Goal: Complete application form

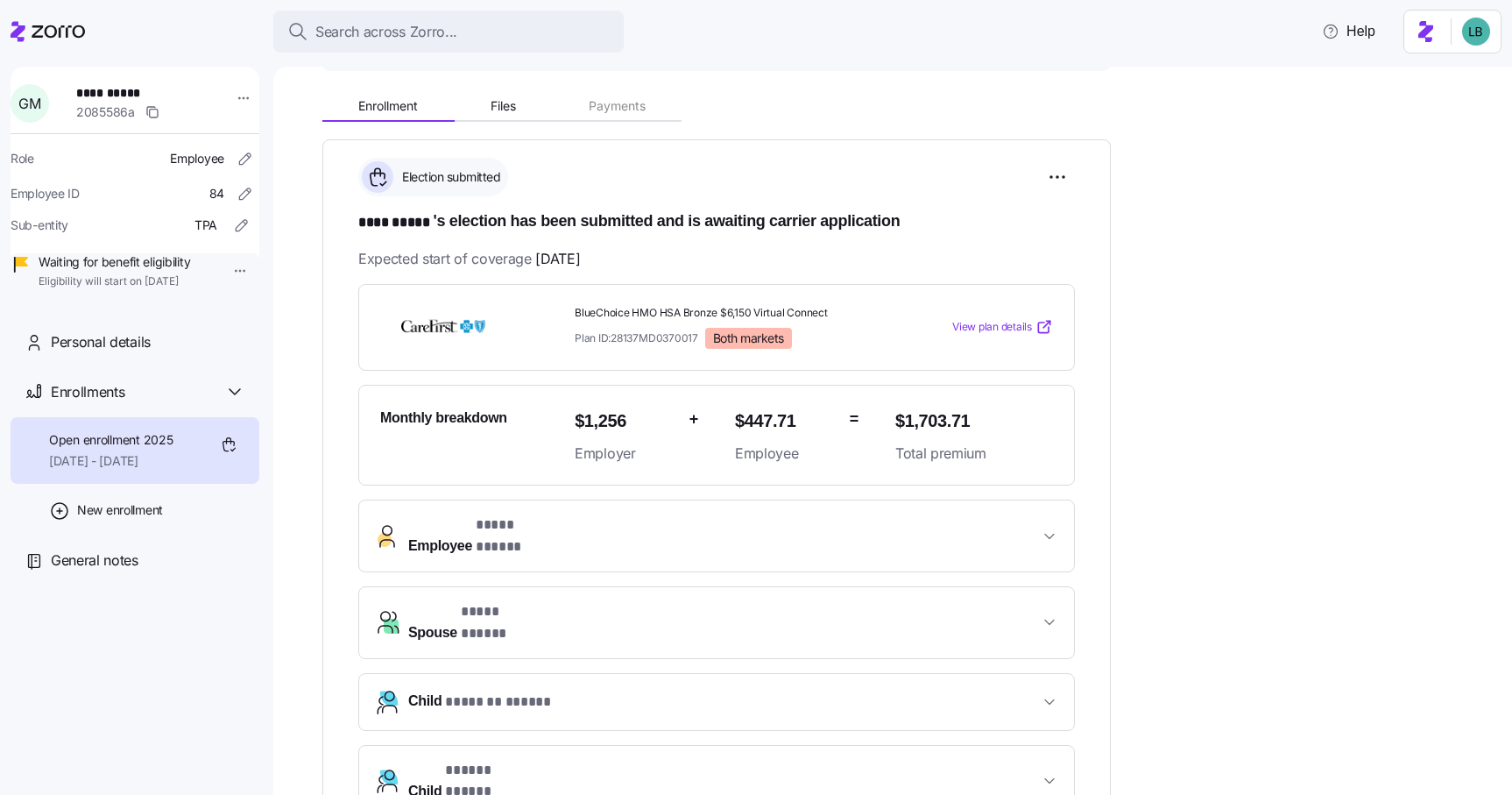
scroll to position [232, 0]
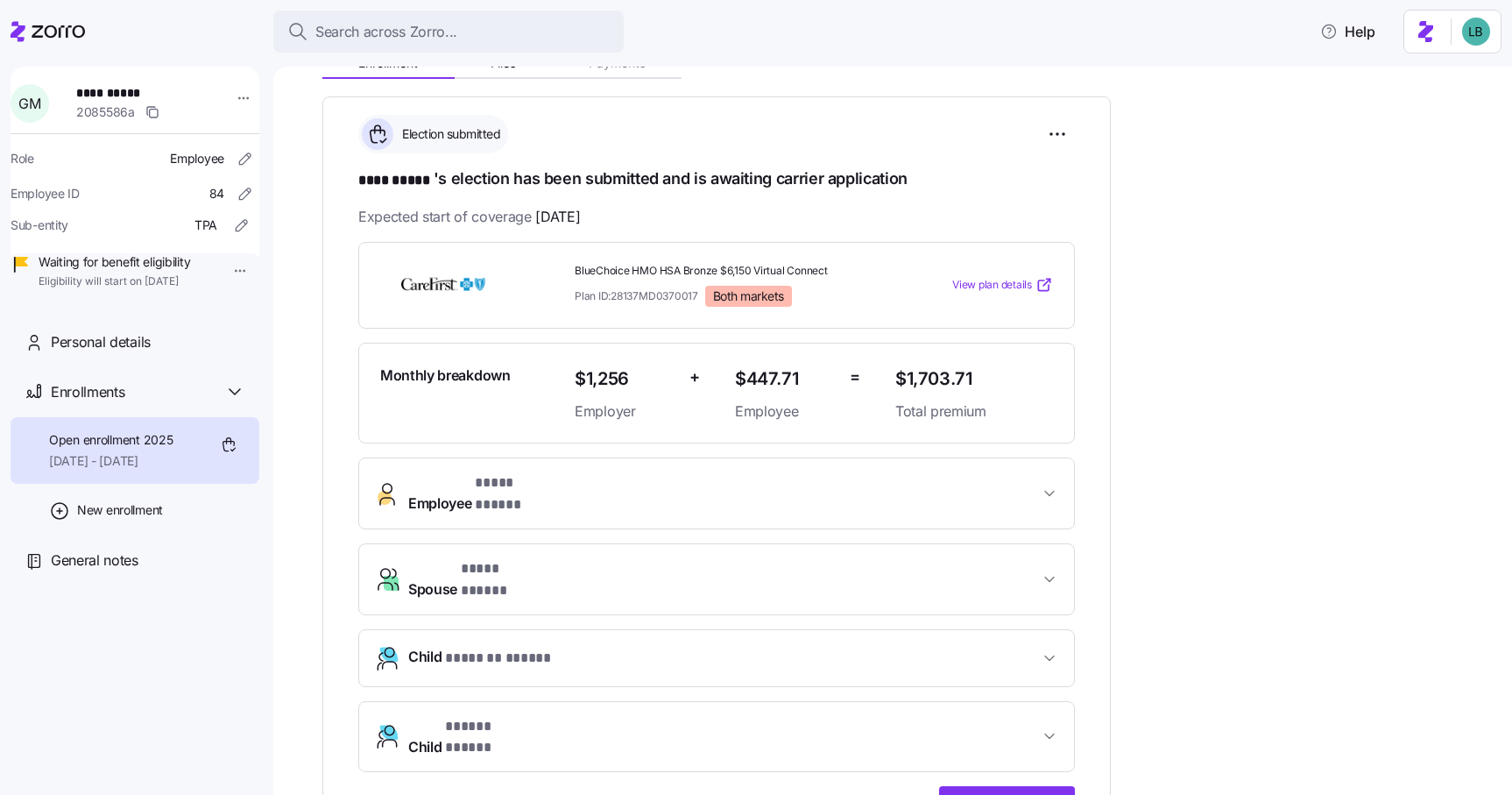
click at [595, 516] on div "**********" at bounding box center [716, 614] width 717 height 314
click at [598, 479] on span "Employee * **** ***** *" at bounding box center [723, 493] width 631 height 42
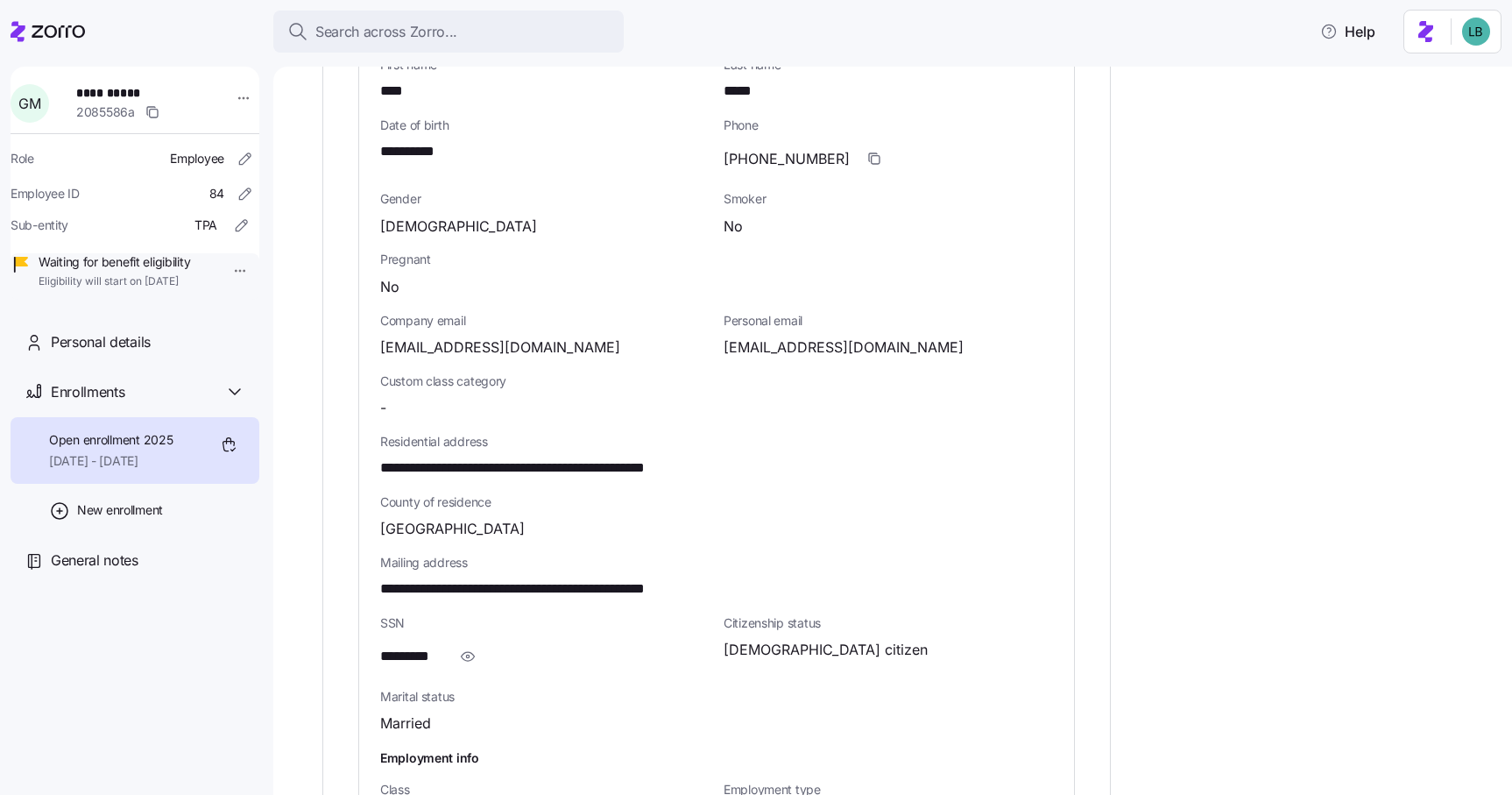
scroll to position [799, 0]
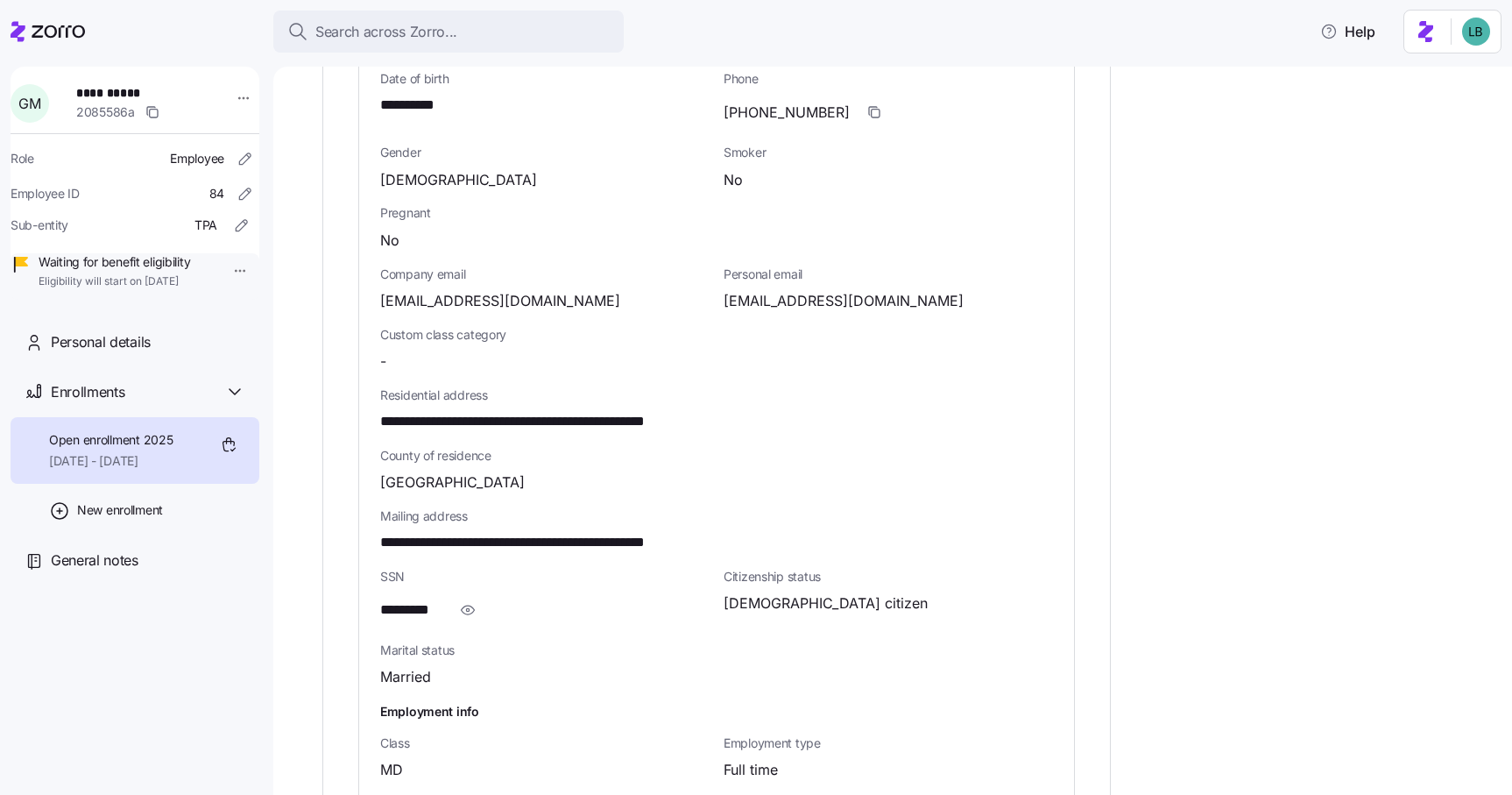
click at [644, 411] on span "**********" at bounding box center [558, 422] width 355 height 21
copy span "*****"
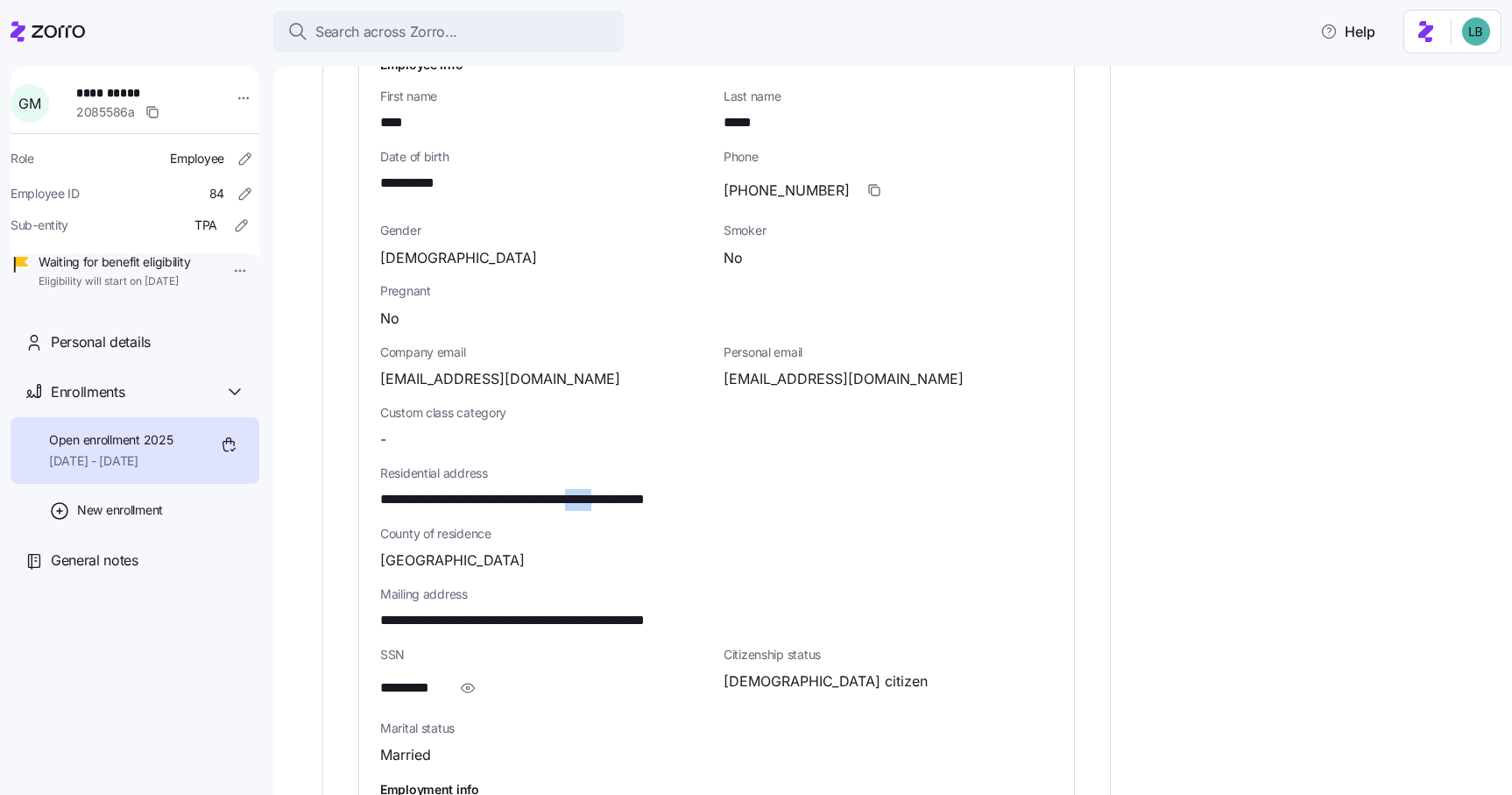
scroll to position [708, 0]
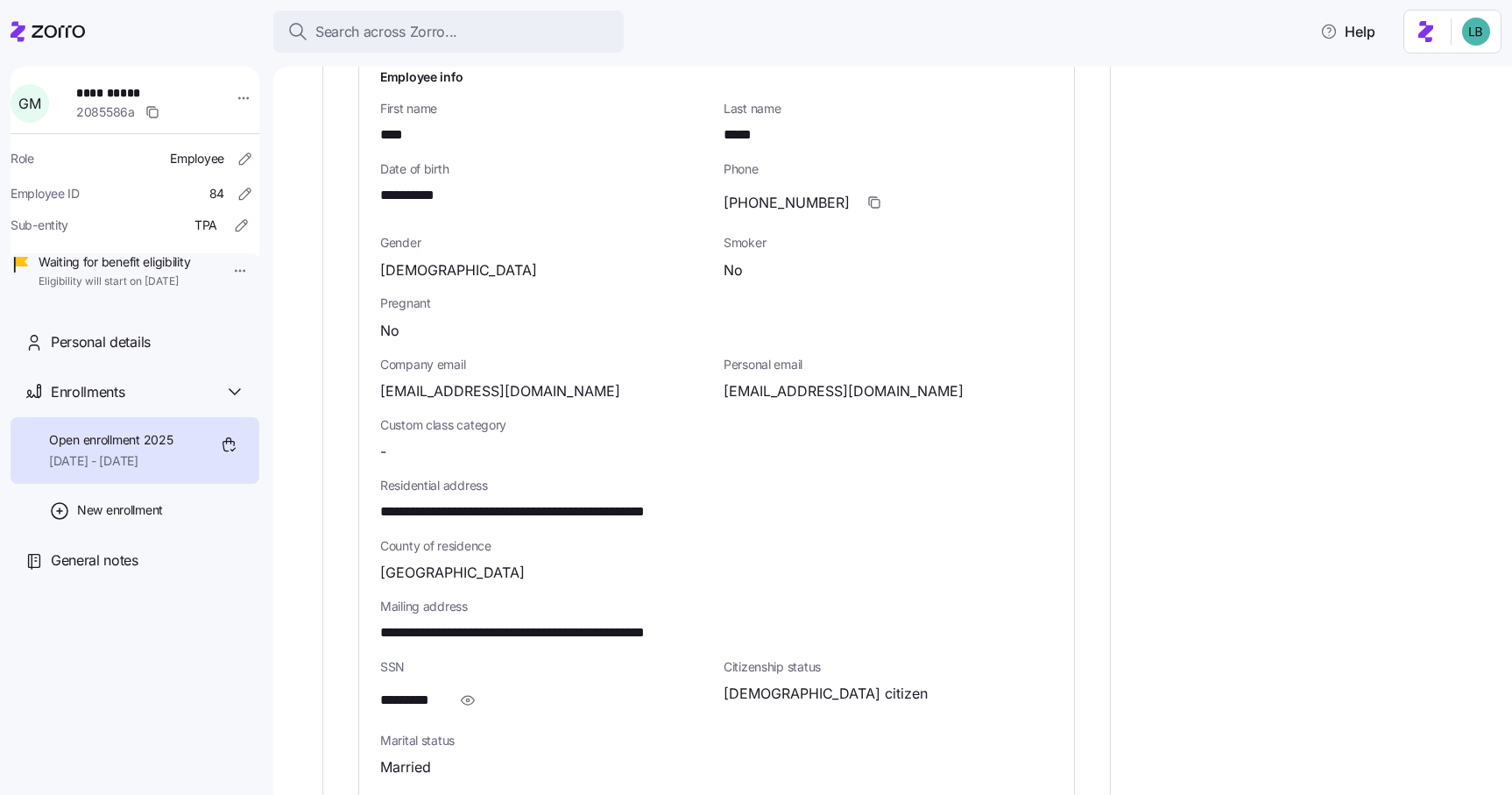
click at [414, 185] on span "**********" at bounding box center [419, 196] width 77 height 21
copy span "**"
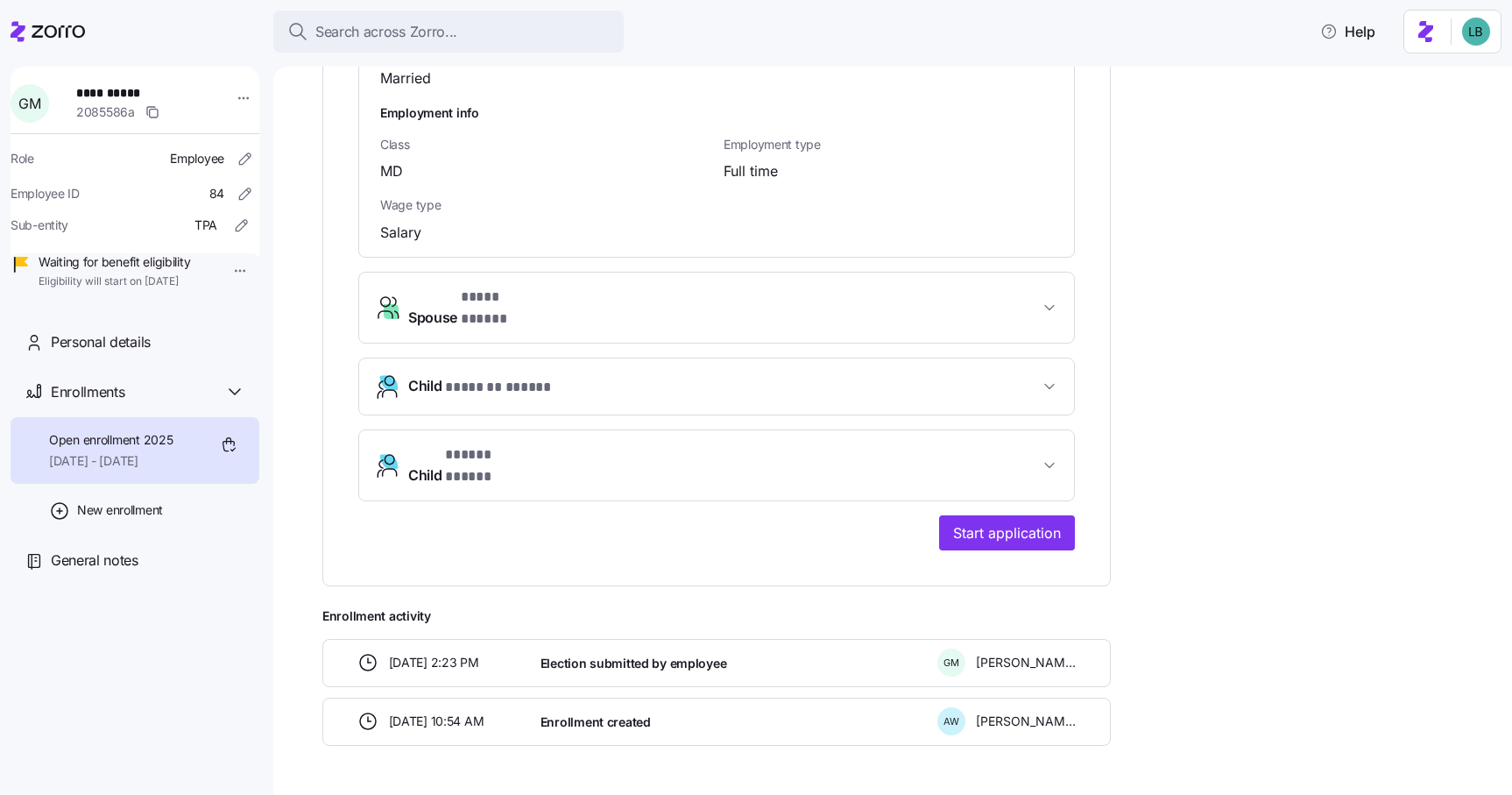
scroll to position [1409, 0]
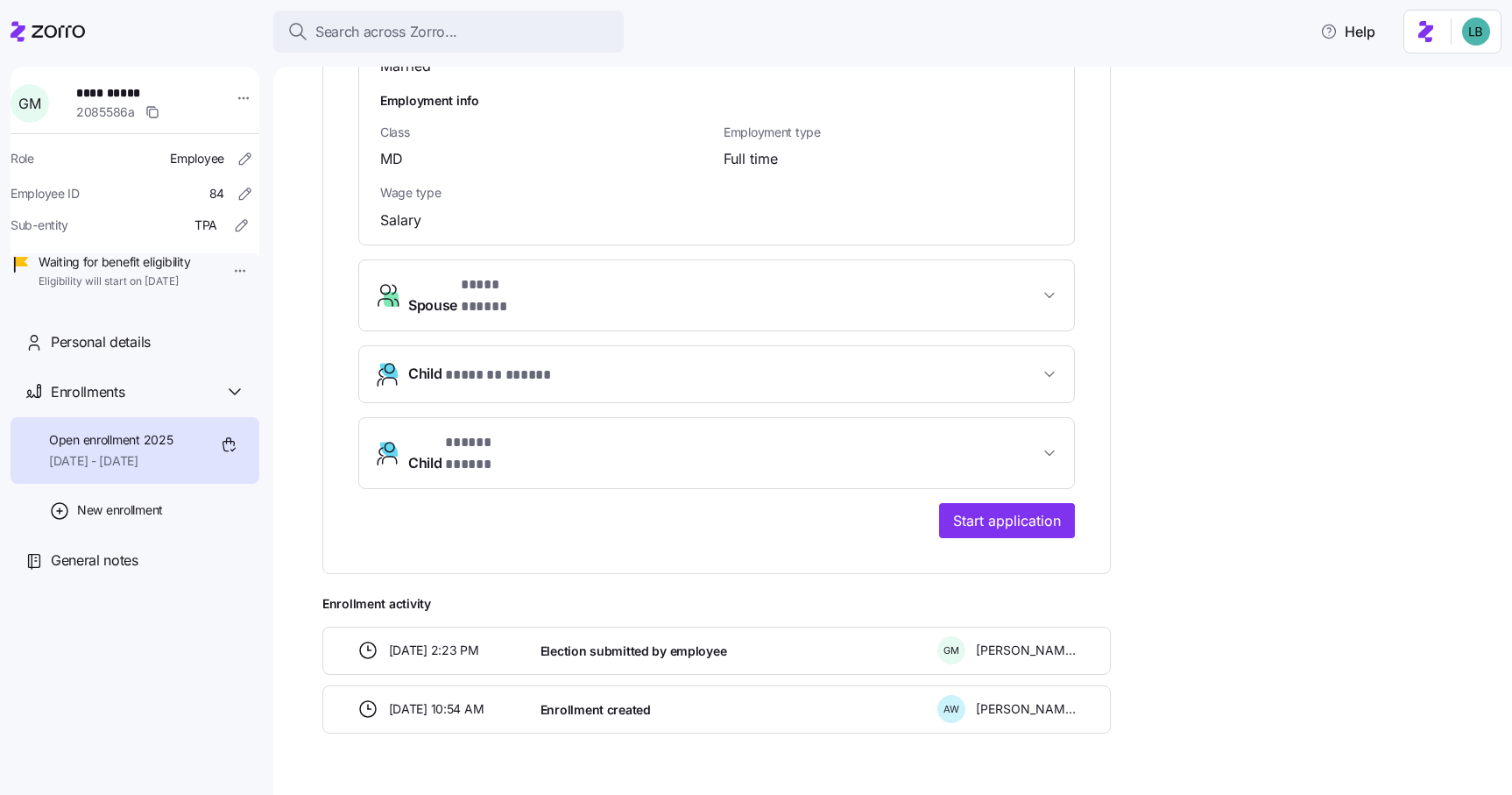
click at [803, 274] on span "Spouse * **** ***** *" at bounding box center [723, 295] width 631 height 42
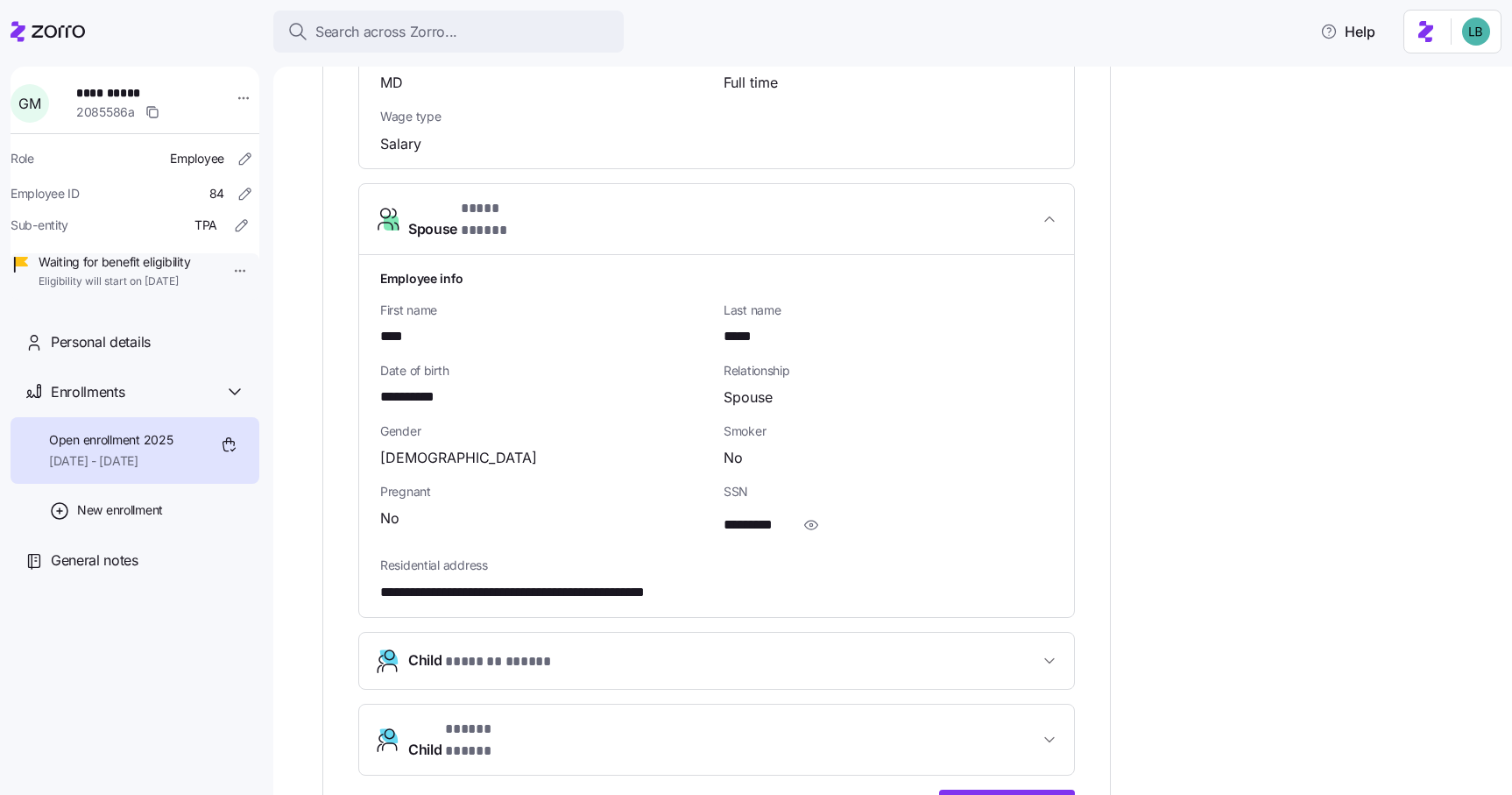
scroll to position [1492, 0]
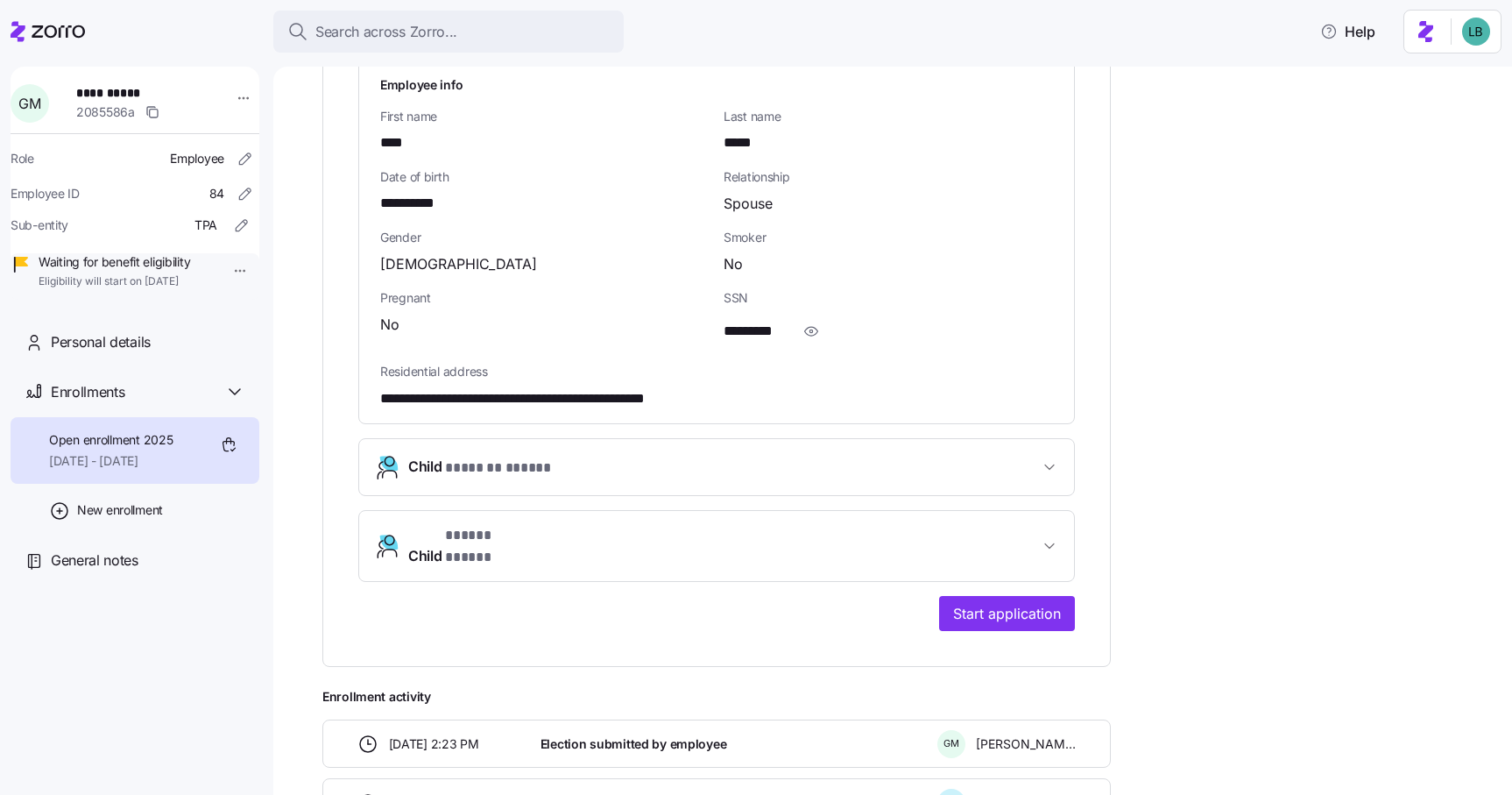
click at [619, 456] on span "Child * ******* ***** *" at bounding box center [723, 467] width 631 height 23
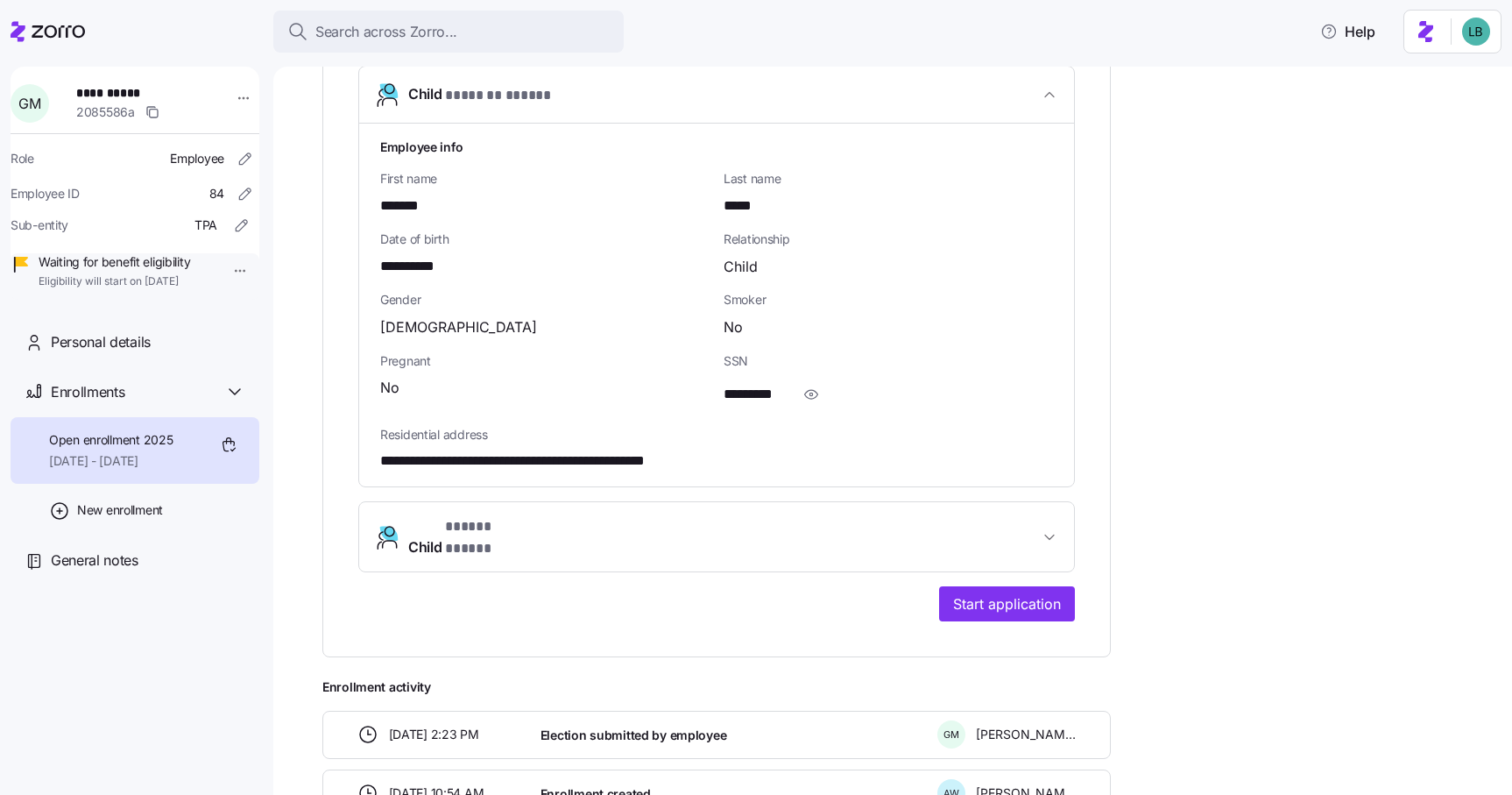
scroll to position [2064, 0]
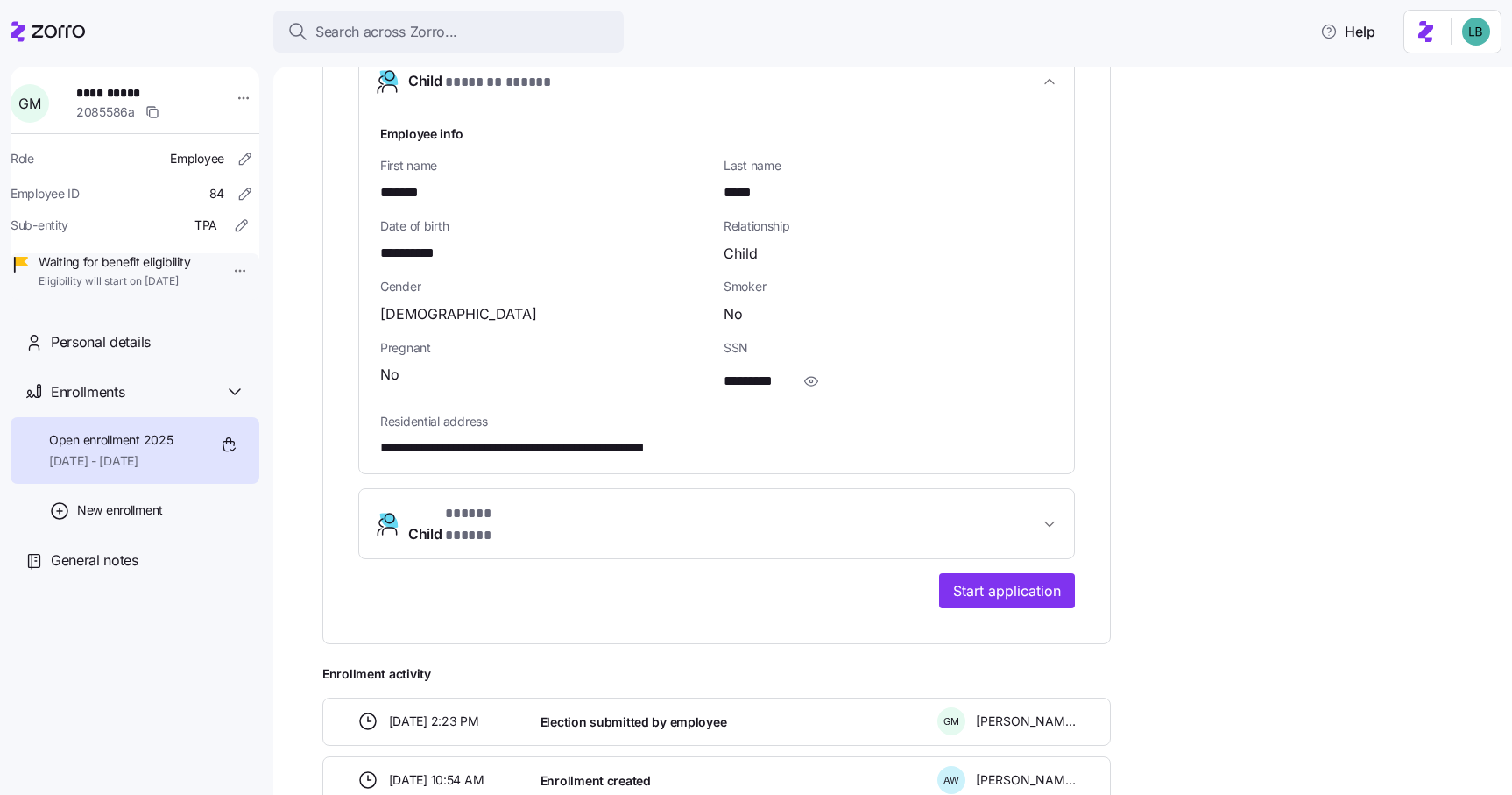
click at [653, 503] on span "Child * ***** ***** *" at bounding box center [723, 524] width 631 height 42
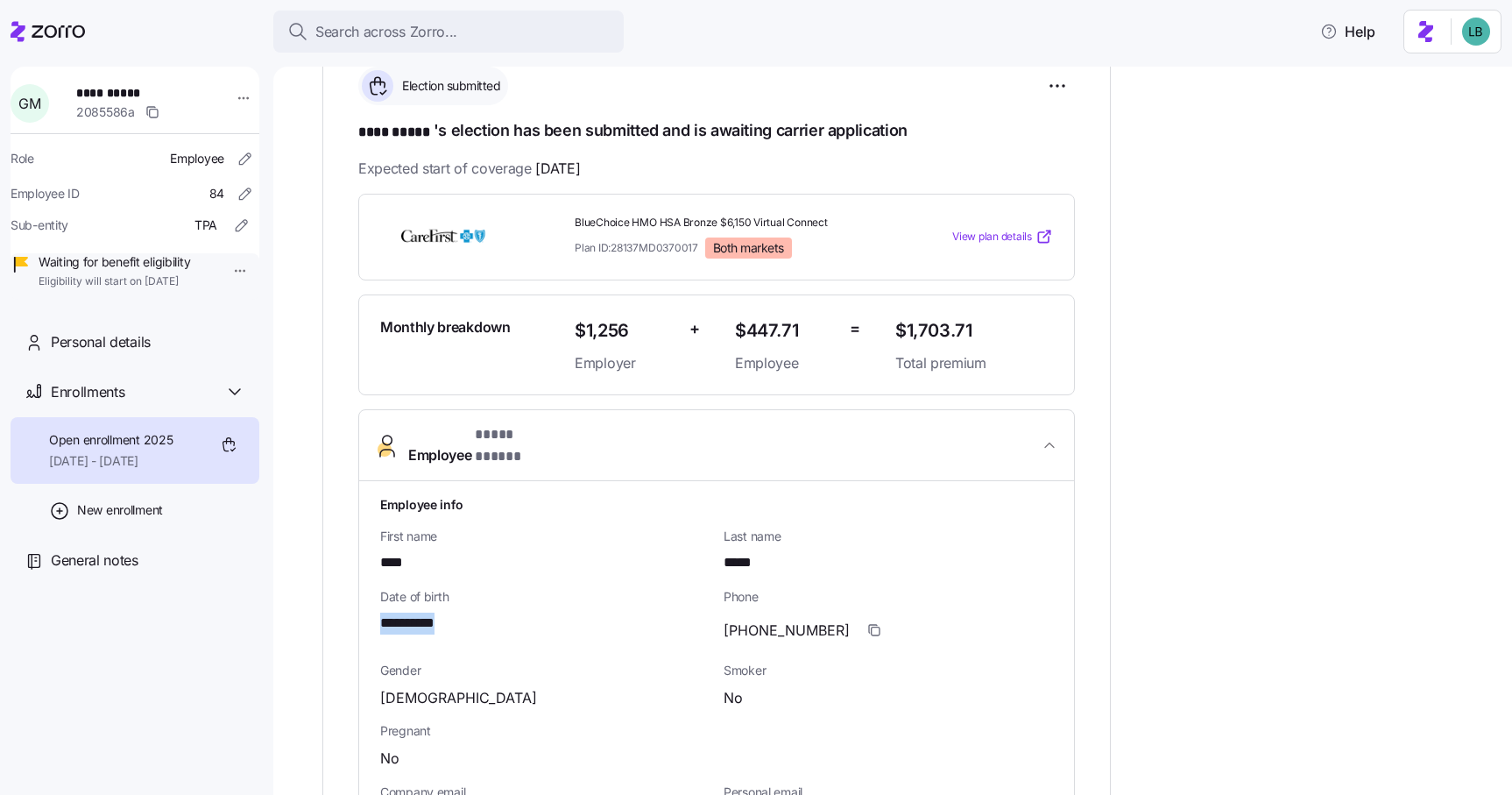
scroll to position [312, 0]
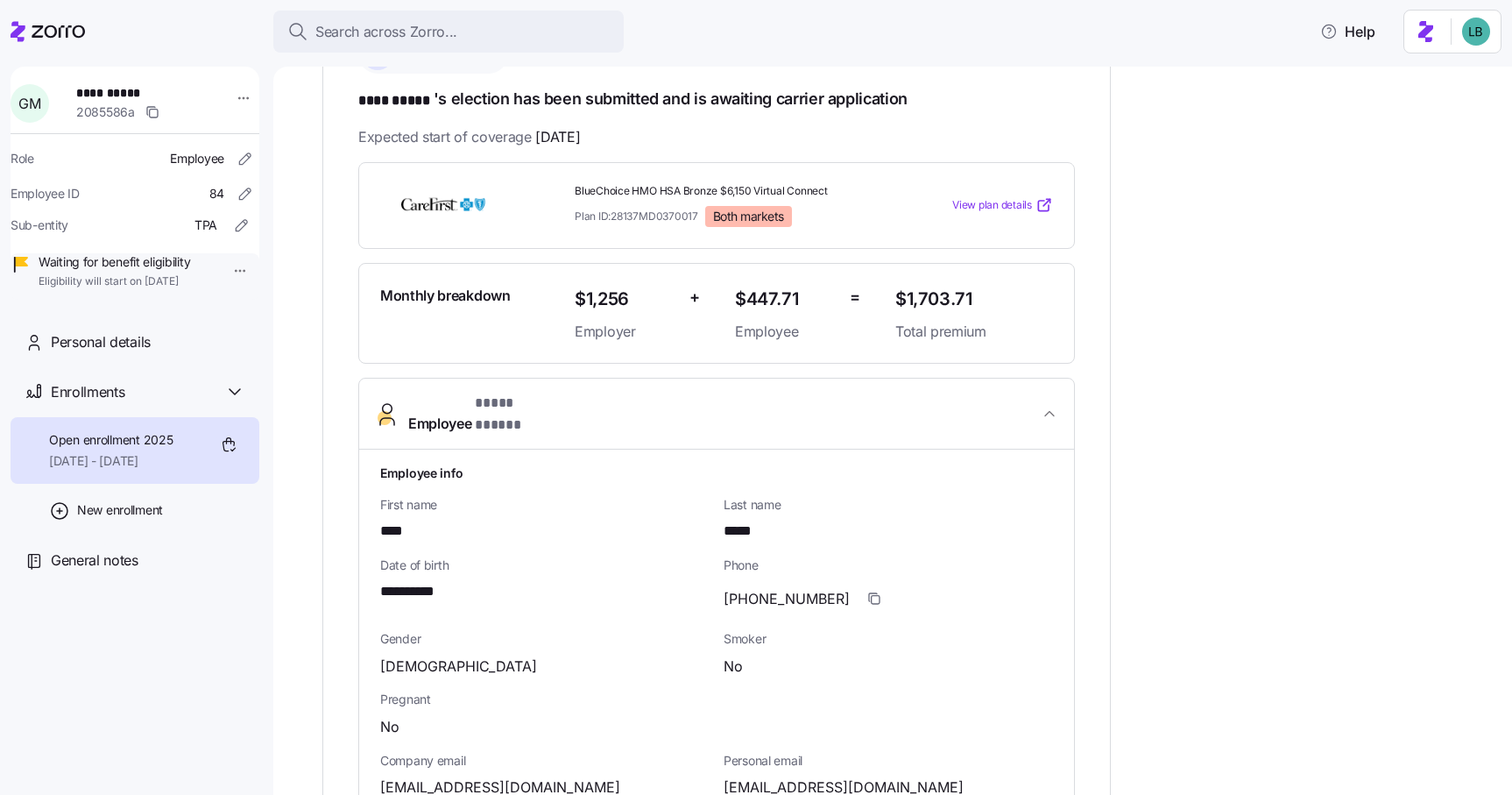
click at [398, 520] on span "****" at bounding box center [395, 531] width 30 height 21
copy span "****"
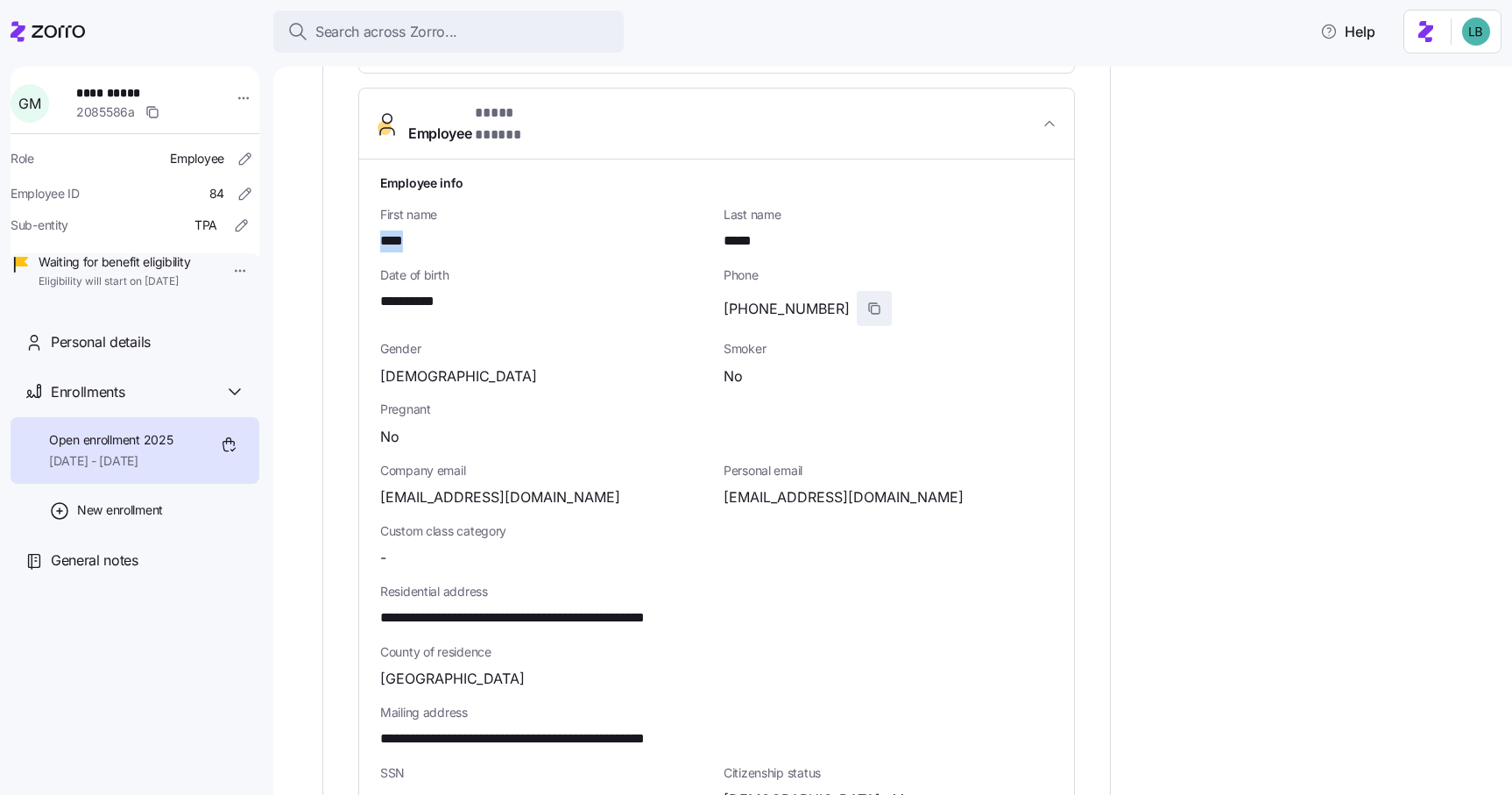
scroll to position [606, 0]
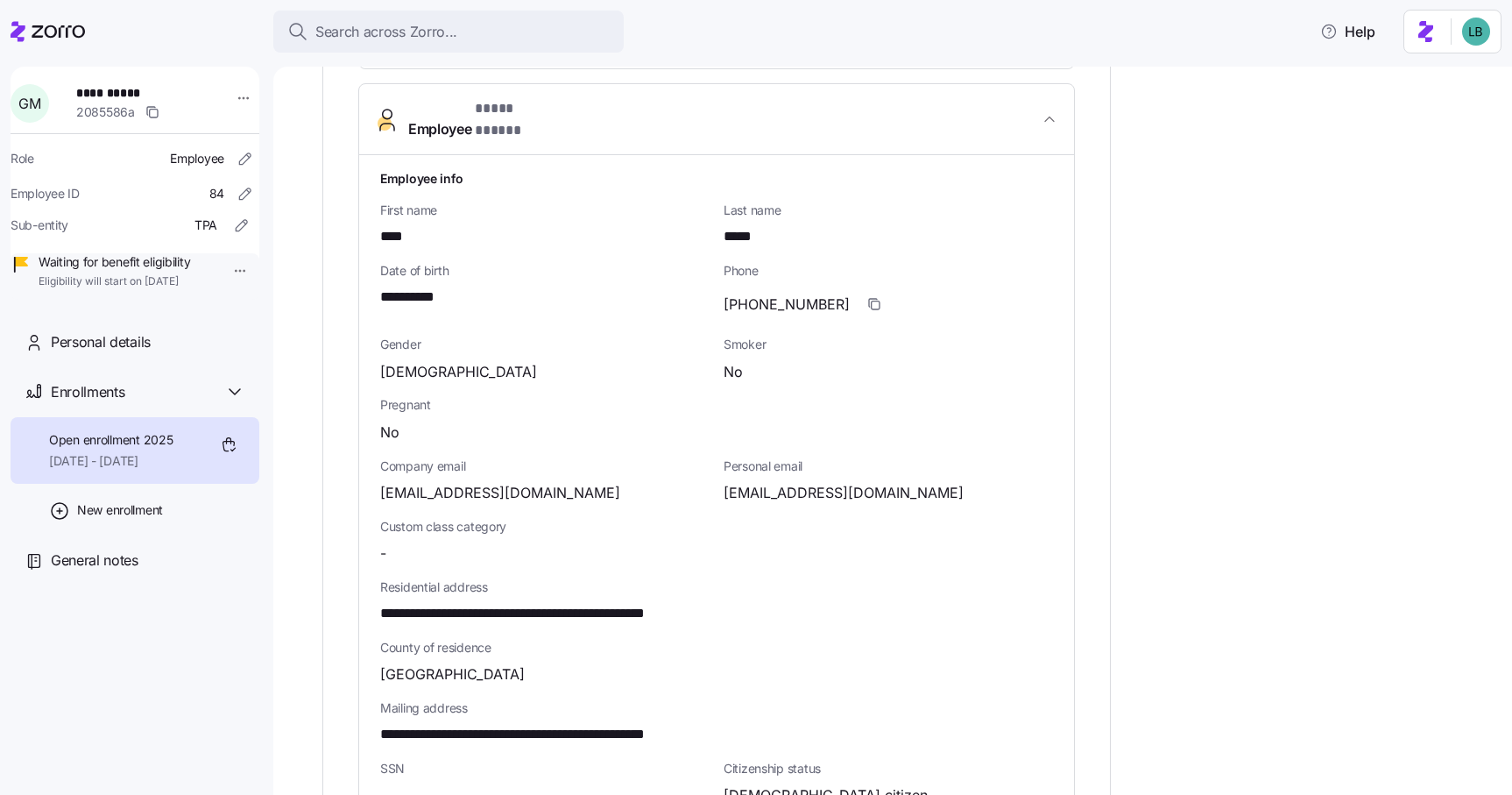
click at [820, 482] on span "[EMAIL_ADDRESS][DOMAIN_NAME]" at bounding box center [843, 492] width 240 height 21
copy span "icloud"
drag, startPoint x: 375, startPoint y: 597, endPoint x: 507, endPoint y: 592, distance: 132.1
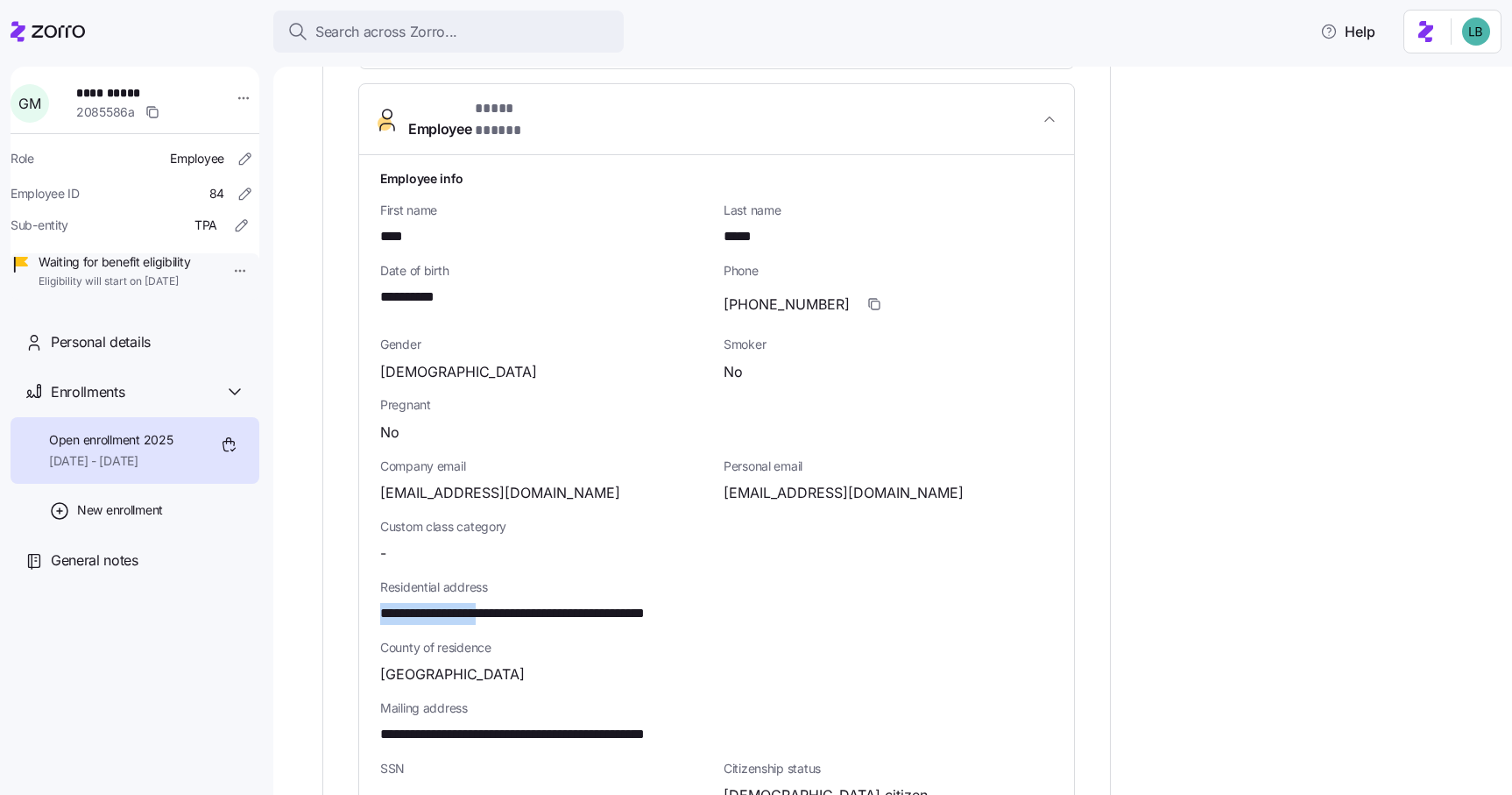
click at [507, 592] on div "**********" at bounding box center [716, 601] width 715 height 892
copy span "**********"
click at [542, 603] on span "**********" at bounding box center [558, 613] width 355 height 21
copy span "**********"
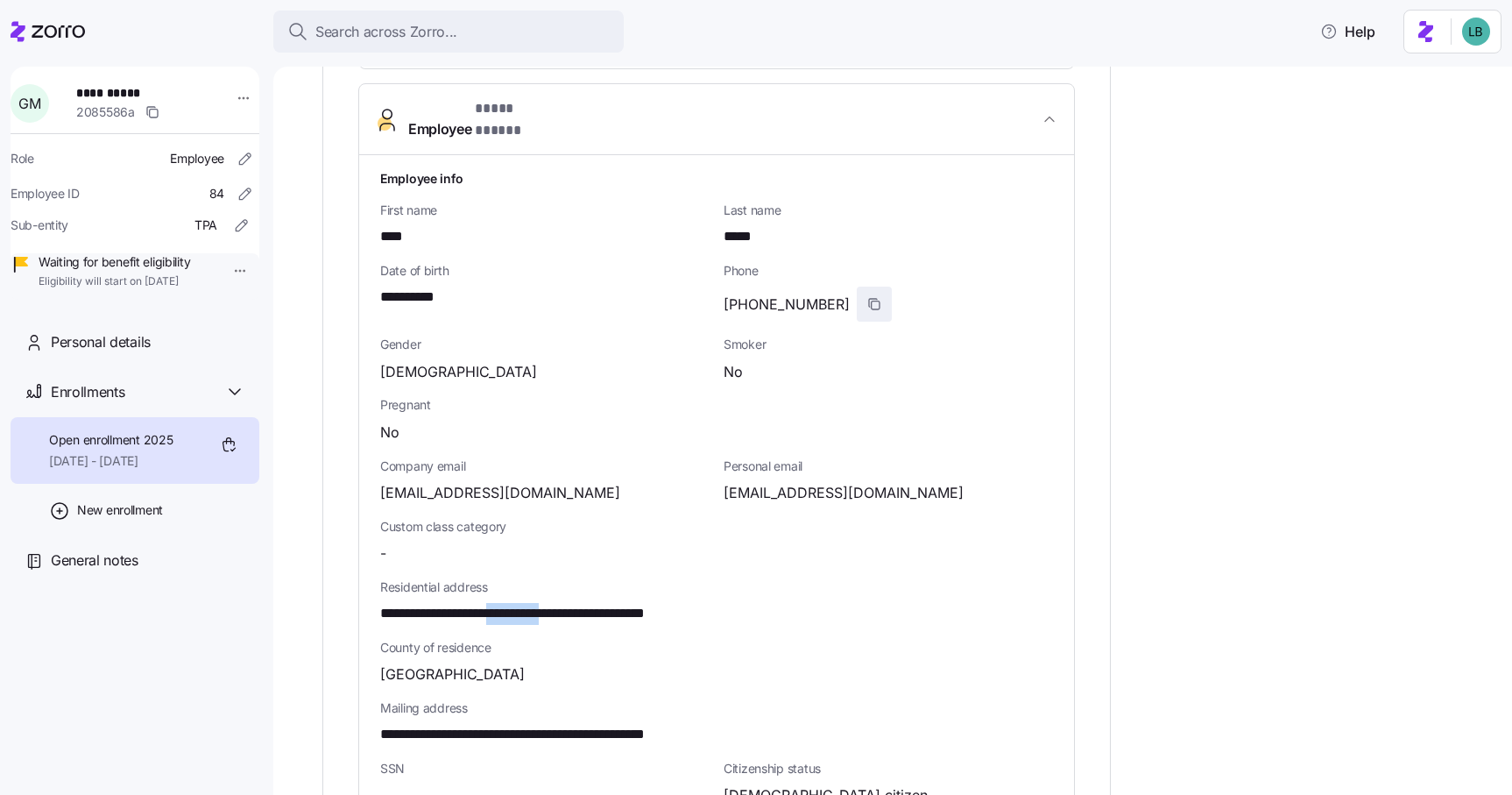
click at [858, 287] on span "button" at bounding box center [874, 303] width 33 height 33
click at [738, 294] on span "[PHONE_NUMBER]" at bounding box center [786, 304] width 126 height 21
copy span "410"
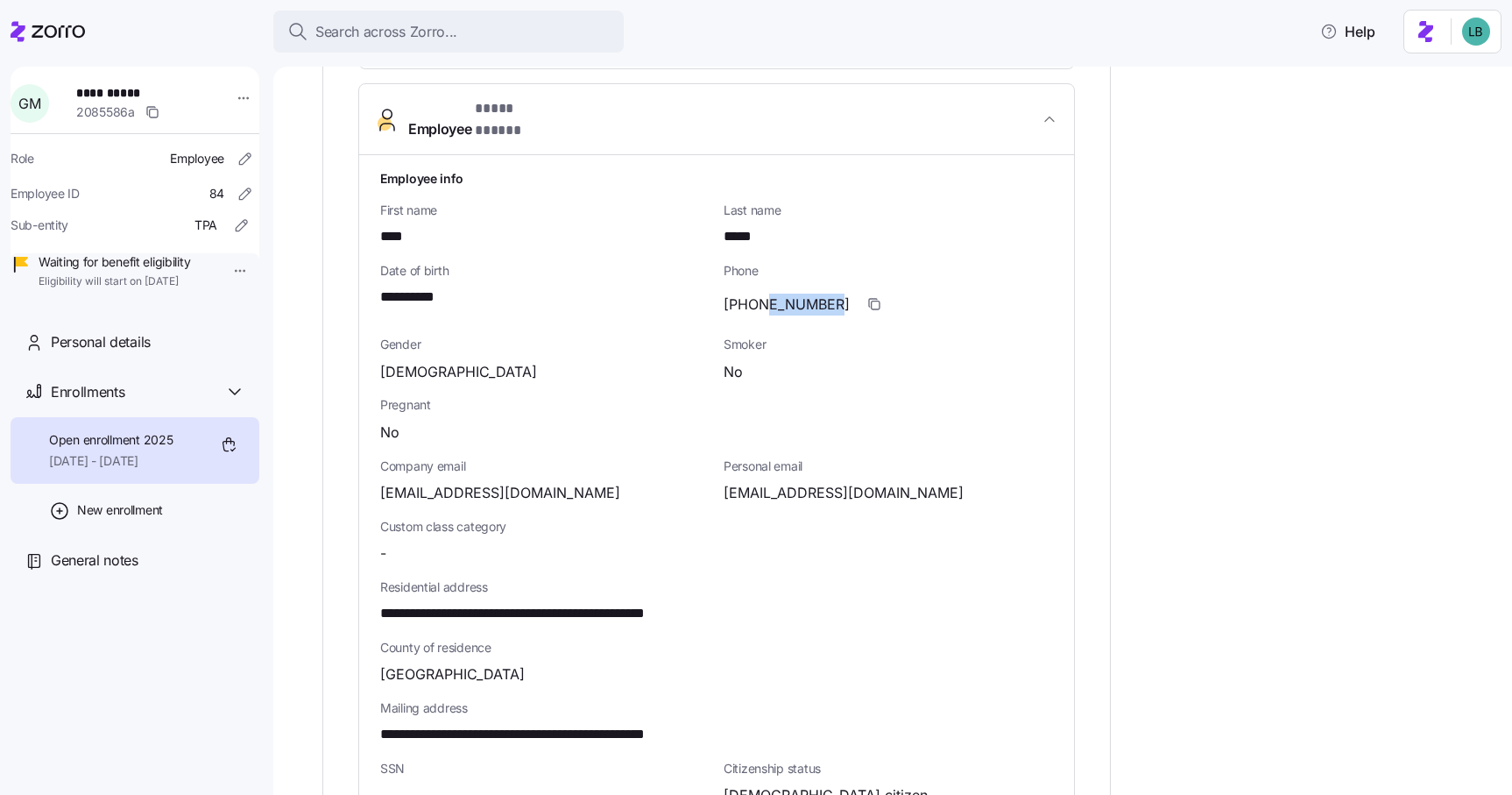
drag, startPoint x: 819, startPoint y: 284, endPoint x: 760, endPoint y: 286, distance: 59.0
click at [760, 286] on div "[PHONE_NUMBER]" at bounding box center [888, 303] width 329 height 35
copy span "227-1657"
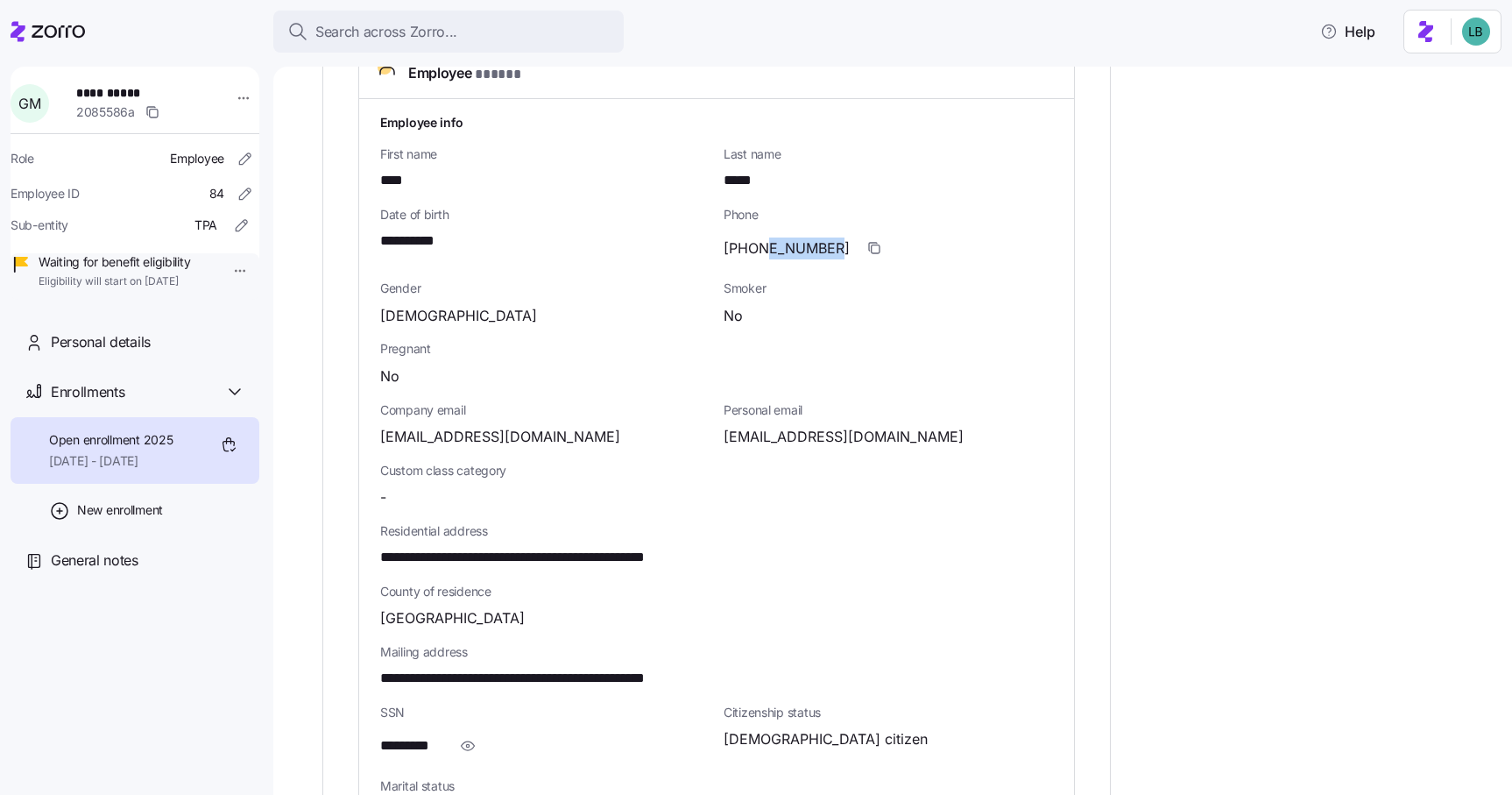
scroll to position [709, 0]
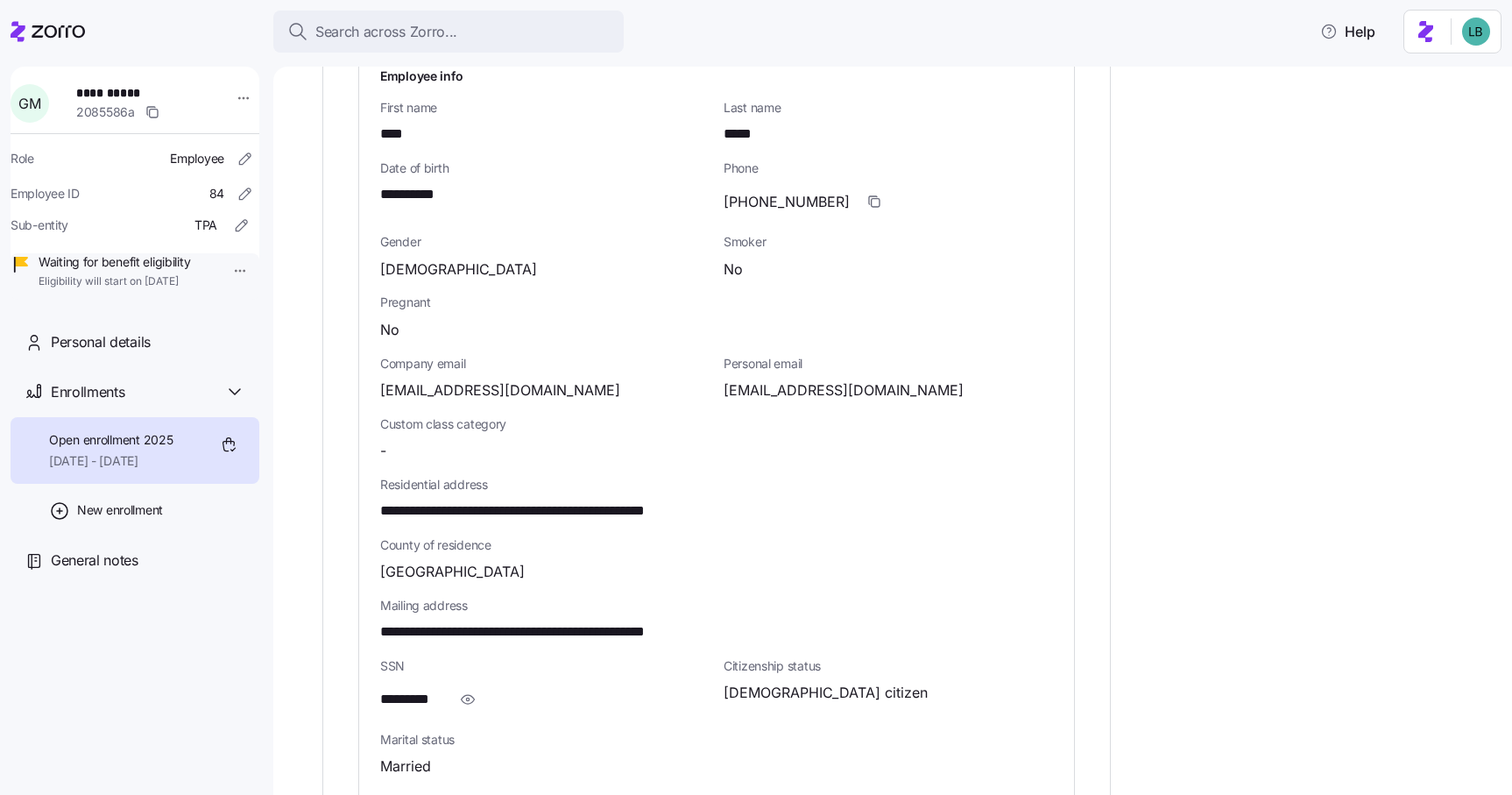
click at [640, 500] on span "**********" at bounding box center [558, 511] width 355 height 21
copy span "*****"
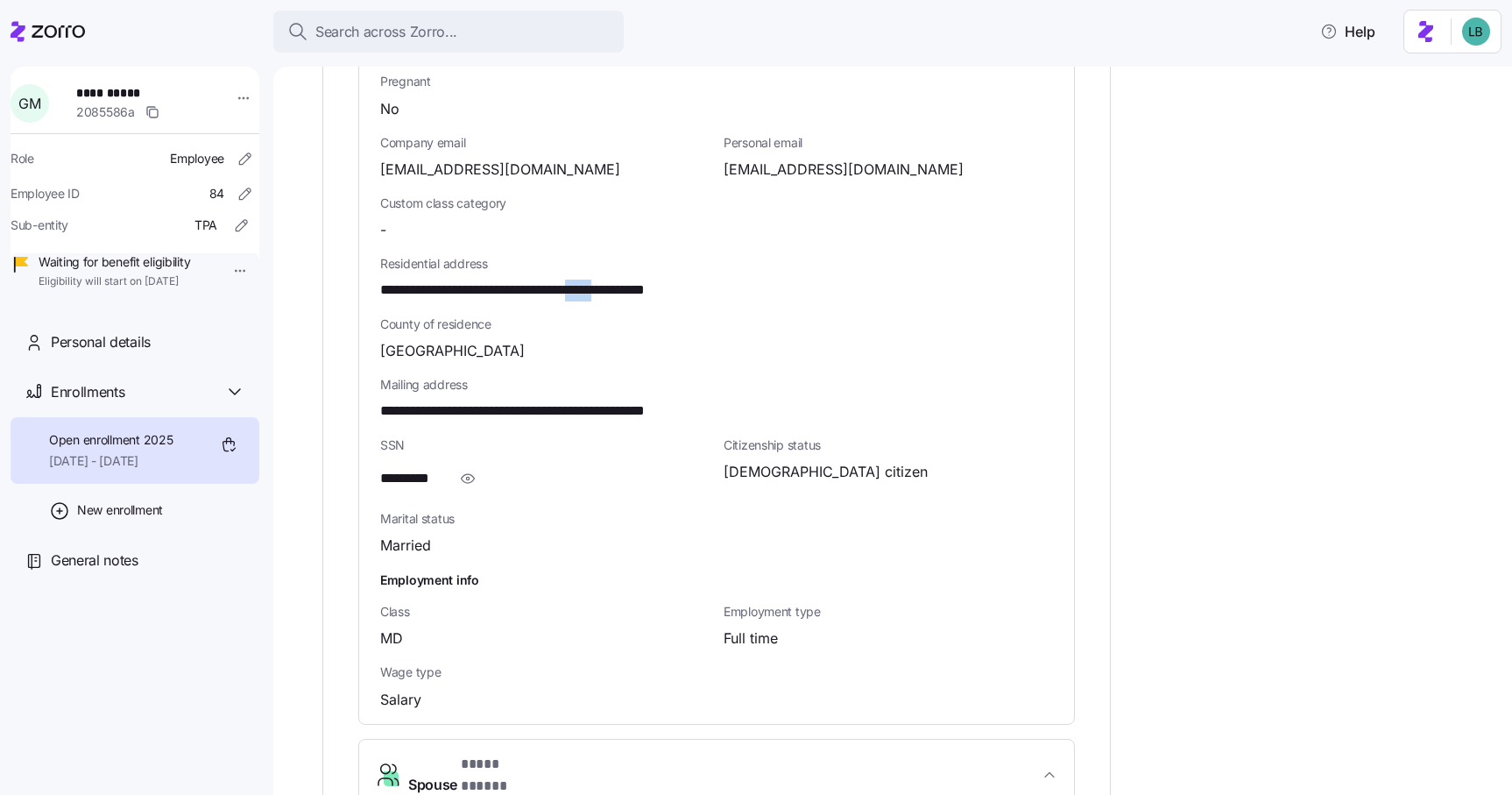
scroll to position [943, 0]
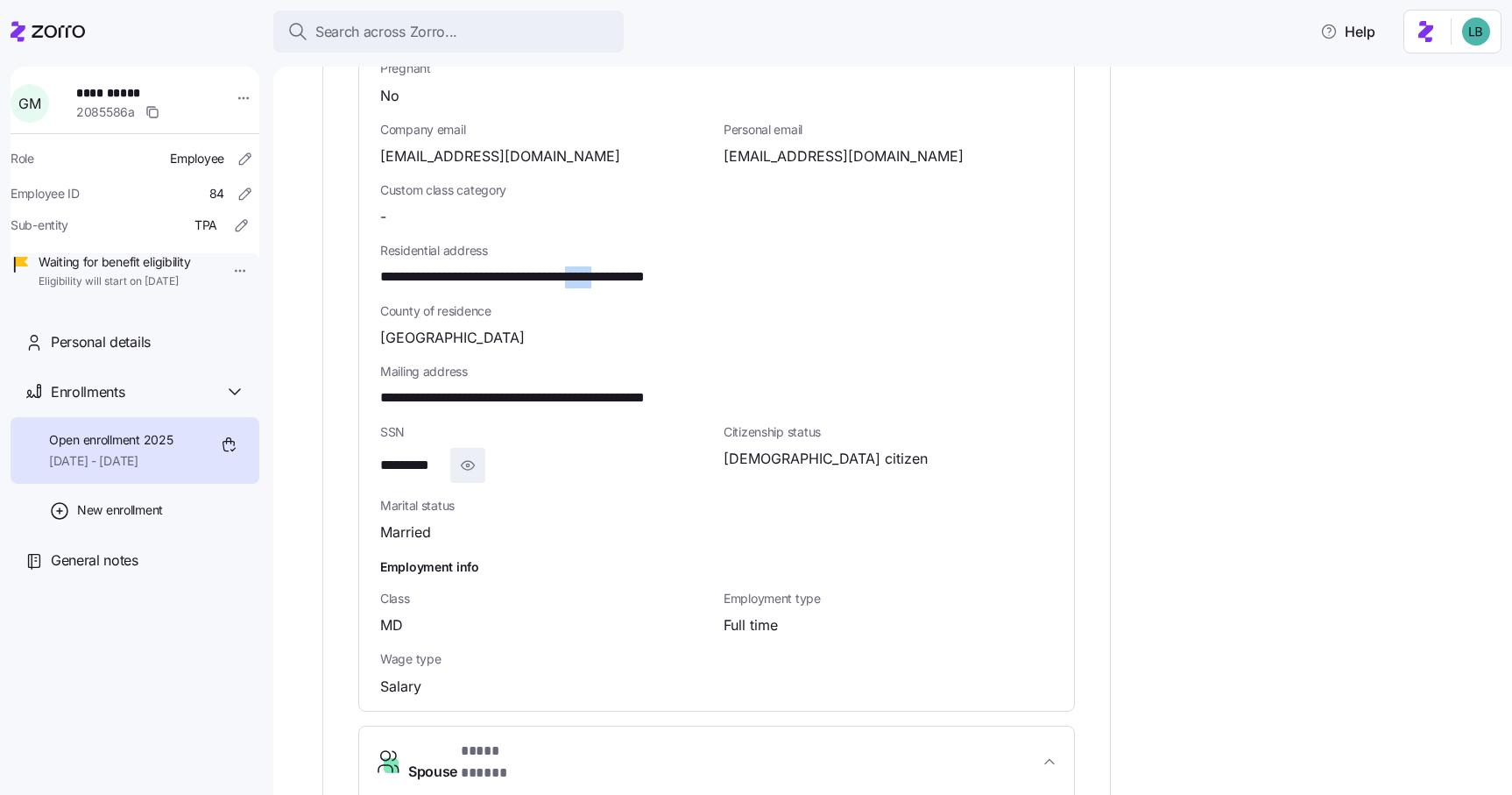
click at [473, 455] on icon "button" at bounding box center [468, 465] width 18 height 21
click at [444, 455] on span "**********" at bounding box center [421, 466] width 81 height 21
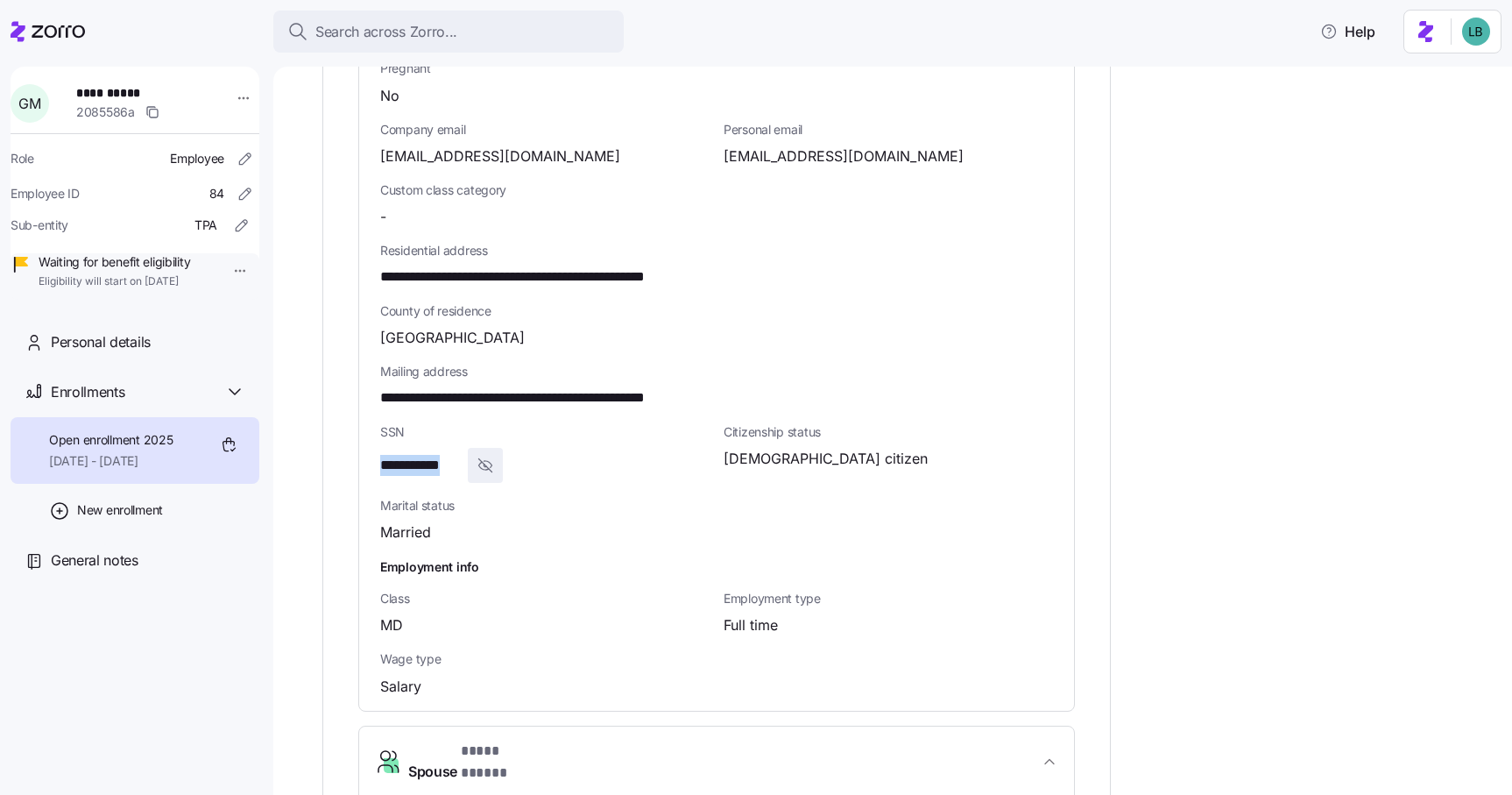
copy span "****"
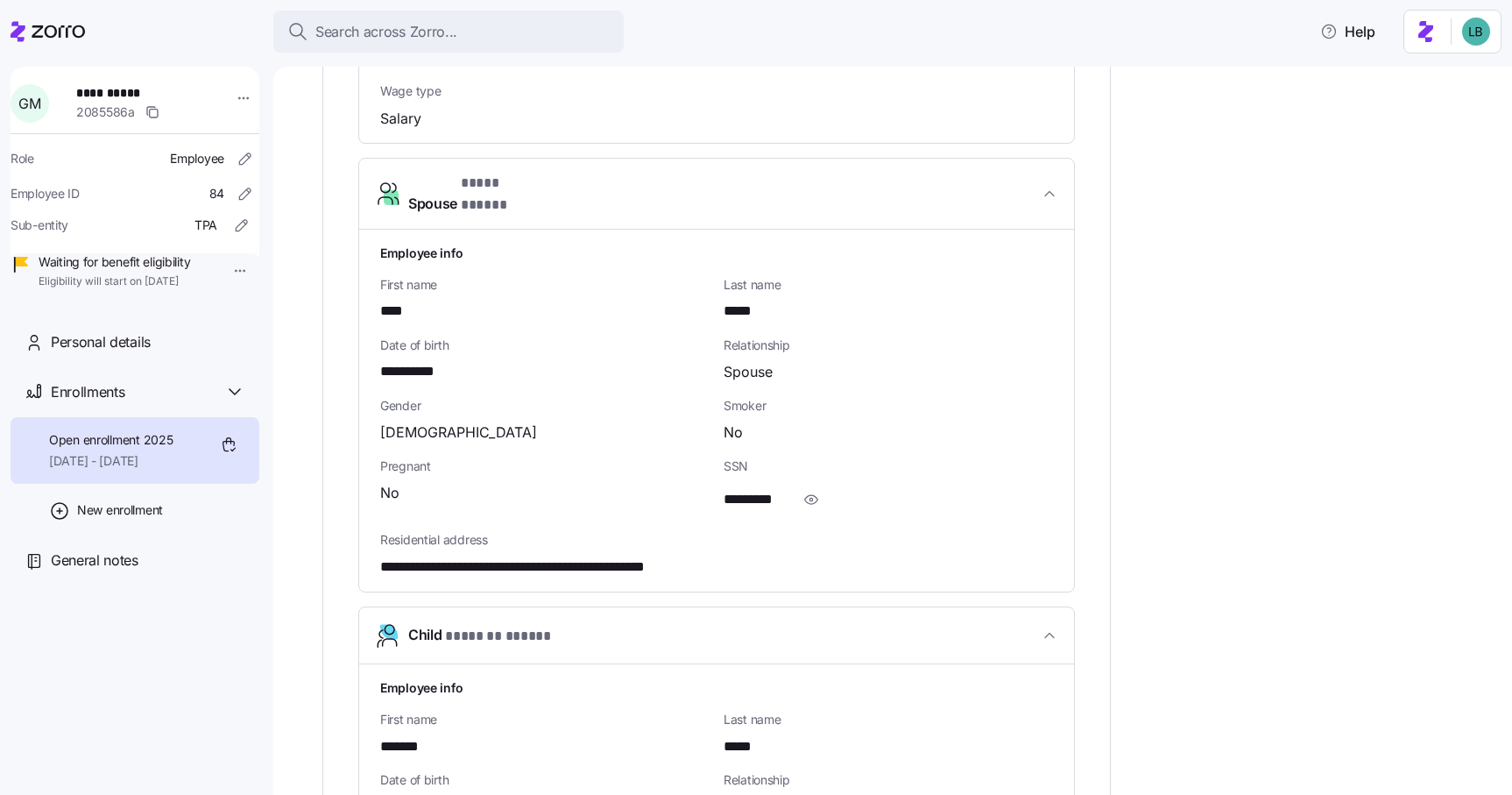
scroll to position [1533, 0]
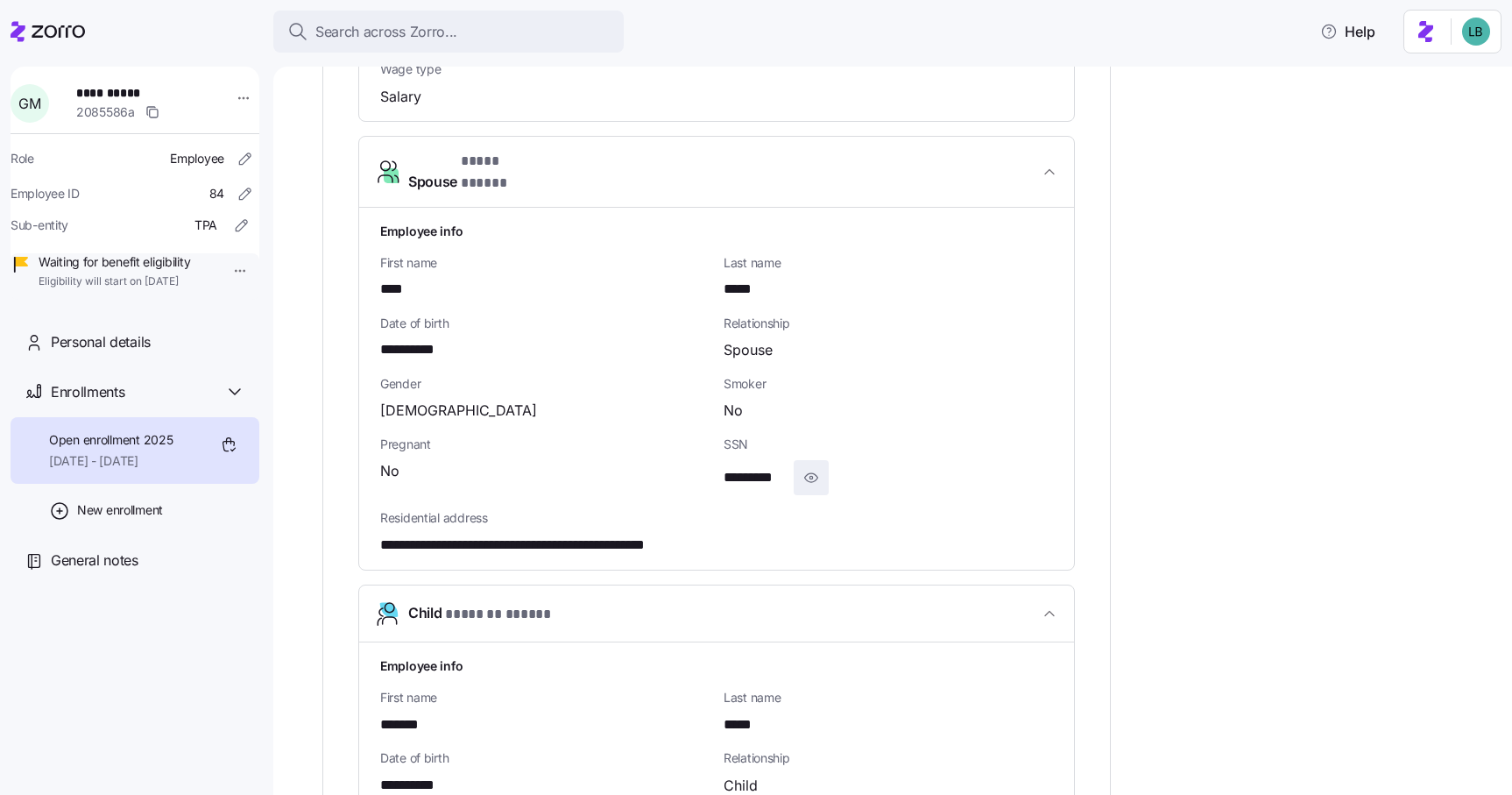
click at [809, 467] on icon "button" at bounding box center [812, 477] width 18 height 21
click at [786, 467] on span "**********" at bounding box center [766, 478] width 87 height 21
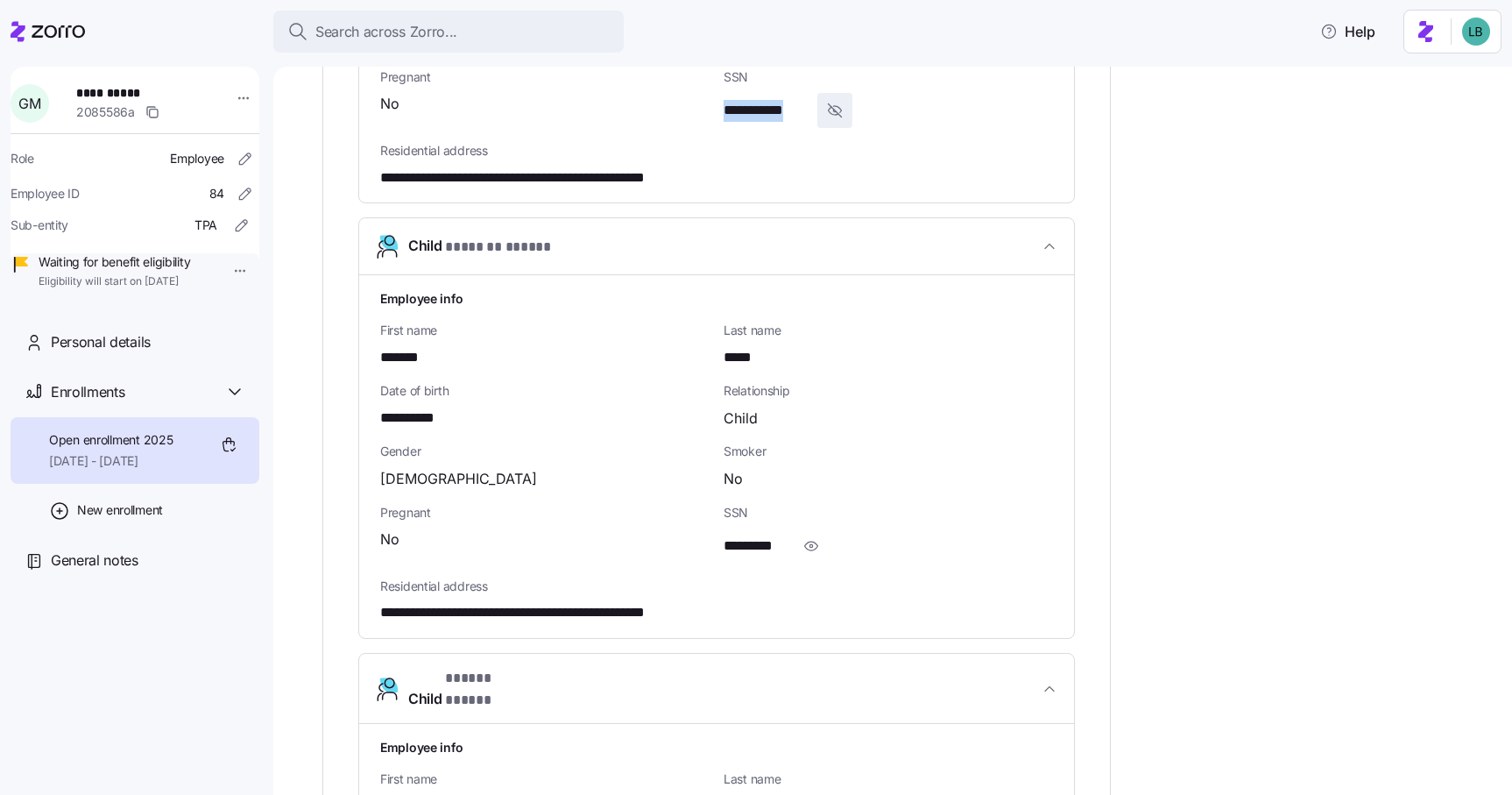
scroll to position [1898, 0]
click at [813, 537] on icon "button" at bounding box center [812, 547] width 18 height 21
click at [791, 537] on span "**********" at bounding box center [767, 548] width 88 height 21
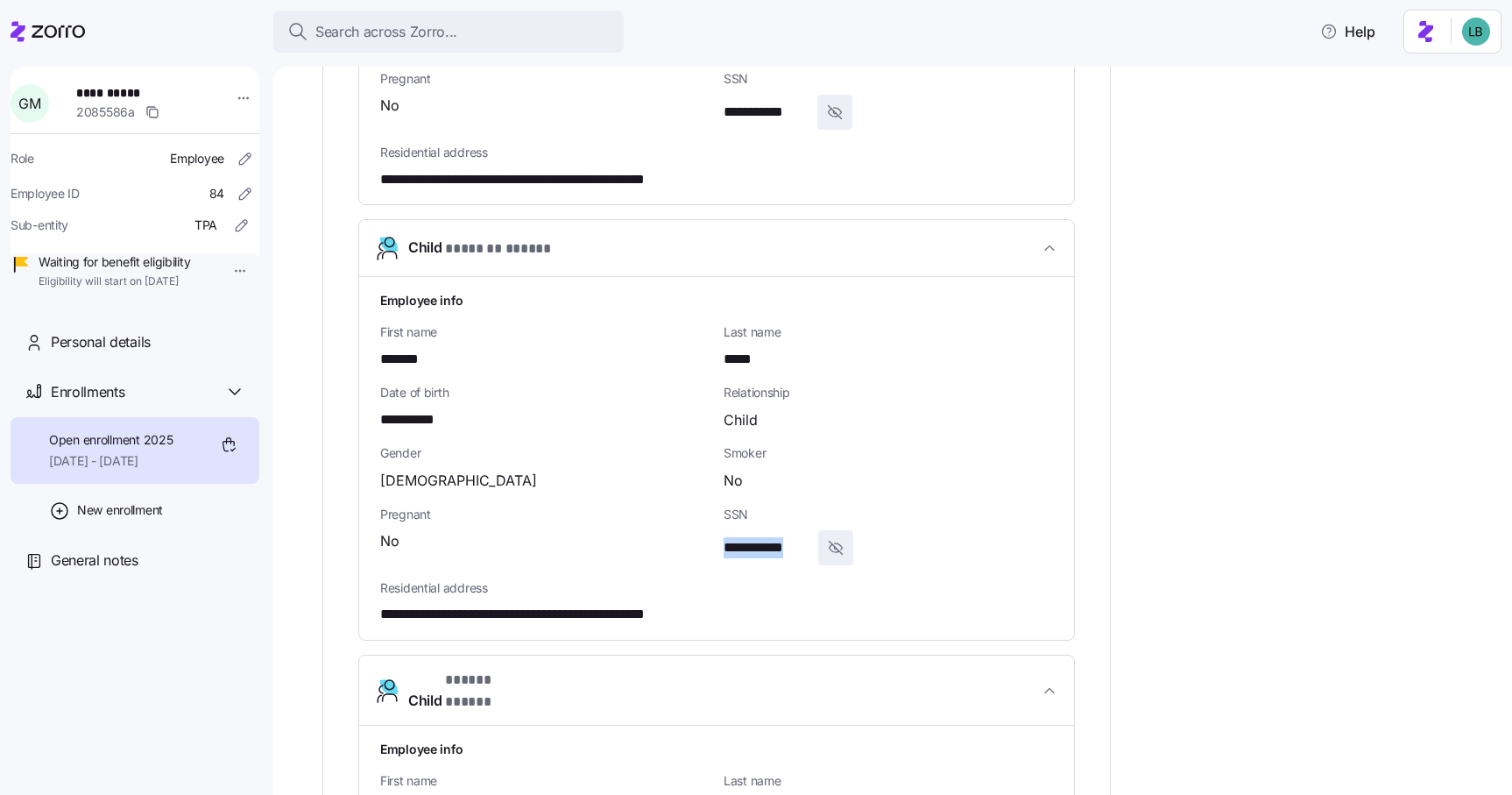
click at [791, 537] on span "**********" at bounding box center [767, 548] width 88 height 21
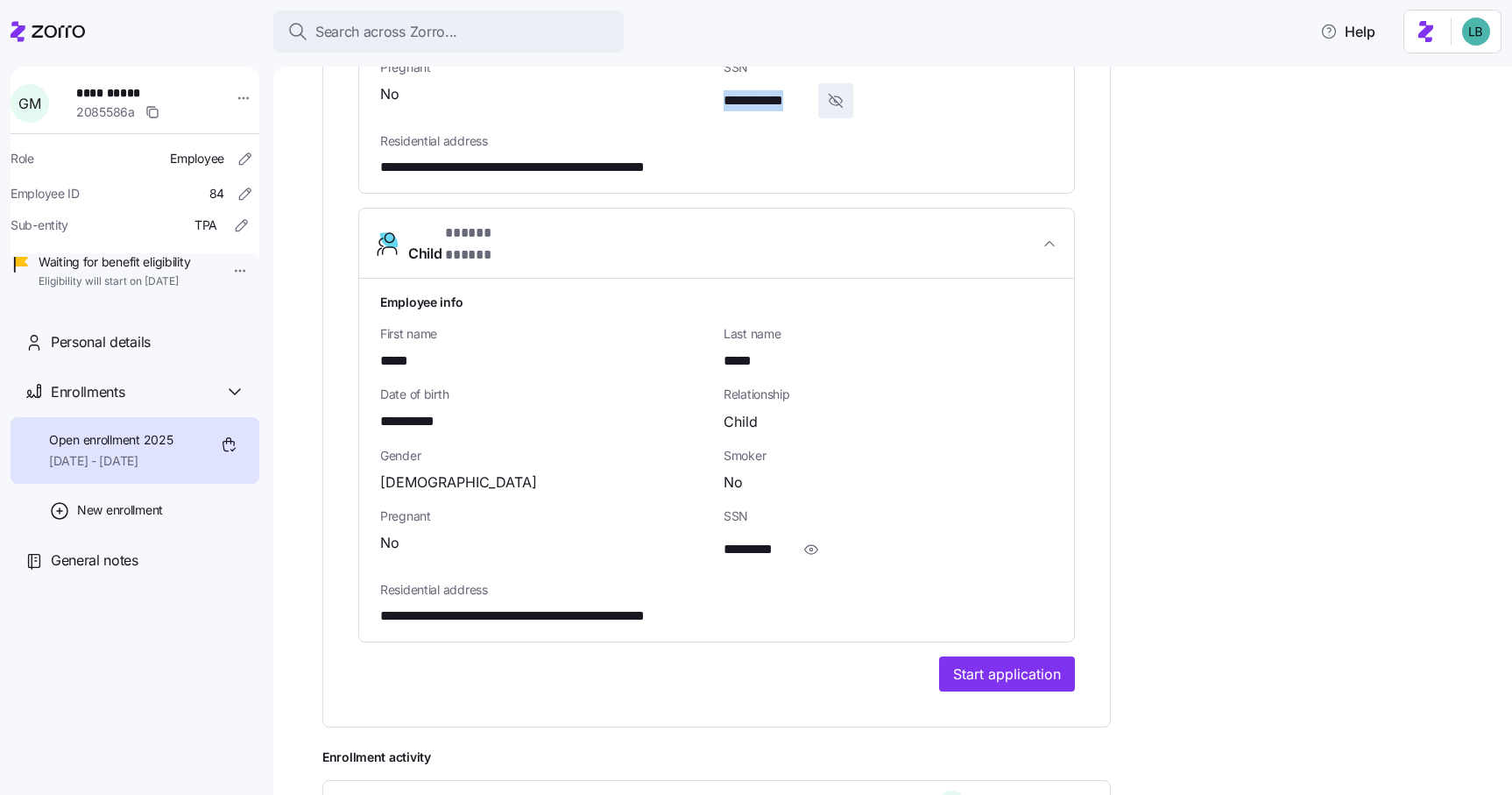
scroll to position [2363, 0]
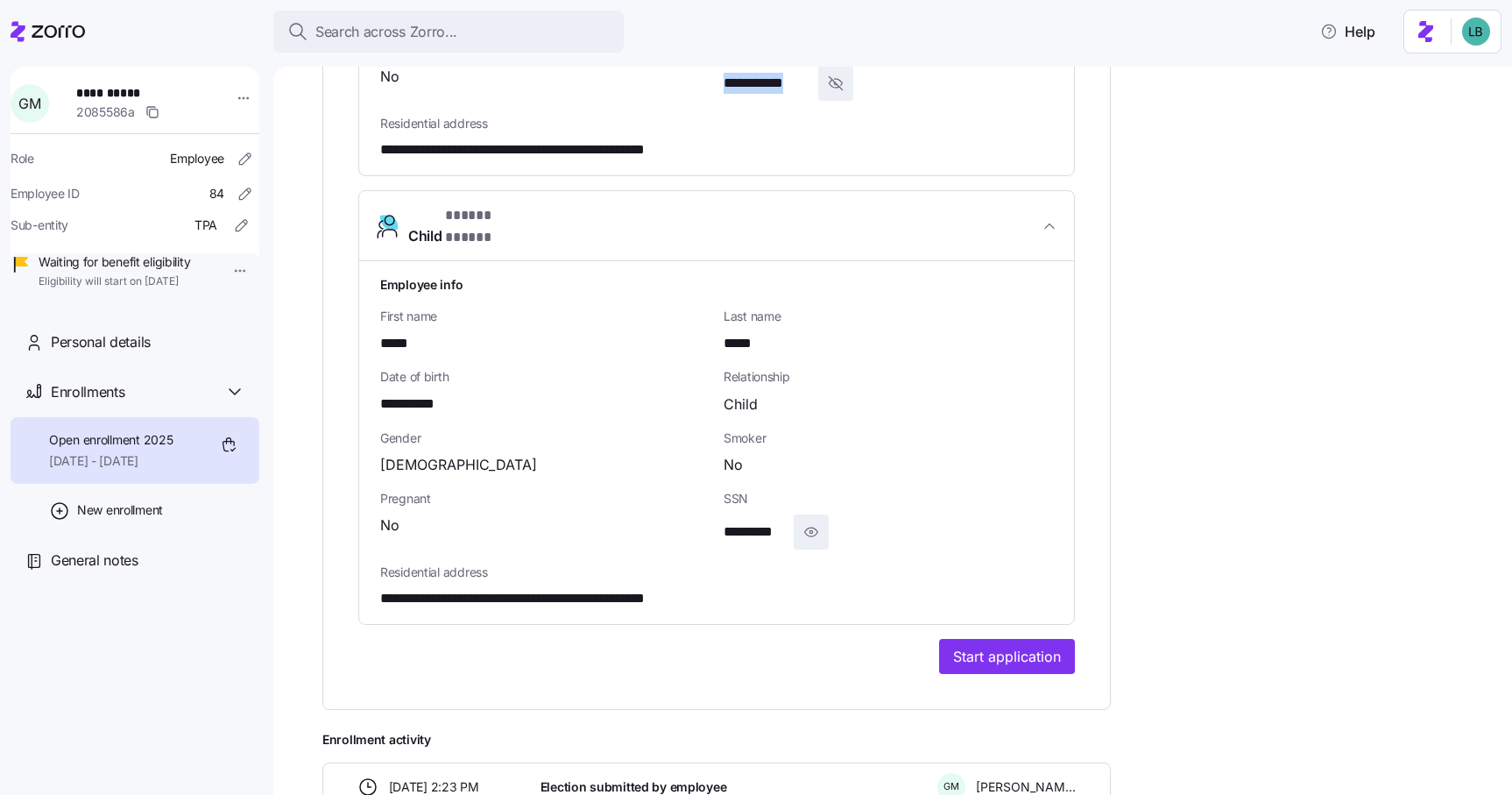
click at [817, 521] on icon "button" at bounding box center [812, 531] width 18 height 21
click at [796, 521] on span "**********" at bounding box center [766, 532] width 86 height 21
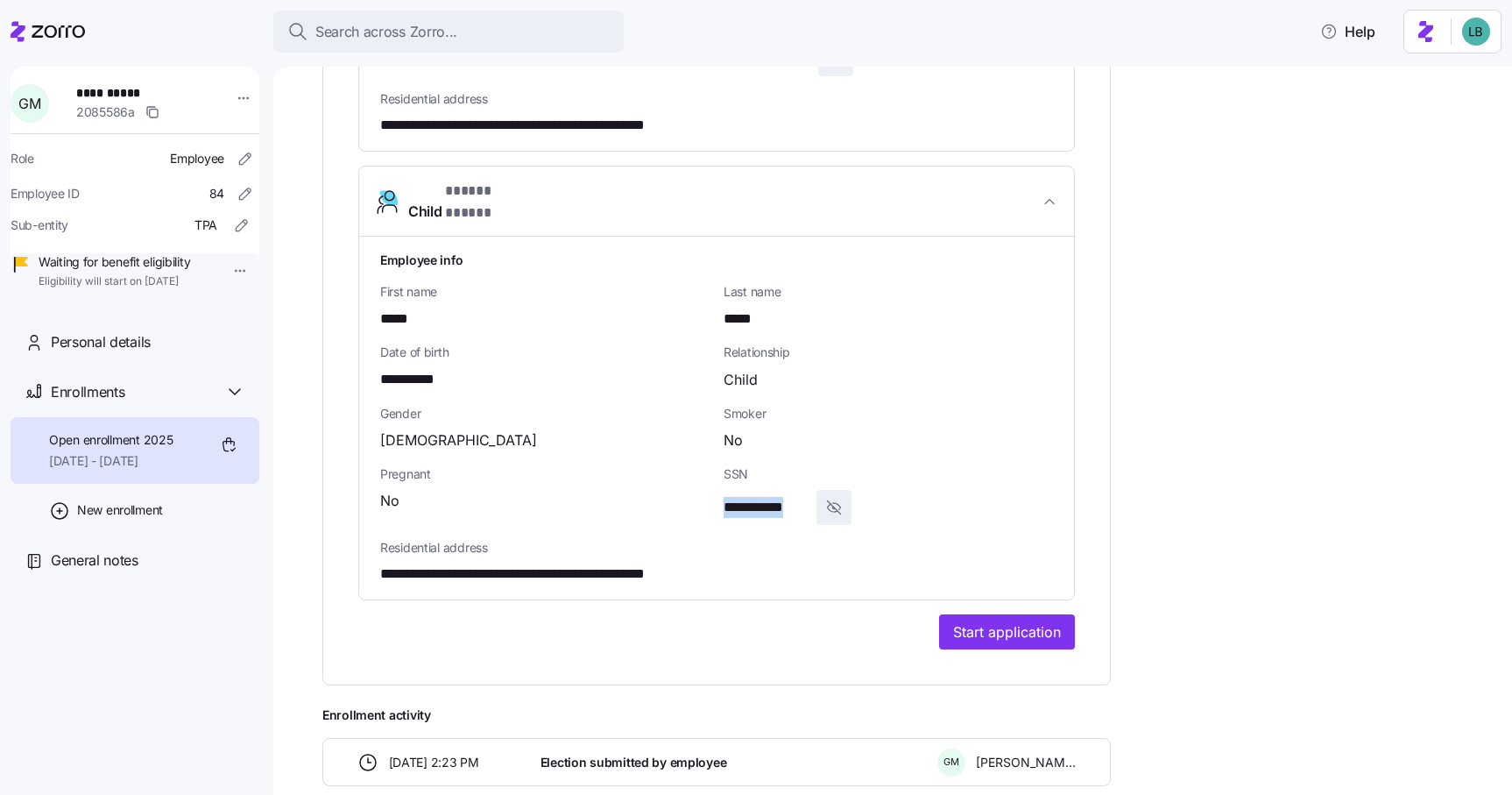
scroll to position [2500, 0]
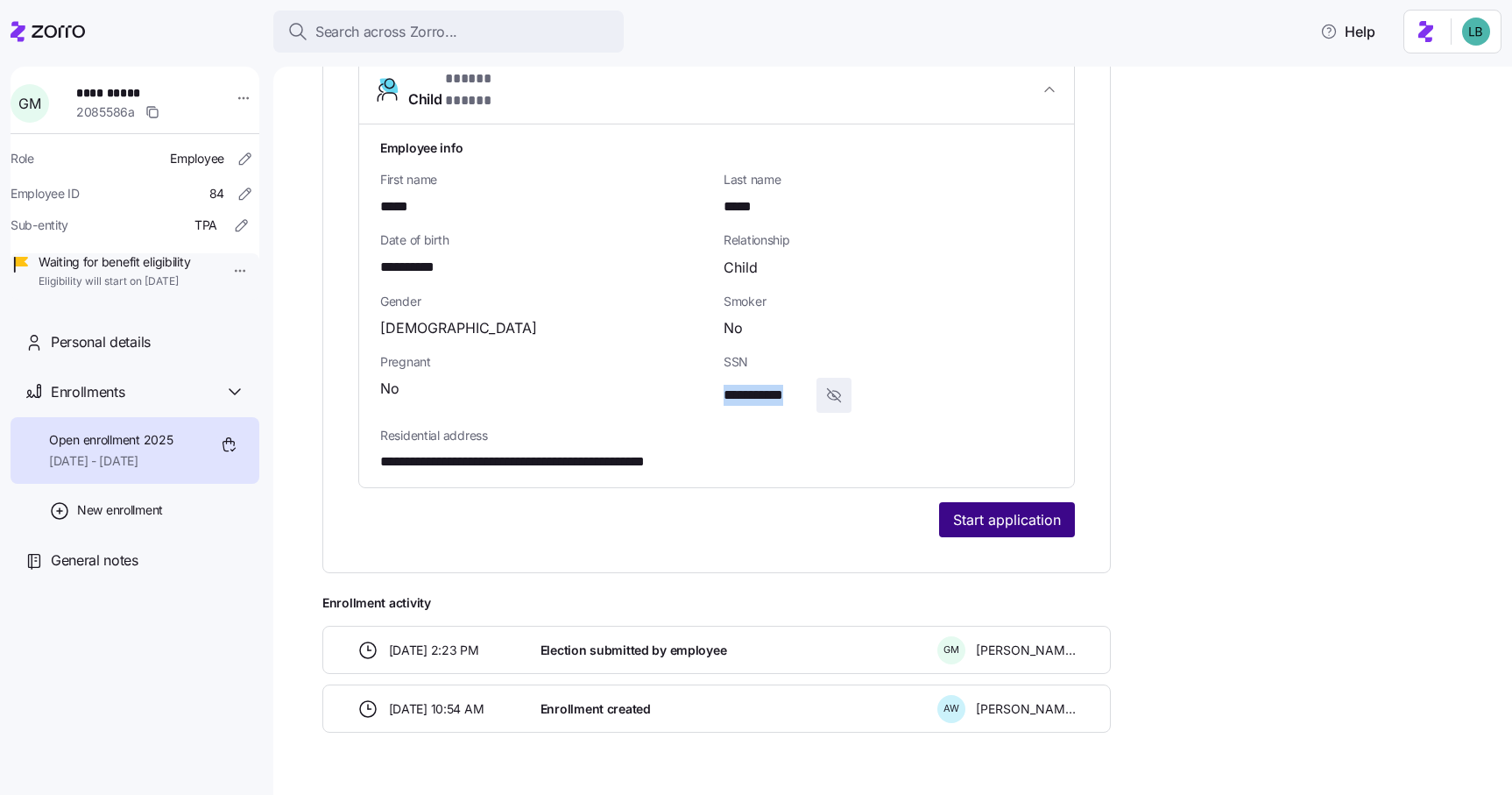
click at [980, 509] on span "Start application" at bounding box center [1007, 519] width 107 height 21
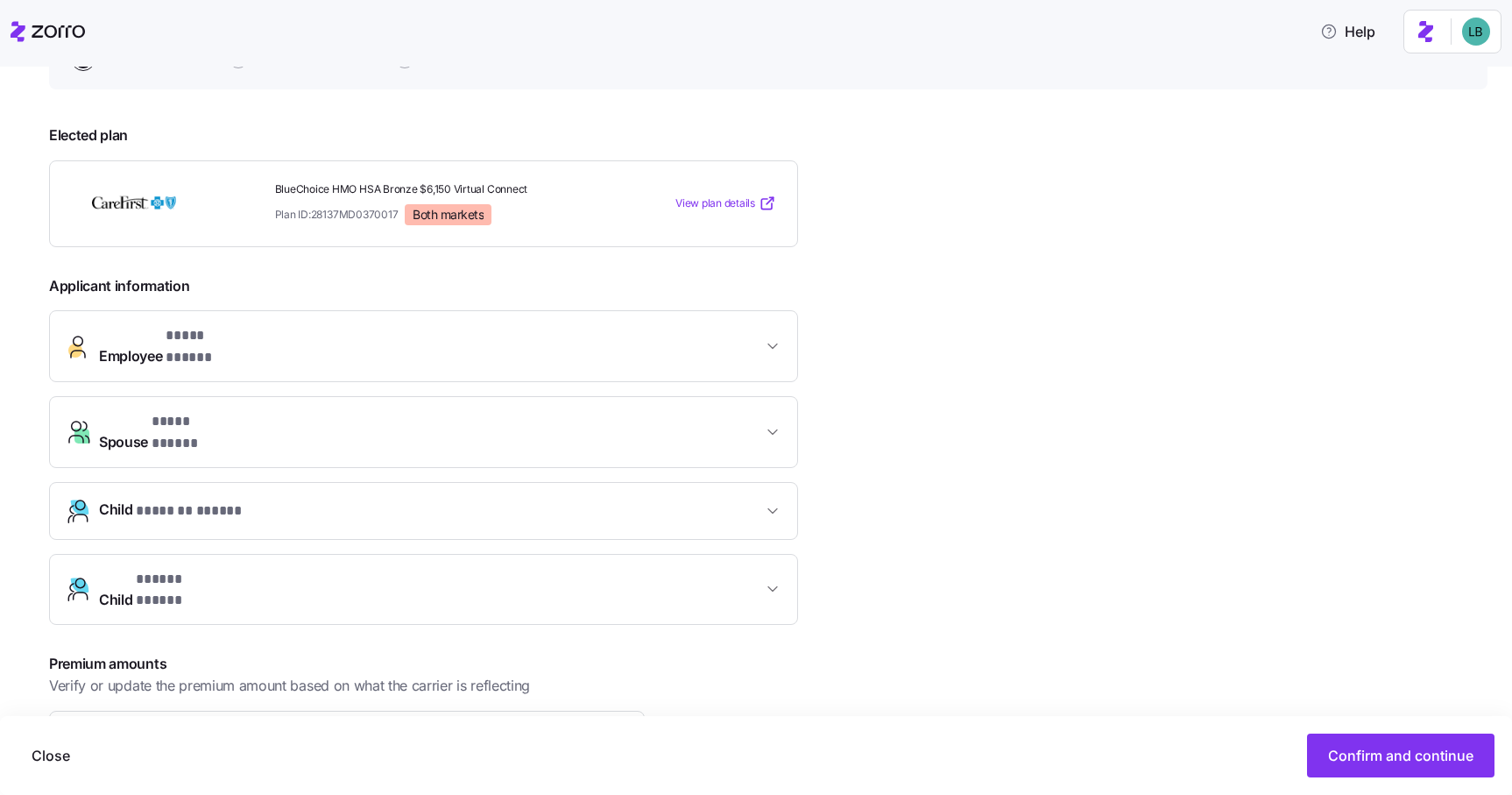
scroll to position [235, 0]
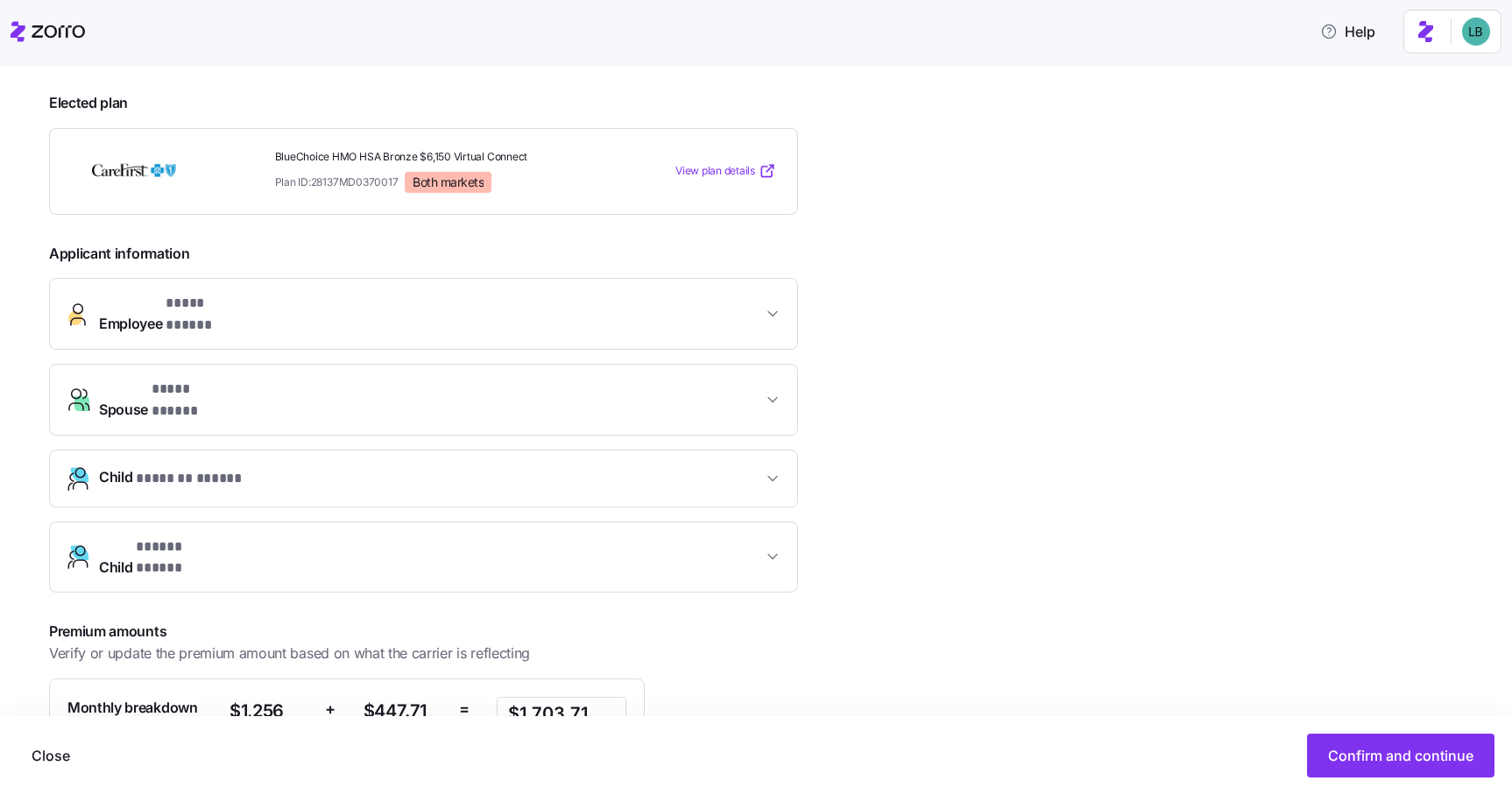
click at [658, 302] on span "Employee * **** ***** *" at bounding box center [431, 313] width 663 height 42
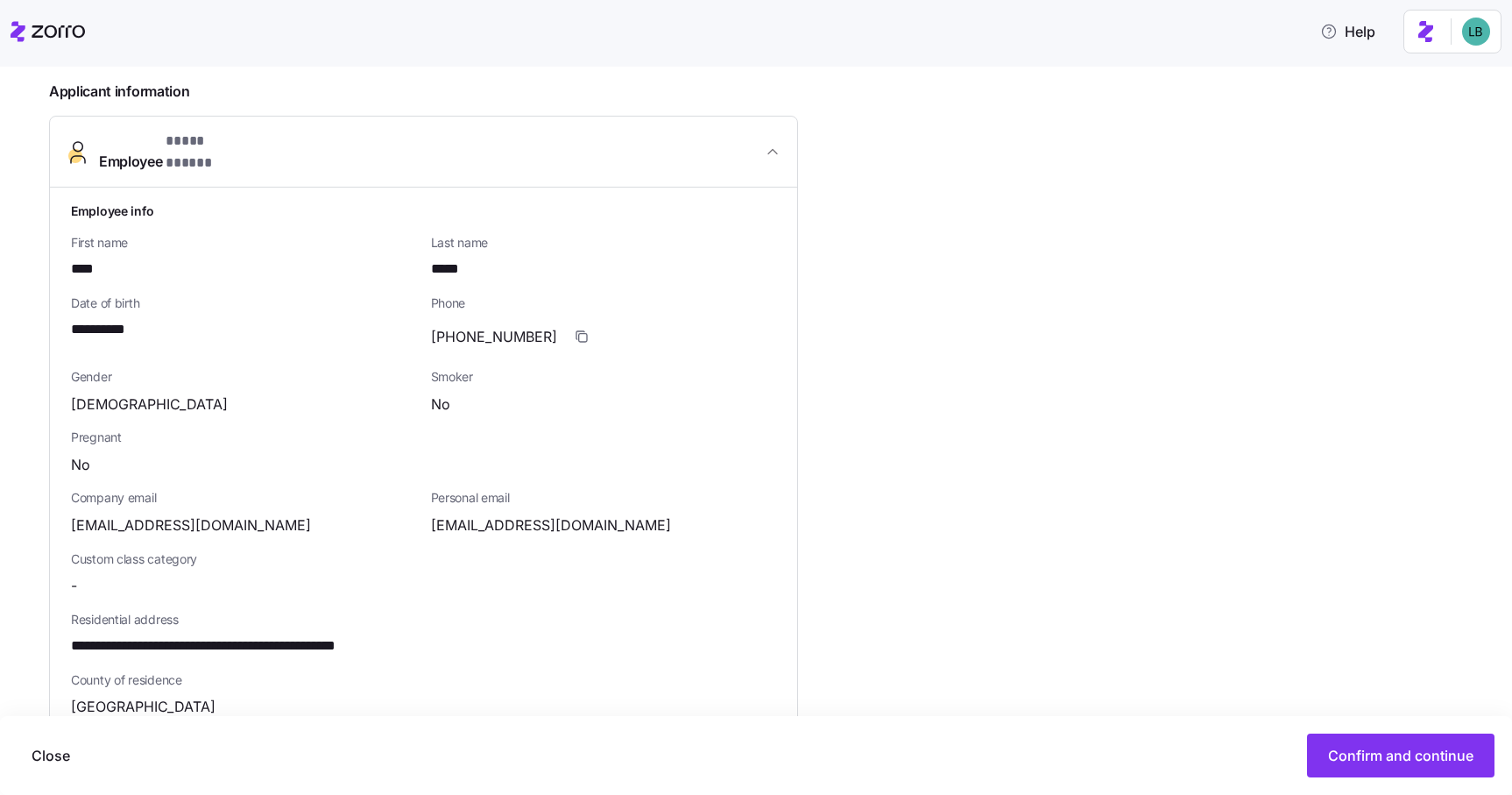
scroll to position [398, 0]
click at [781, 142] on icon "button" at bounding box center [773, 151] width 18 height 18
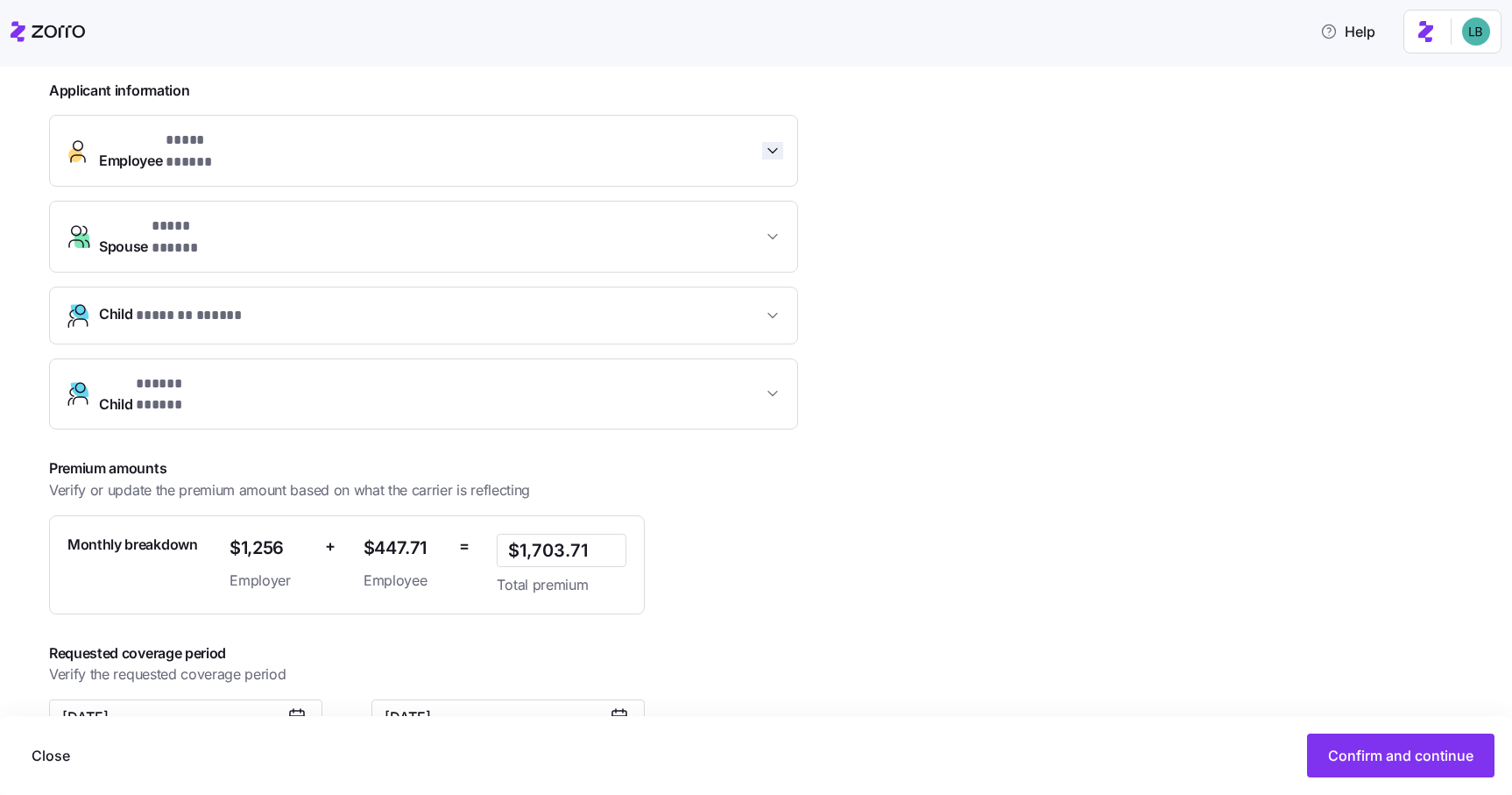
scroll to position [405, 0]
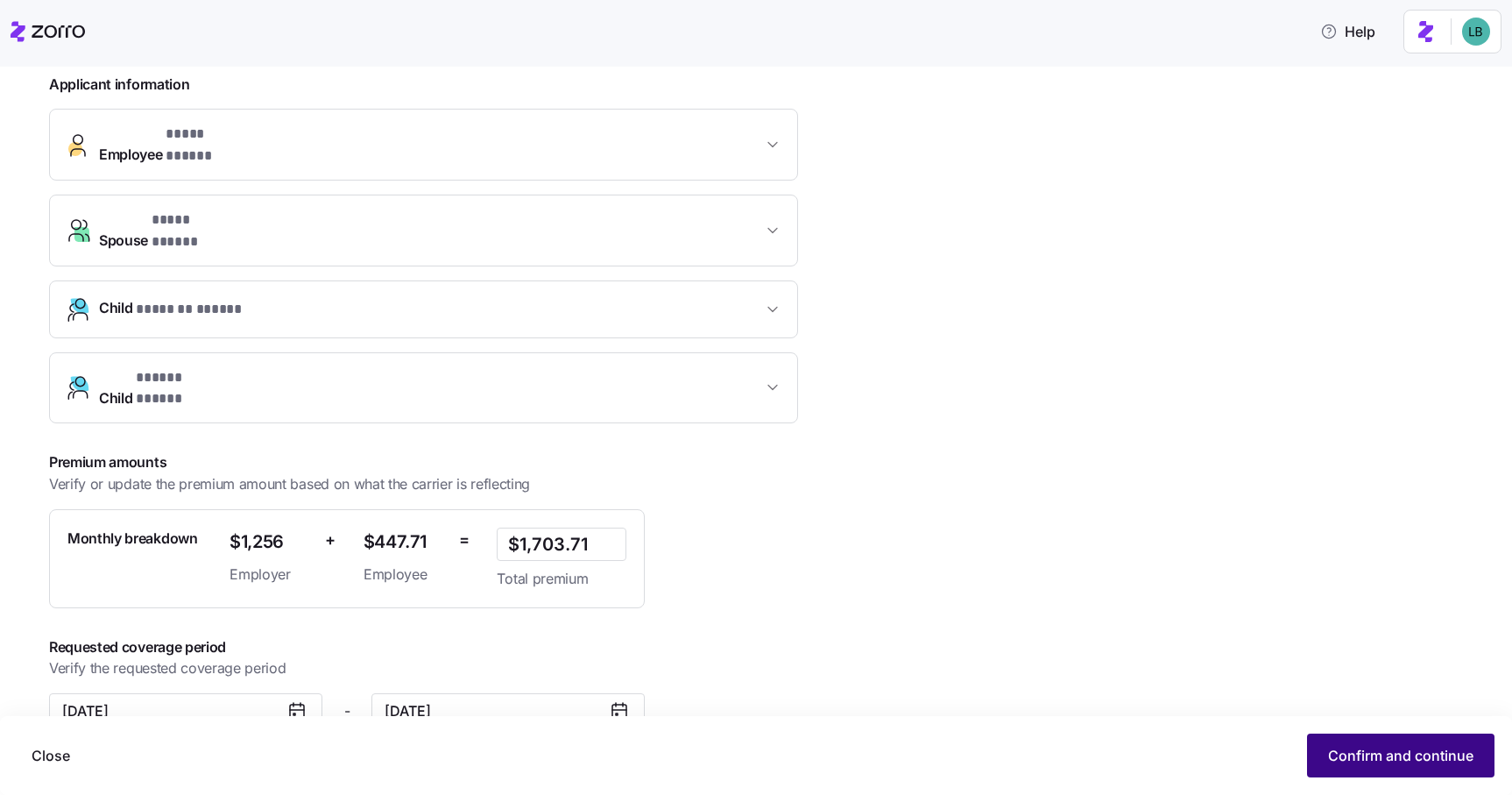
click at [1415, 748] on span "Confirm and continue" at bounding box center [1401, 755] width 145 height 21
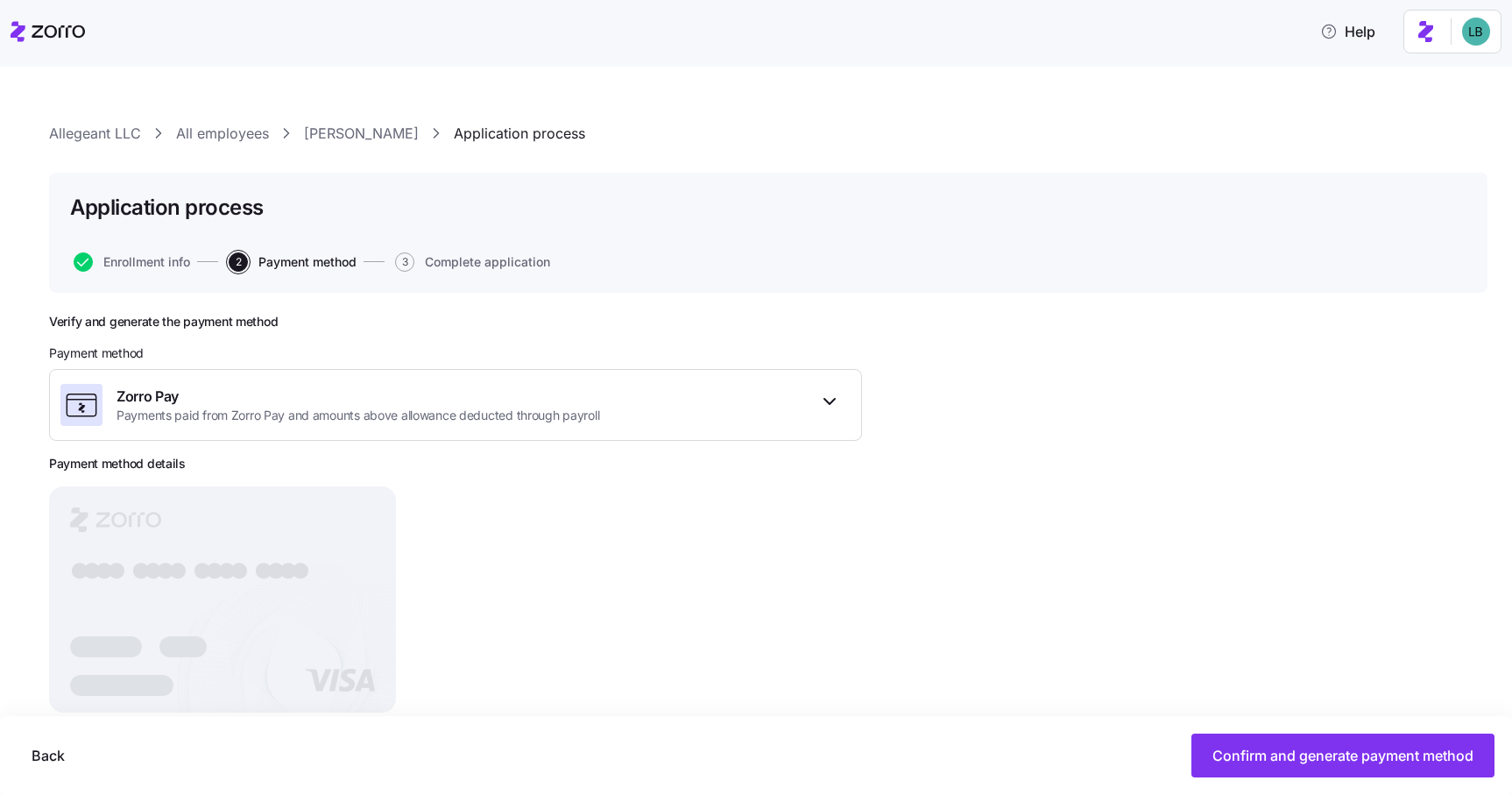
scroll to position [40, 0]
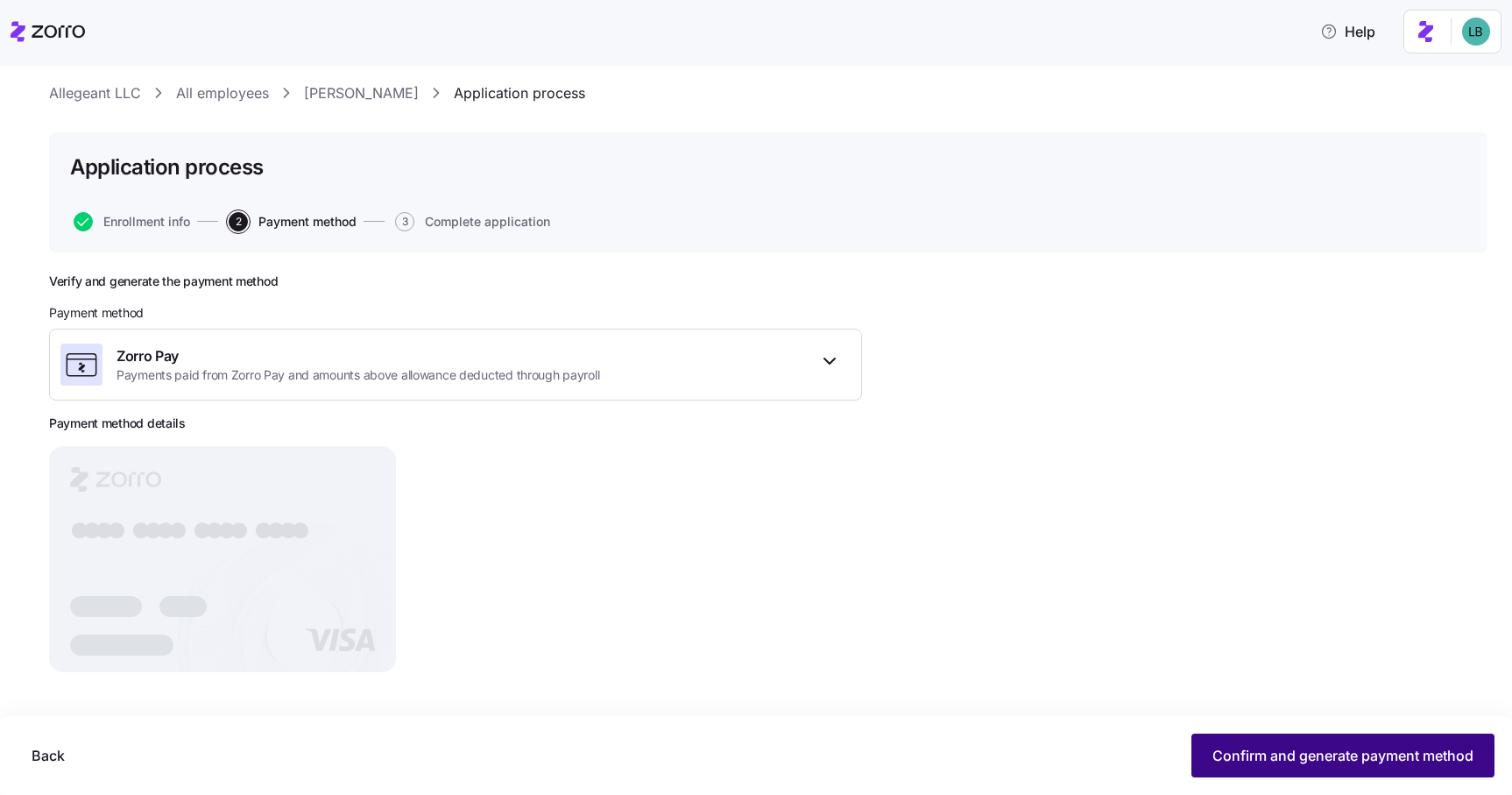
click at [1259, 758] on span "Confirm and generate payment method" at bounding box center [1344, 755] width 261 height 21
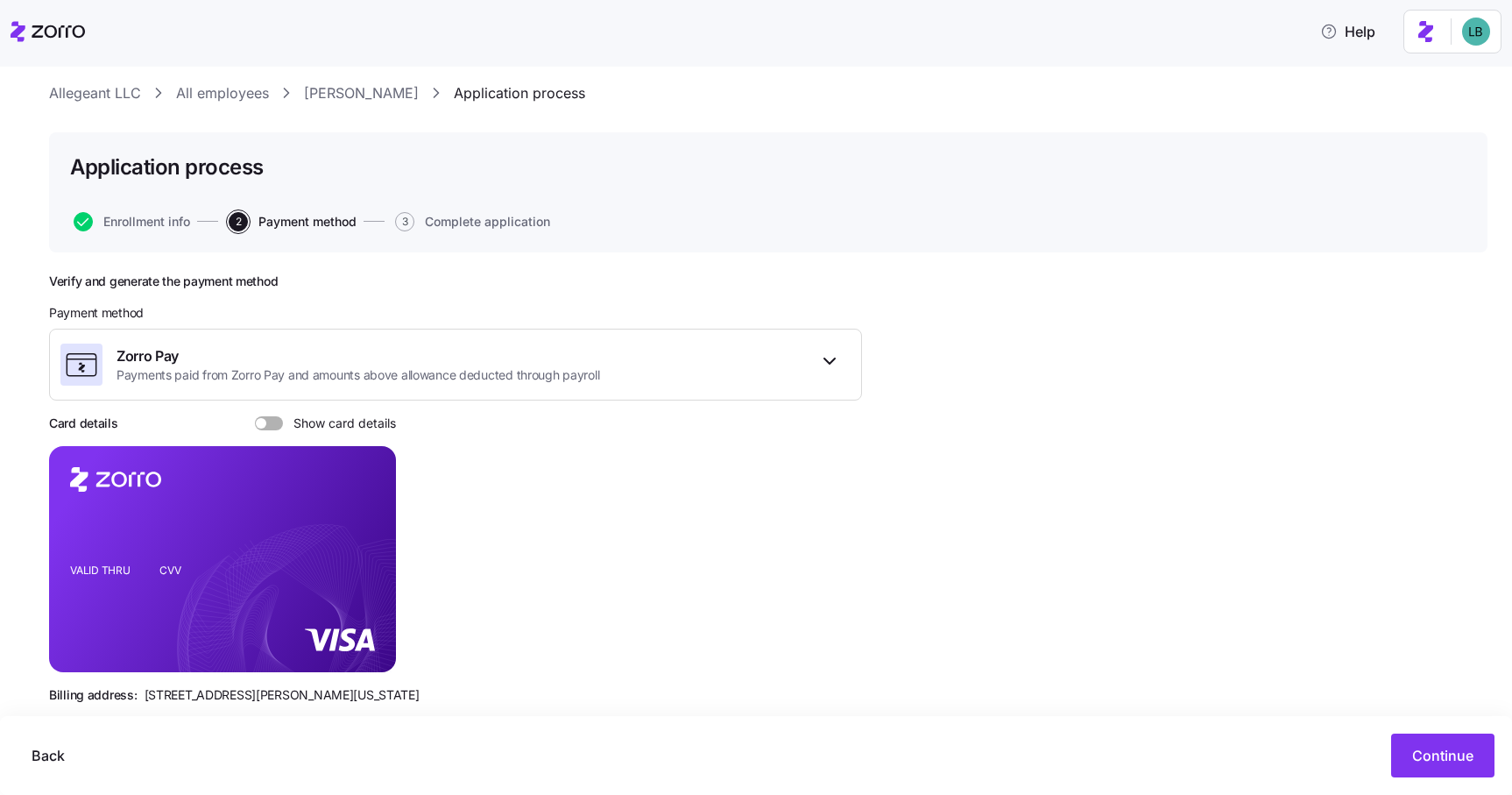
click at [271, 428] on span at bounding box center [276, 423] width 18 height 14
click at [255, 416] on input "Show card details" at bounding box center [255, 416] width 0 height 0
click at [367, 531] on icon "copy-to-clipboard" at bounding box center [363, 527] width 16 height 16
click at [363, 526] on icon "copy-to-clipboard" at bounding box center [363, 527] width 16 height 16
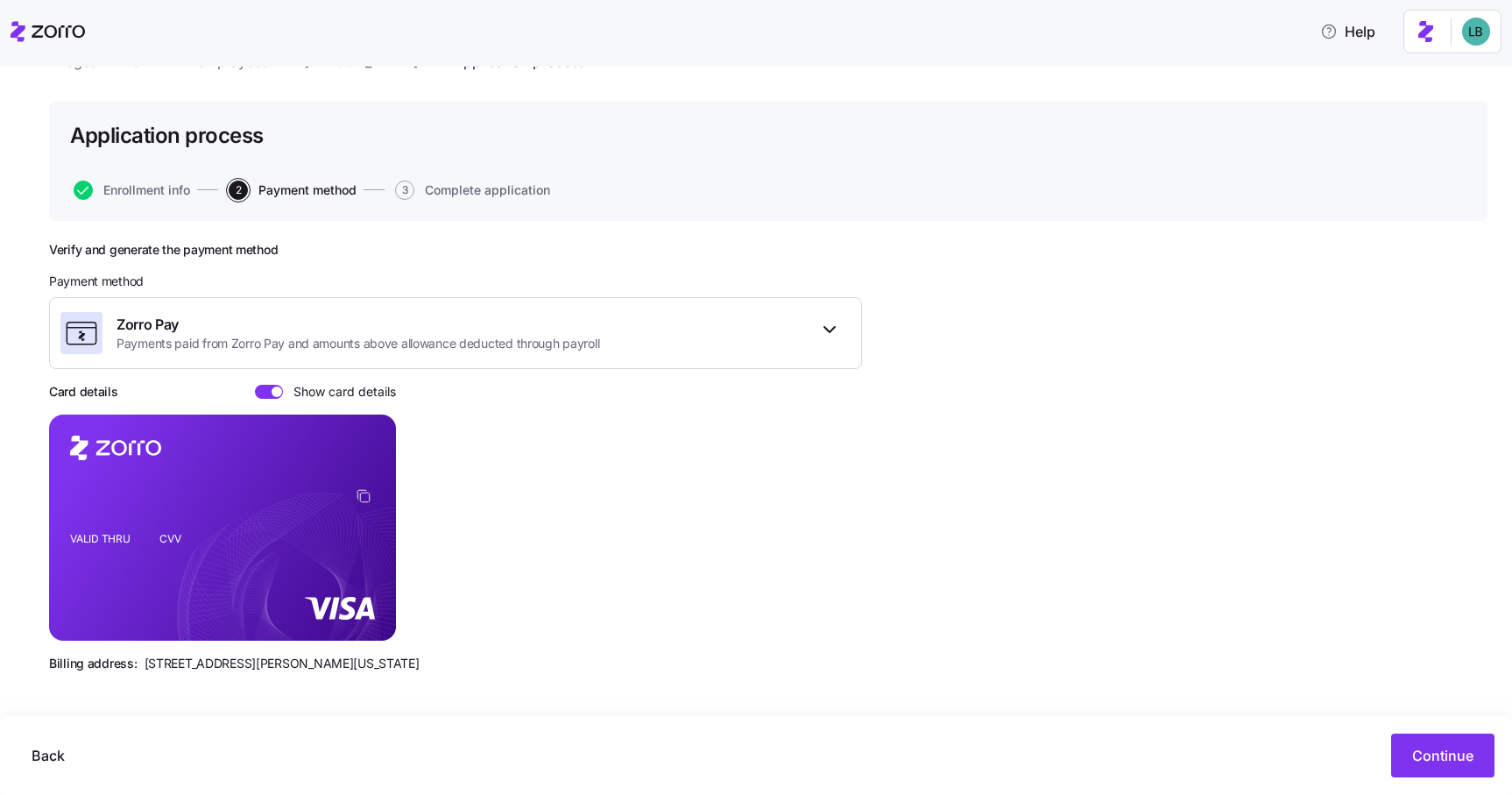
scroll to position [0, 0]
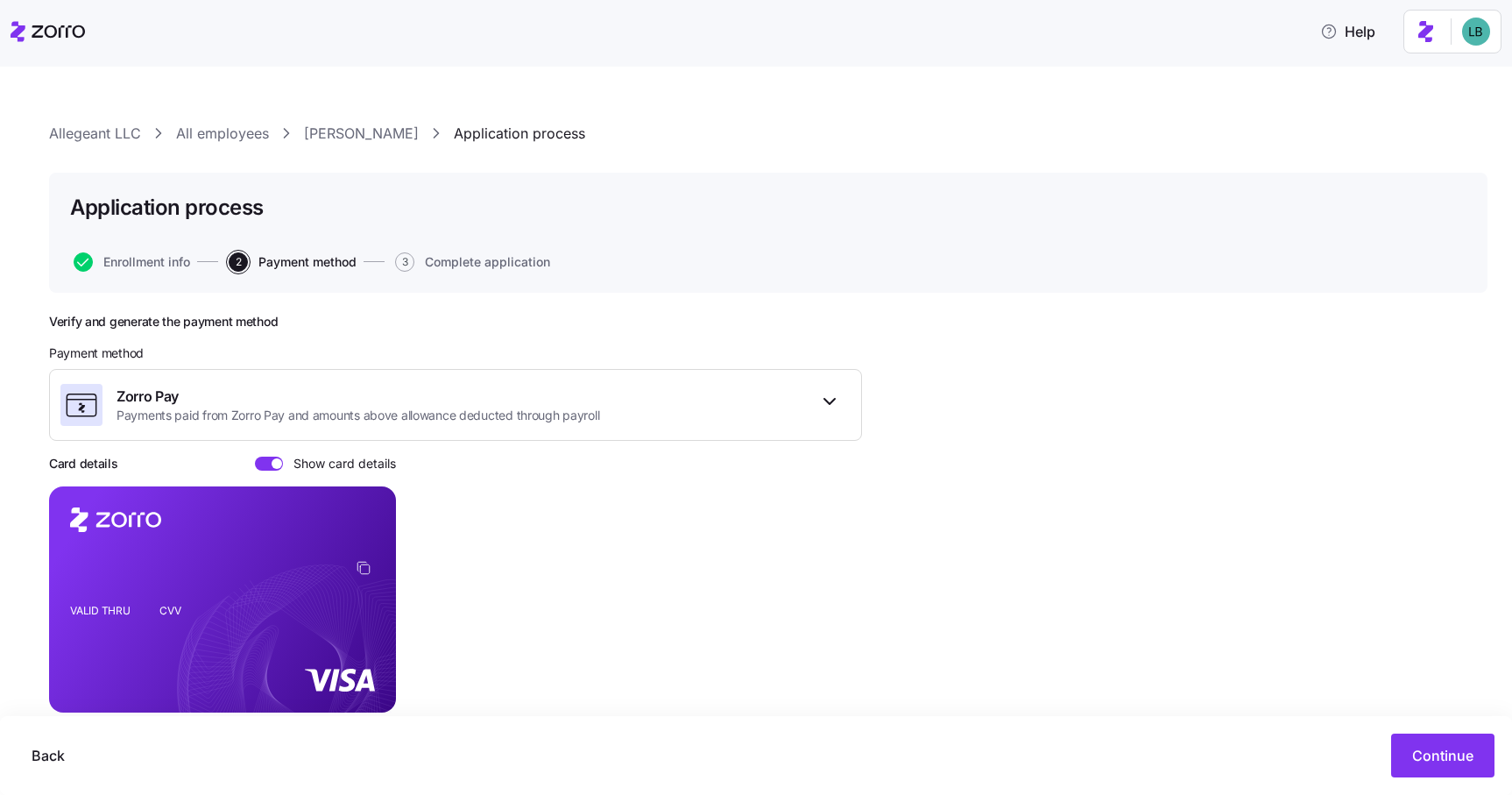
click at [351, 134] on link "[PERSON_NAME]" at bounding box center [362, 133] width 115 height 21
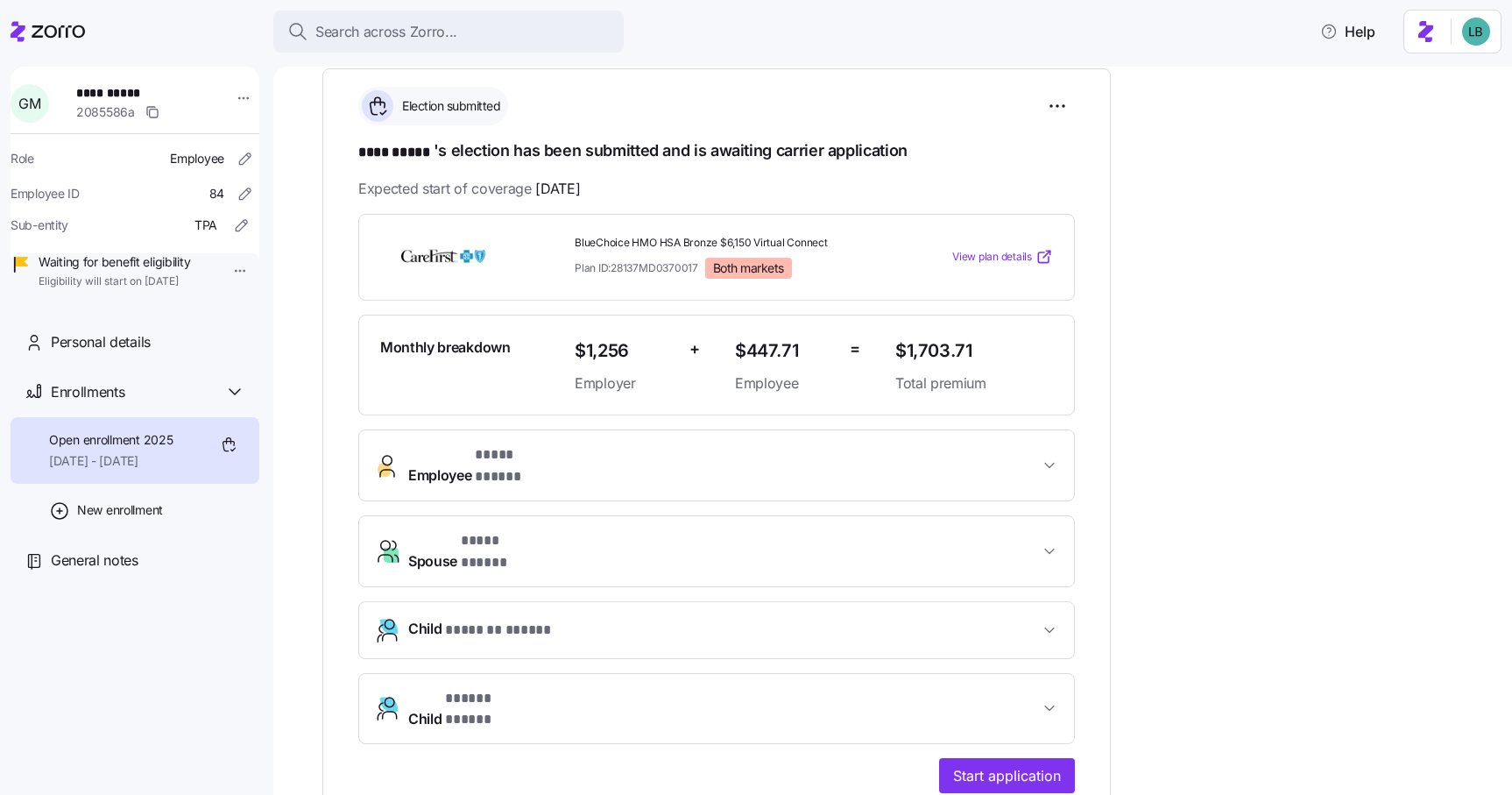
scroll to position [301, 0]
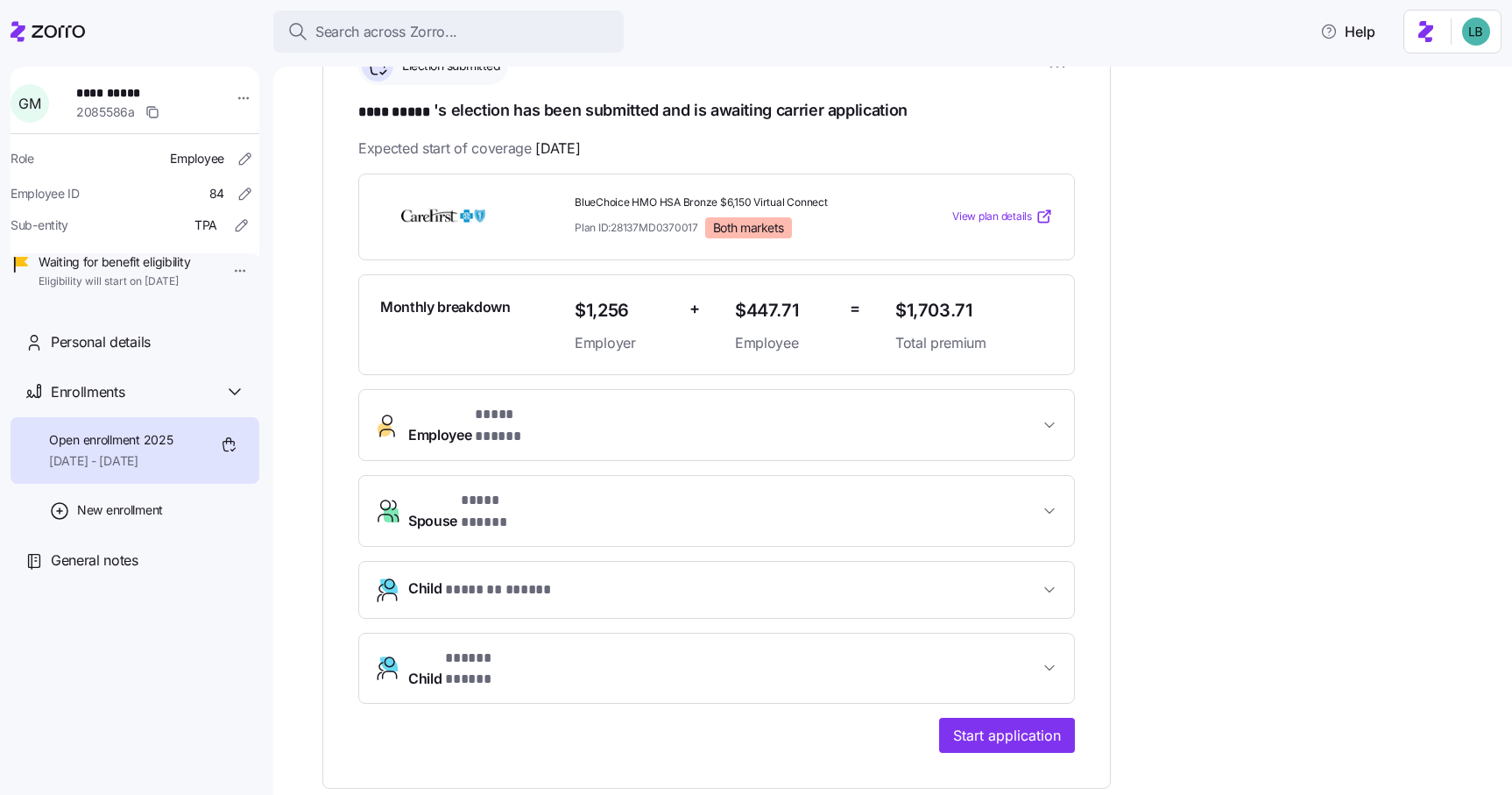
click at [526, 426] on span "* **** ***** *" at bounding box center [517, 415] width 83 height 21
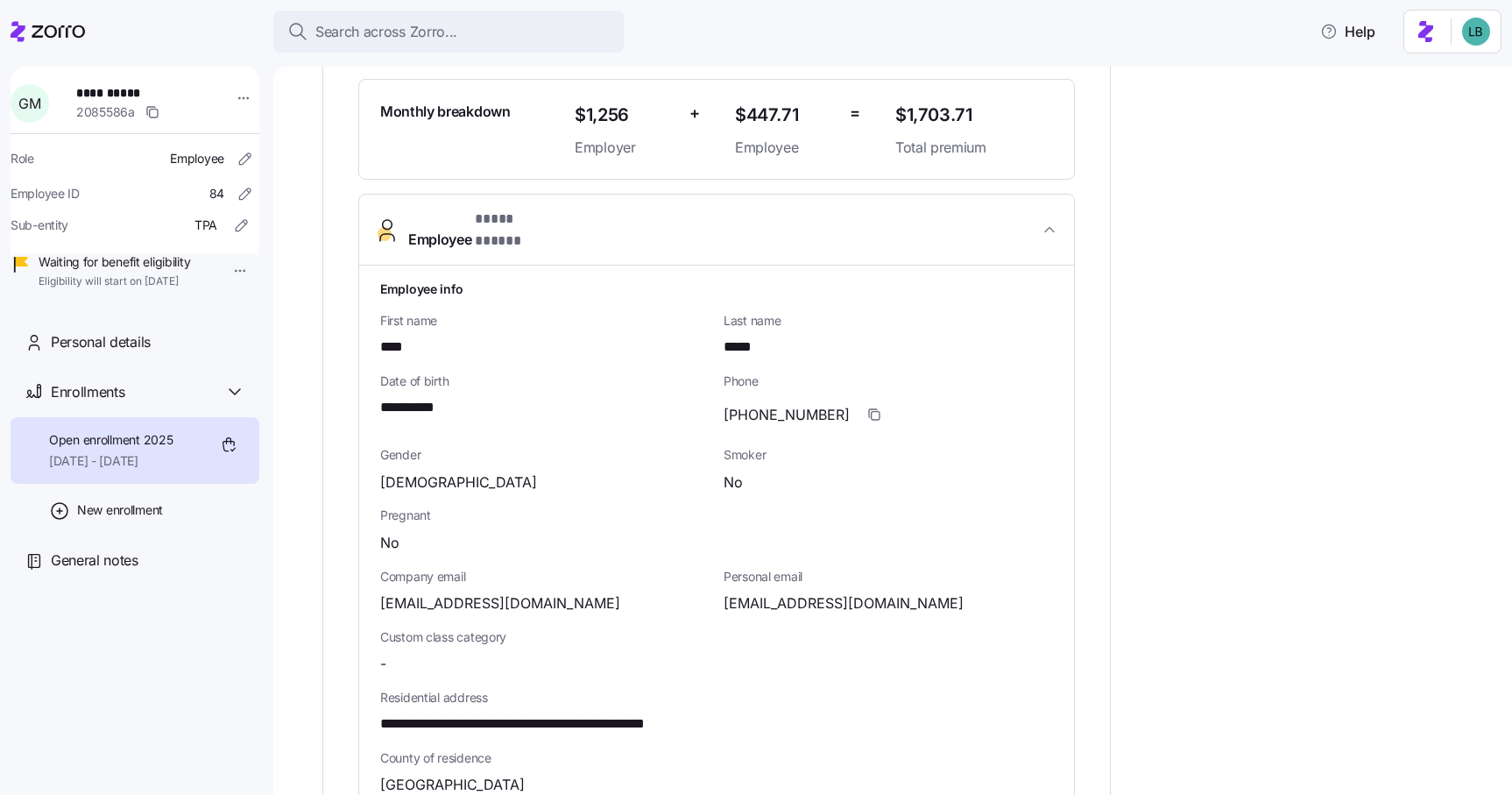
scroll to position [609, 0]
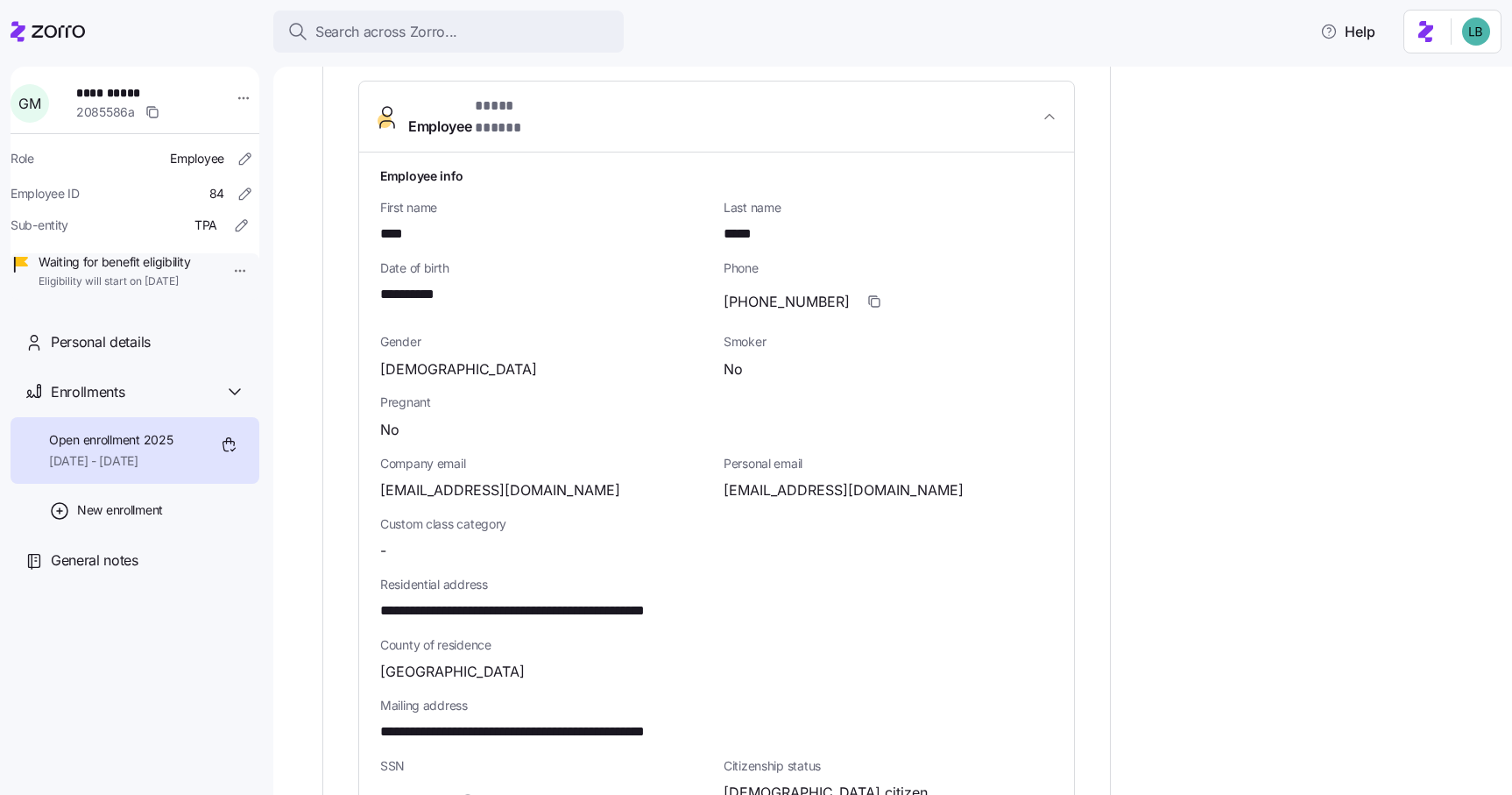
click at [644, 600] on span "**********" at bounding box center [558, 611] width 355 height 21
click at [75, 571] on span "General notes" at bounding box center [95, 560] width 88 height 21
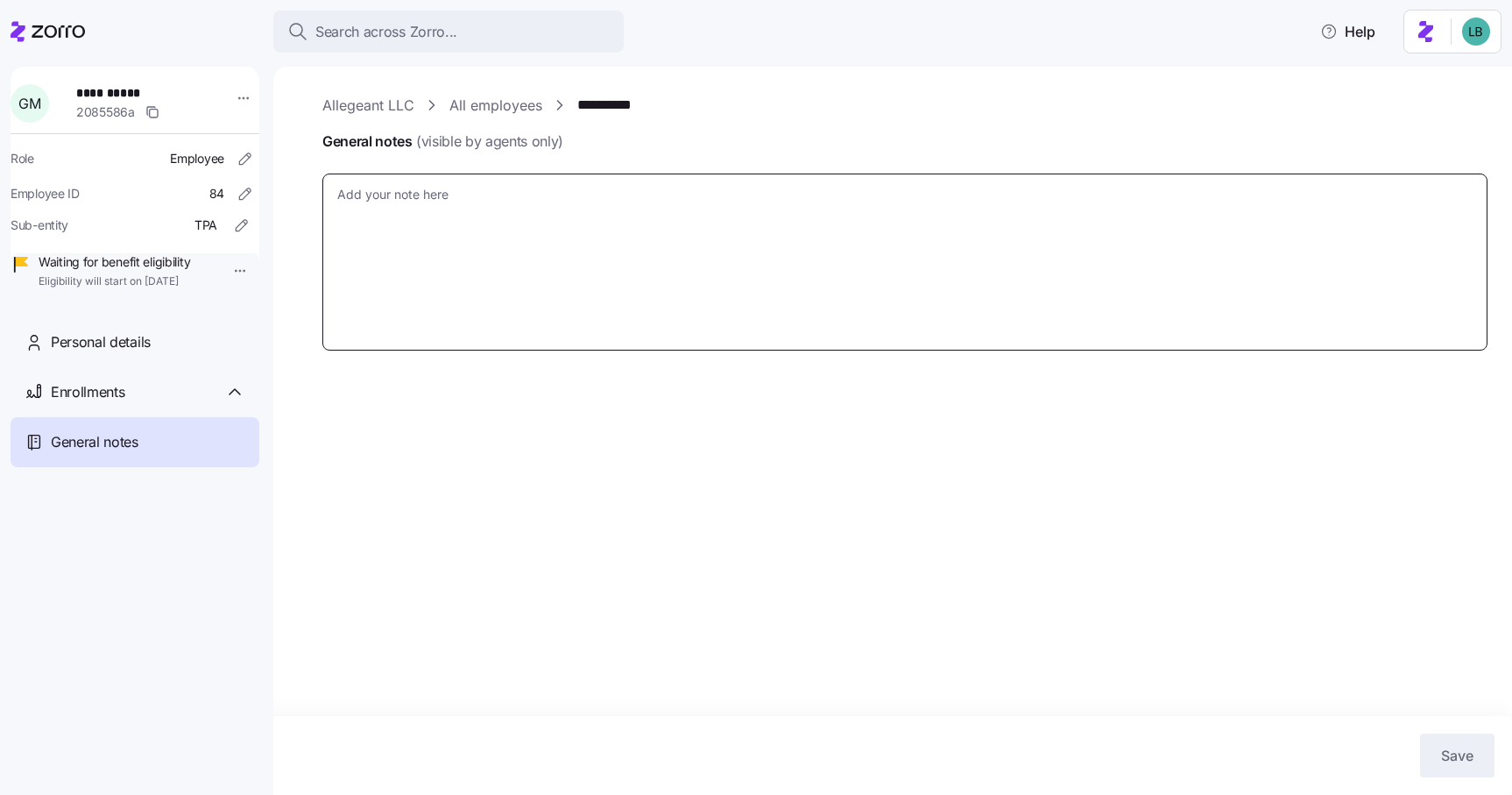
click at [416, 191] on textarea "General notes (visible by agents only)" at bounding box center [905, 262] width 1166 height 177
type textarea "x"
type textarea "P"
type textarea "x"
type textarea "Pa"
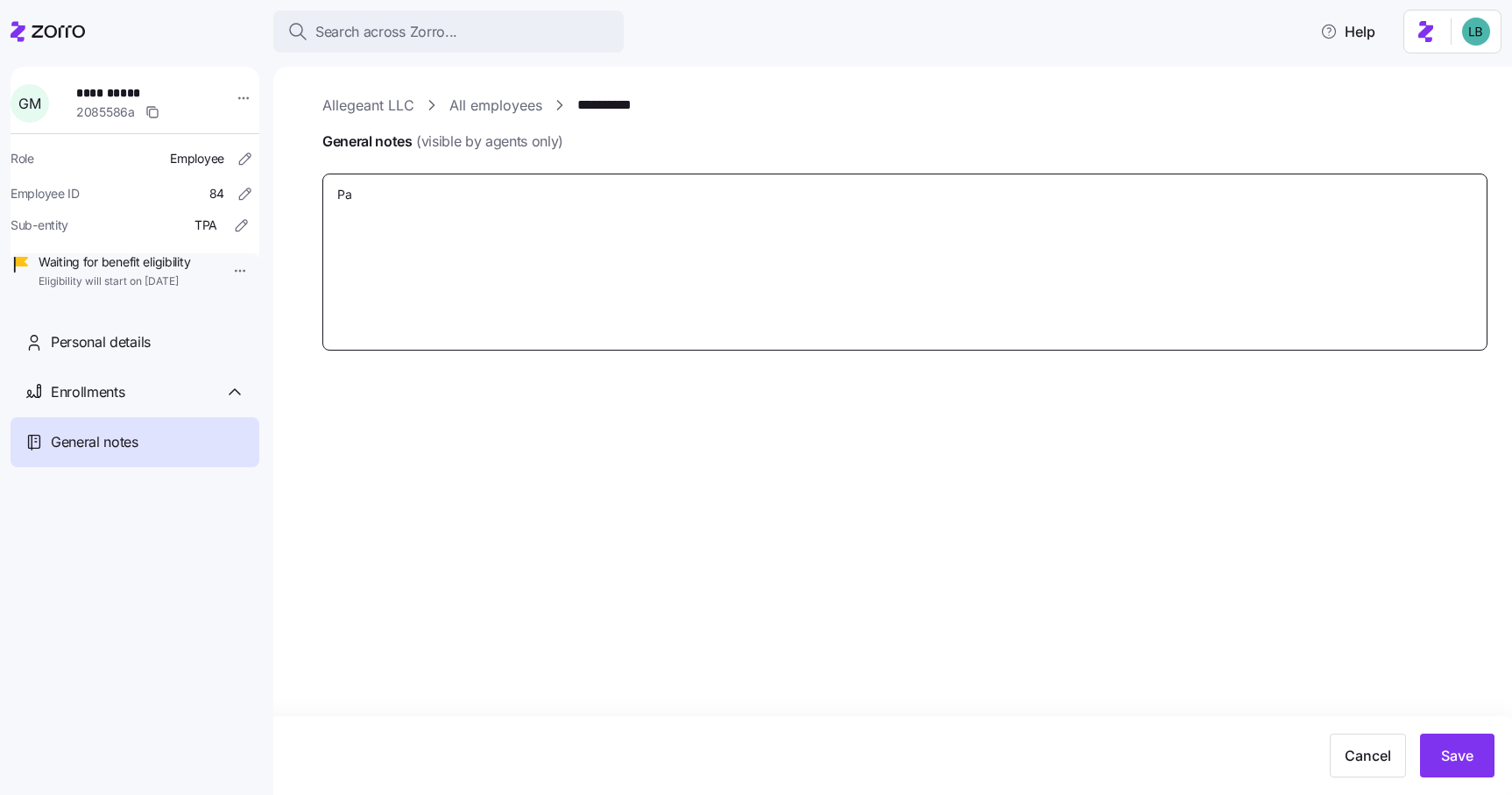
type textarea "x"
type textarea "Pas"
type textarea "x"
type textarea "Pass"
type textarea "x"
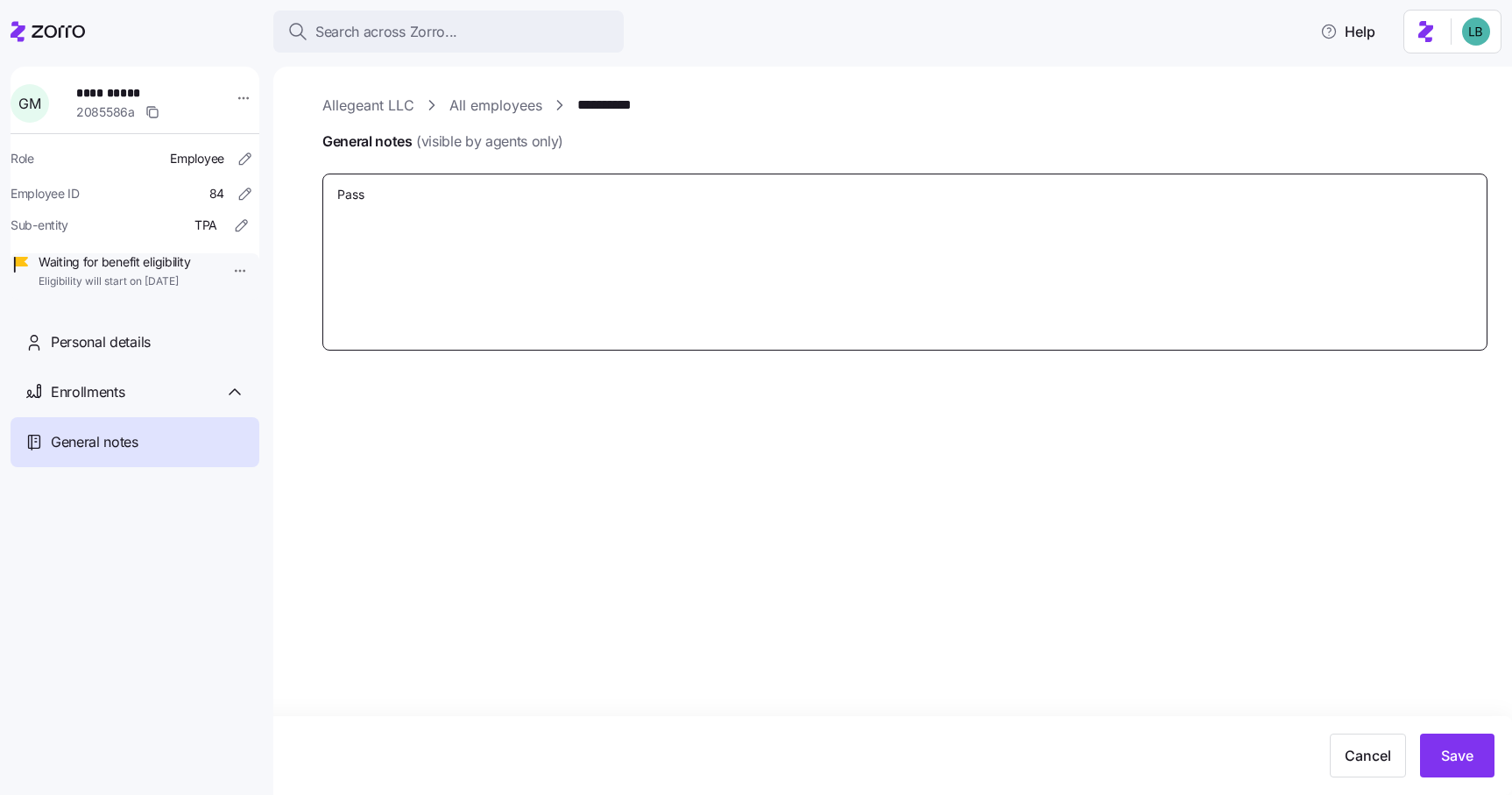
type textarea "Passw"
type textarea "x"
type textarea "Passwo"
type textarea "x"
type textarea "Passwor"
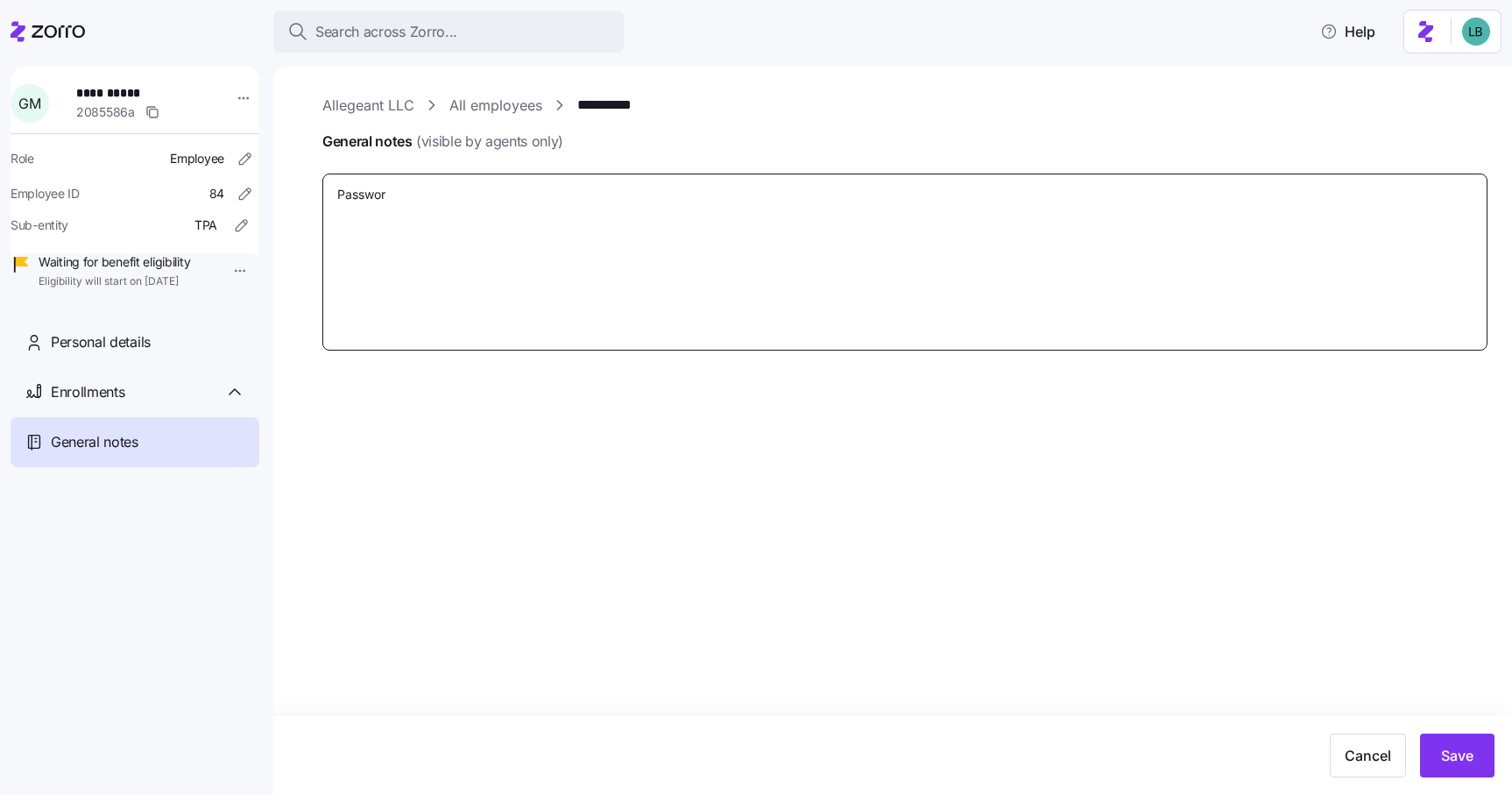
type textarea "x"
type textarea "Password"
type textarea "x"
type textarea "Password"
type textarea "x"
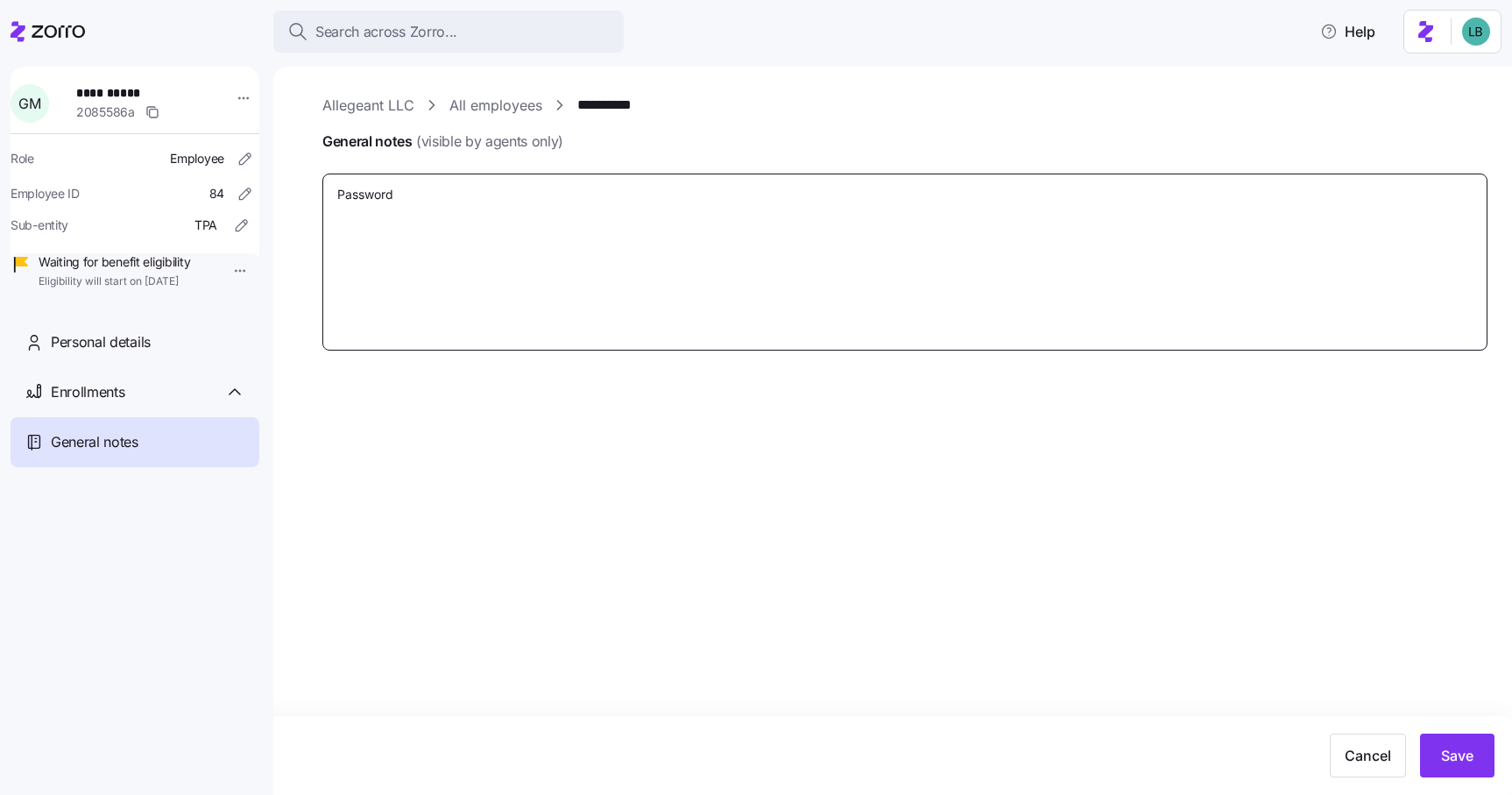
type textarea "Password Z"
type textarea "x"
type textarea "Password Zo"
type textarea "x"
type textarea "Password Zor"
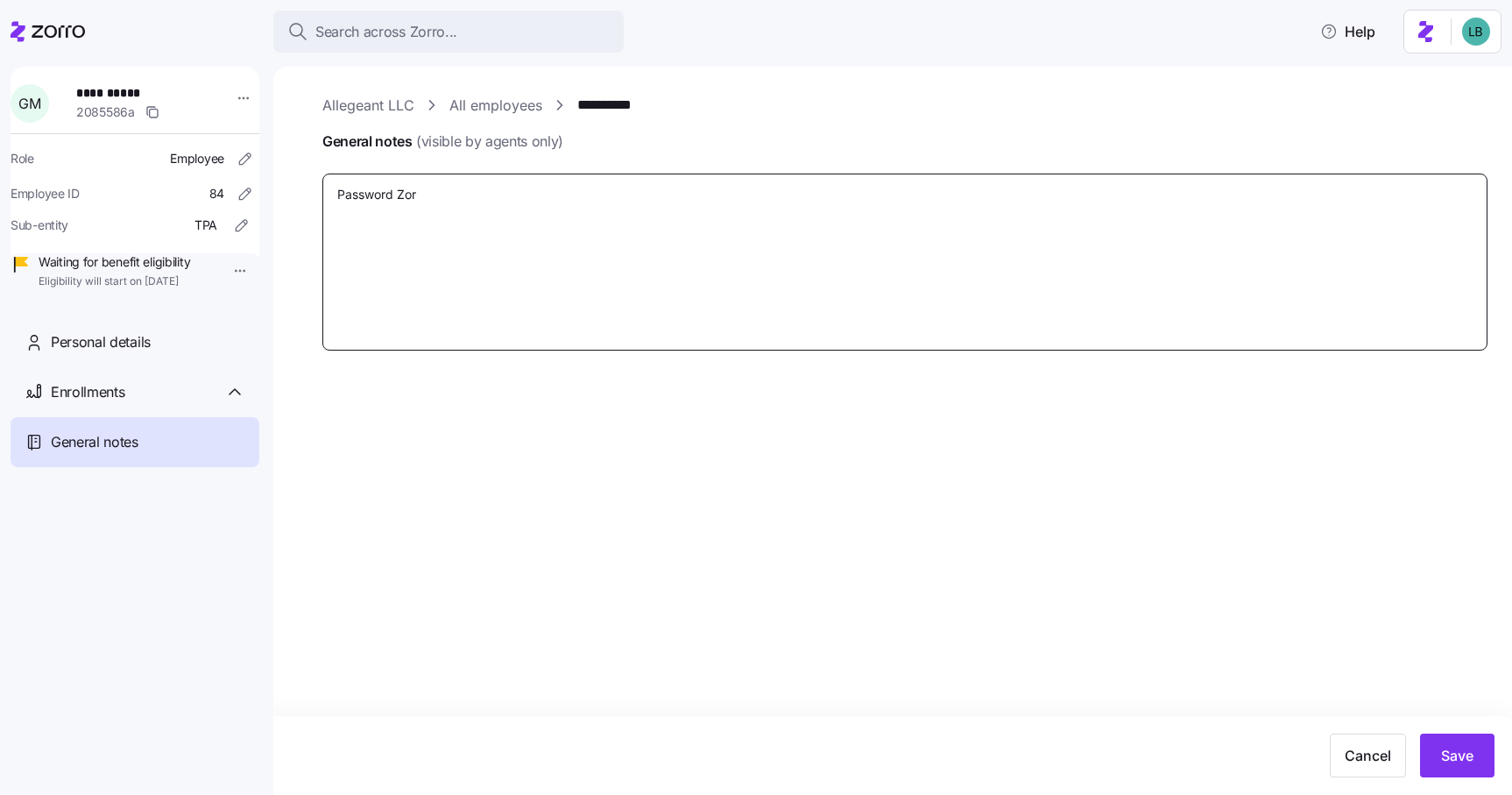
type textarea "x"
type textarea "Password Zorr"
type textarea "x"
type textarea "Password Zorro"
type textarea "x"
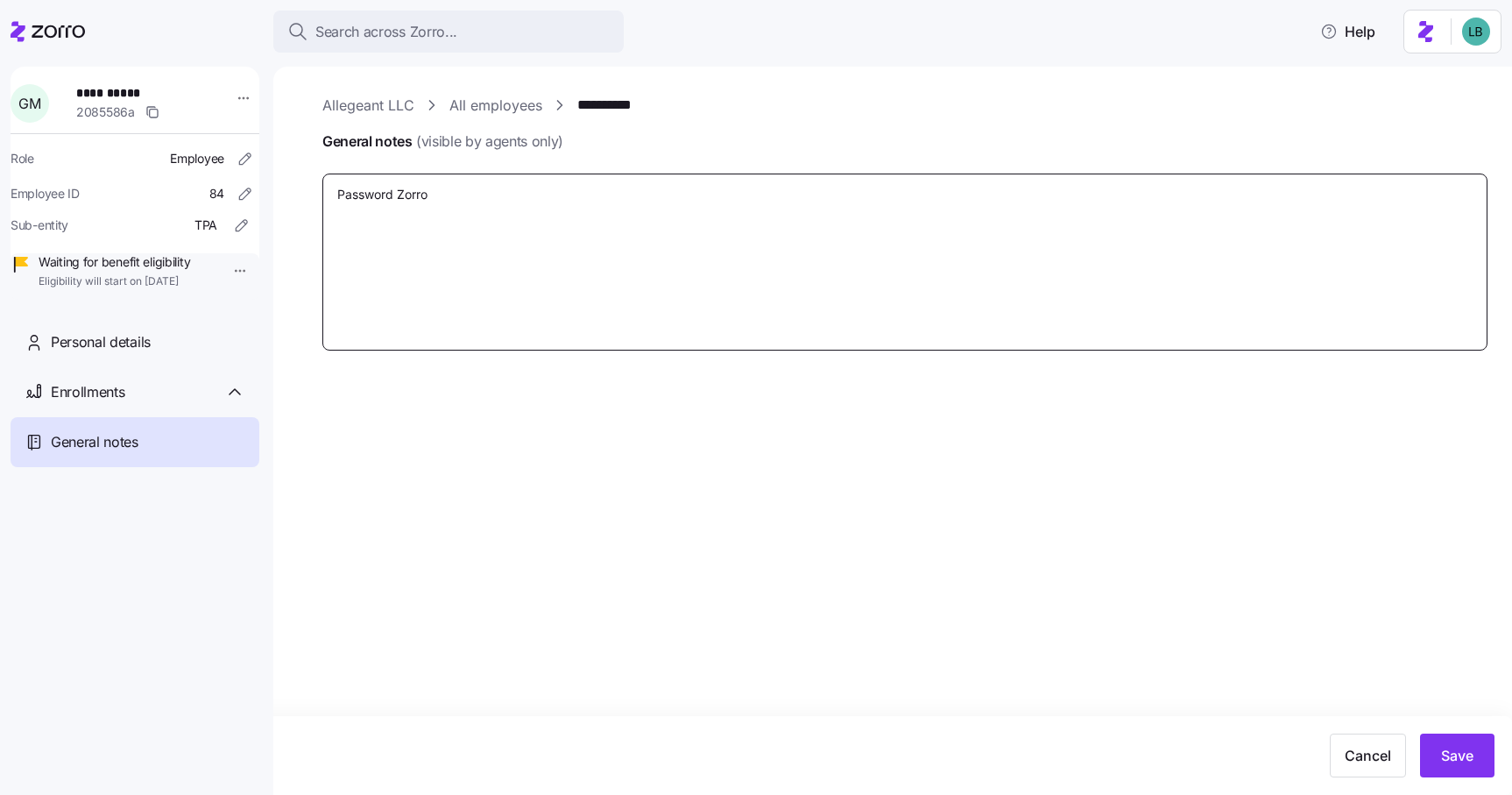
type textarea "Password Zorroa"
type textarea "x"
type textarea "Password Zorroap"
type textarea "x"
type textarea "Password Zorroapp"
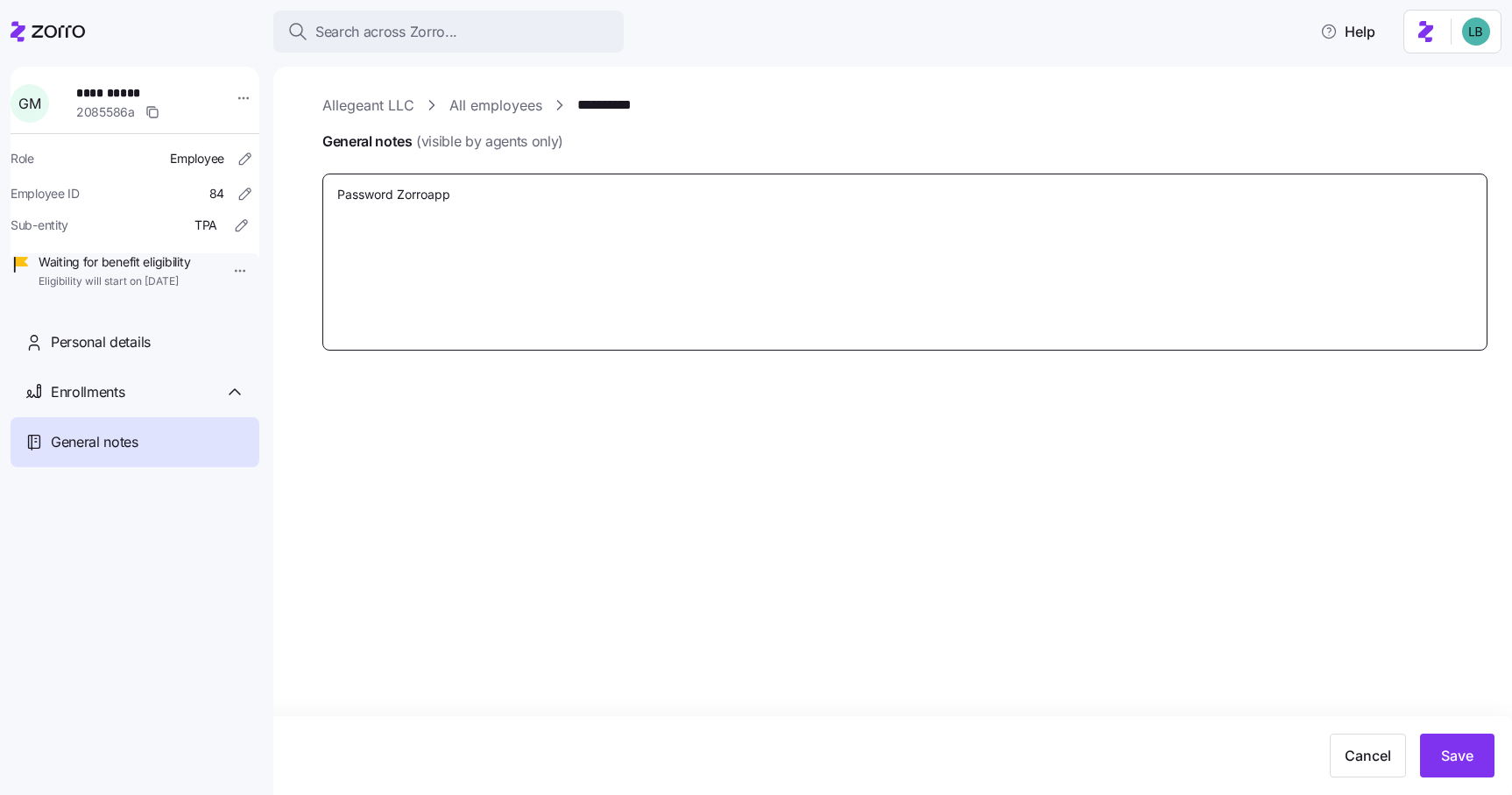
type textarea "x"
type textarea "Password Zorroappl"
type textarea "x"
type textarea "Password Zorroappli"
type textarea "x"
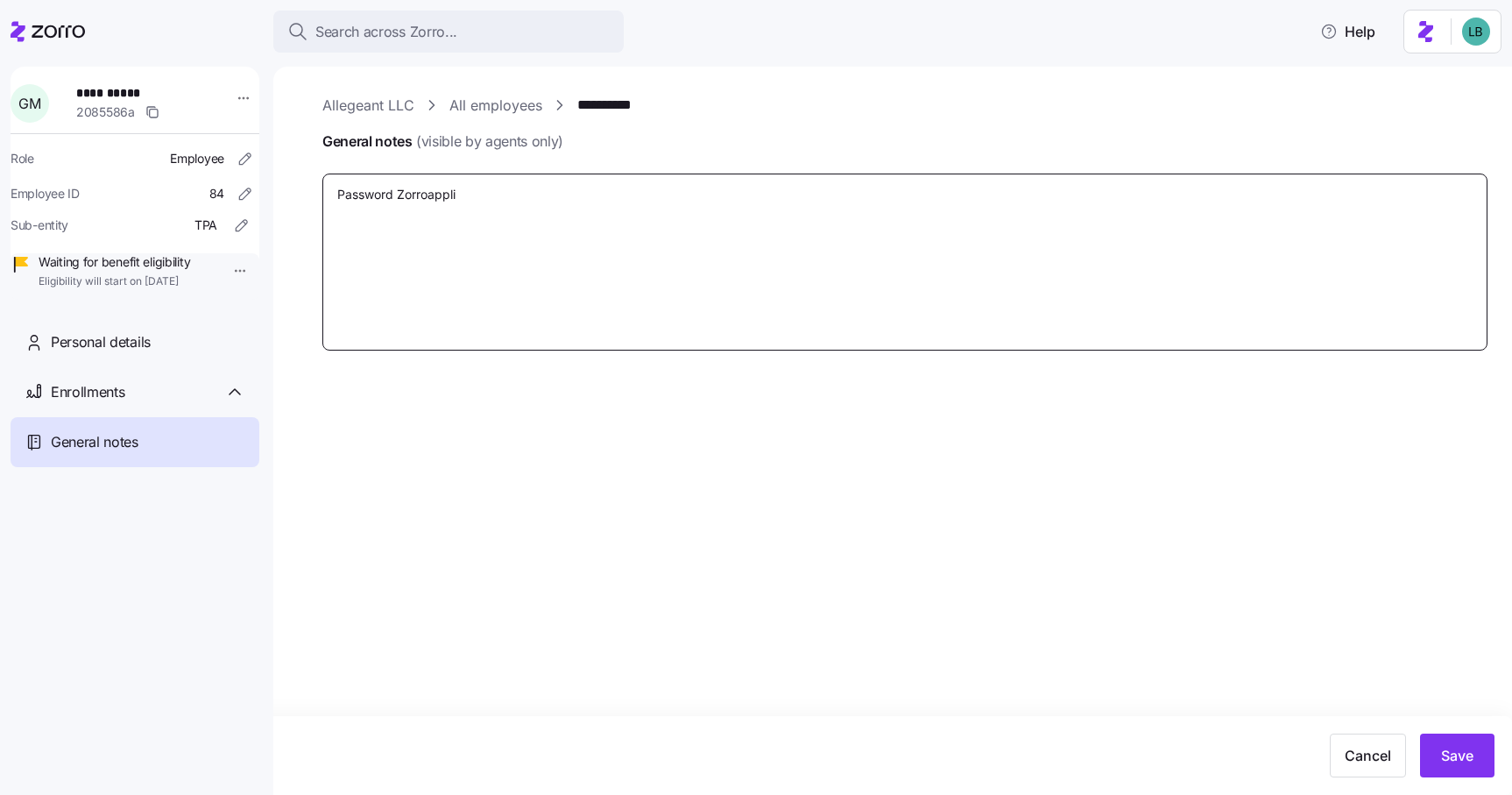
type textarea "Password Zorroapplic"
type textarea "x"
type textarea "Password Zorroapplica"
type textarea "x"
type textarea "Password Zorroapplicat"
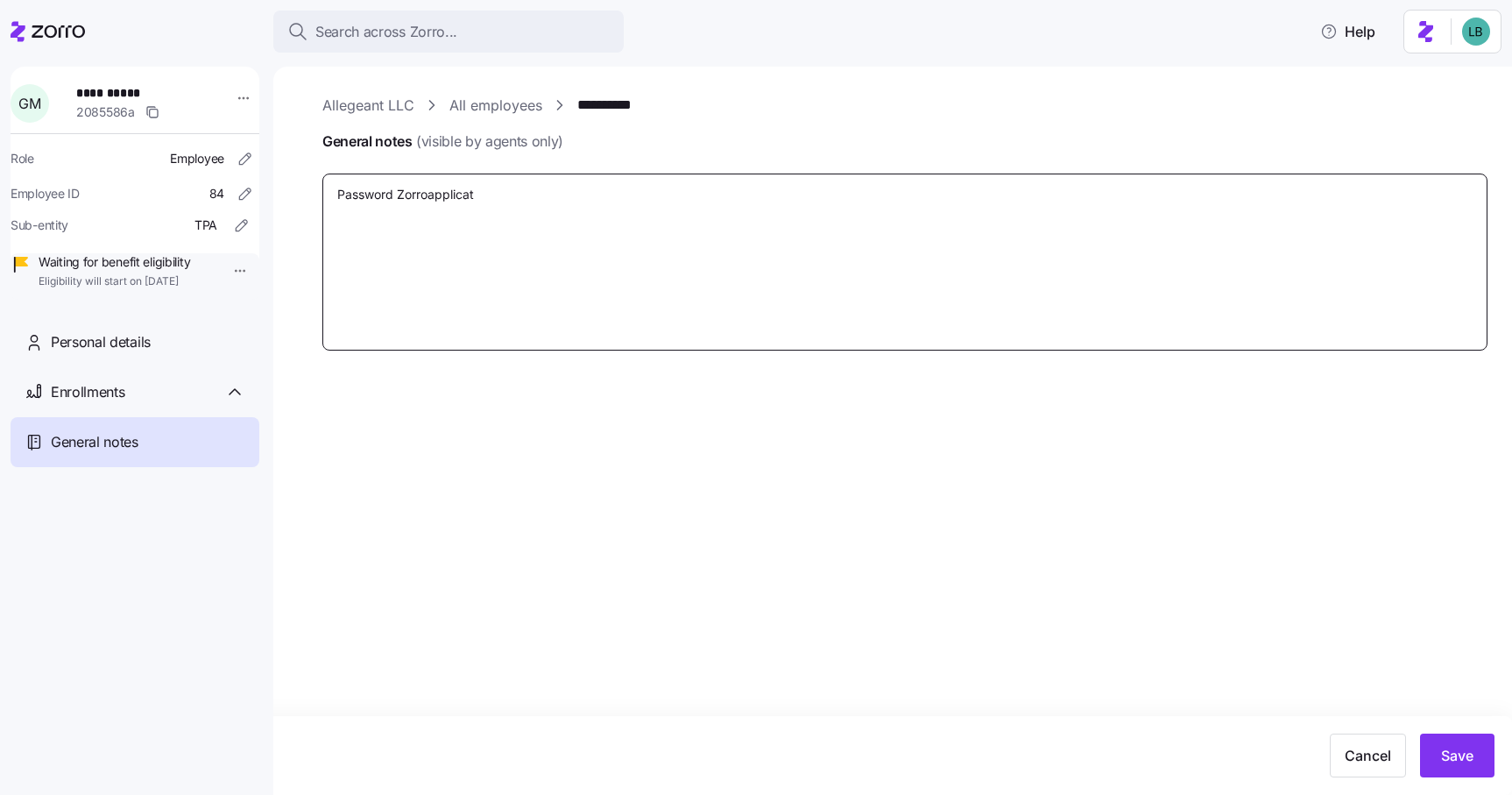
type textarea "x"
type textarea "Password Zorroapplicati"
type textarea "x"
type textarea "Password Zorroapplicatio"
type textarea "x"
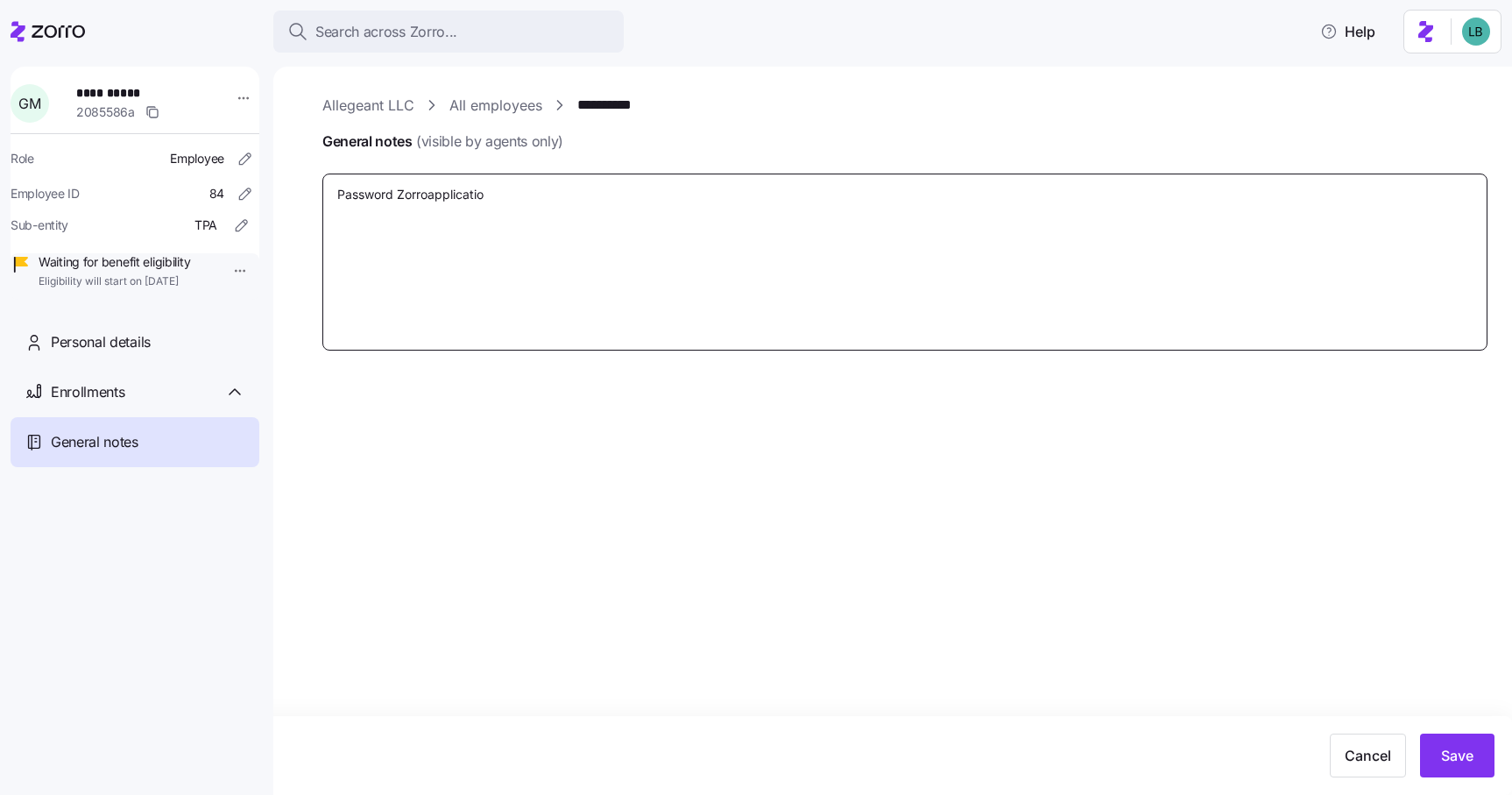
type textarea "Password Zorroapplication"
type textarea "x"
type textarea "Password [SECURITY_DATA]"
type textarea "x"
type textarea "Password [SECURITY_DATA]"
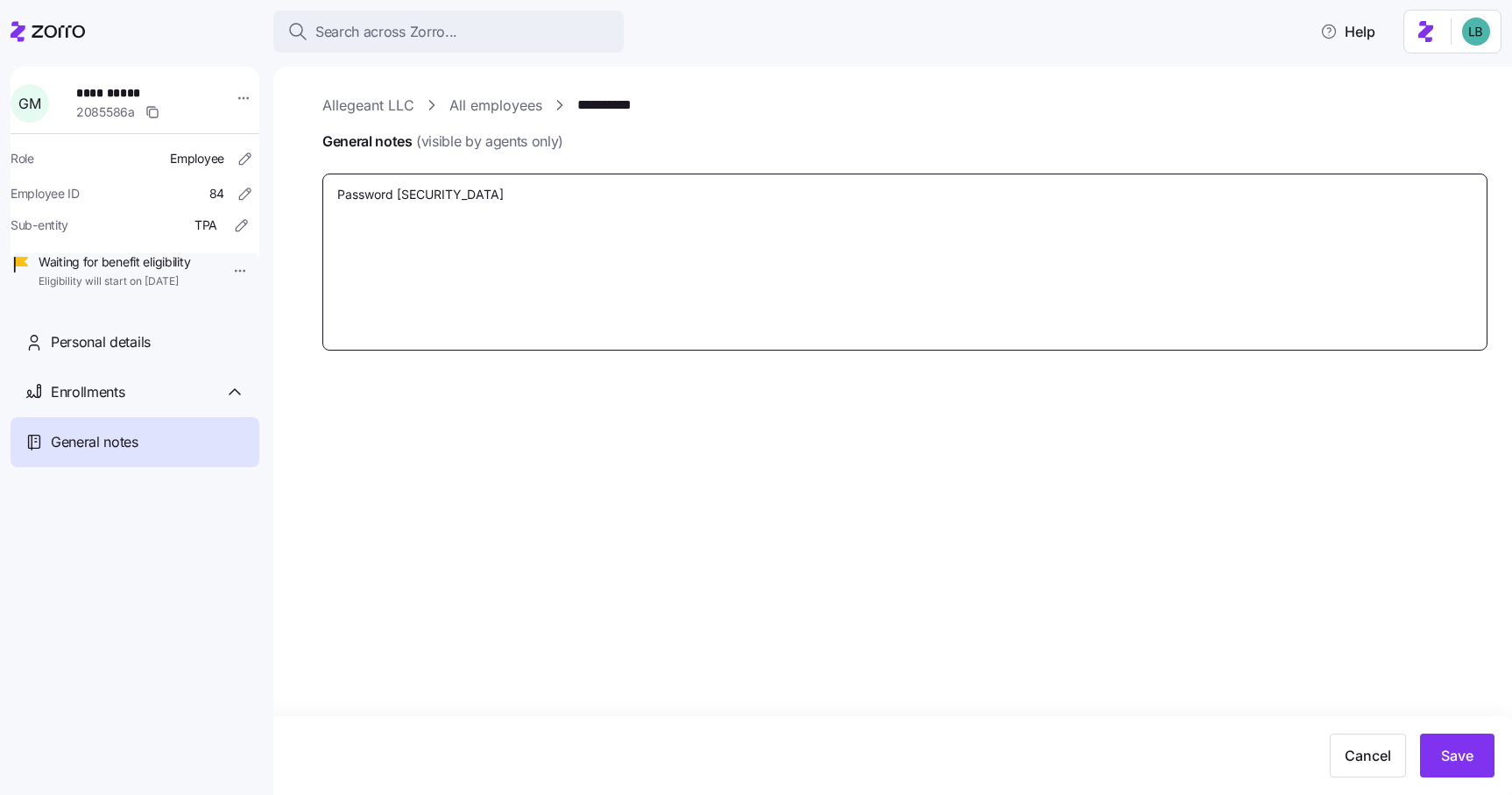
type textarea "x"
type textarea "Password [SECURITY_DATA]"
type textarea "x"
type textarea "Password [SECURITY_DATA]"
click at [1466, 766] on button "Save" at bounding box center [1457, 755] width 74 height 44
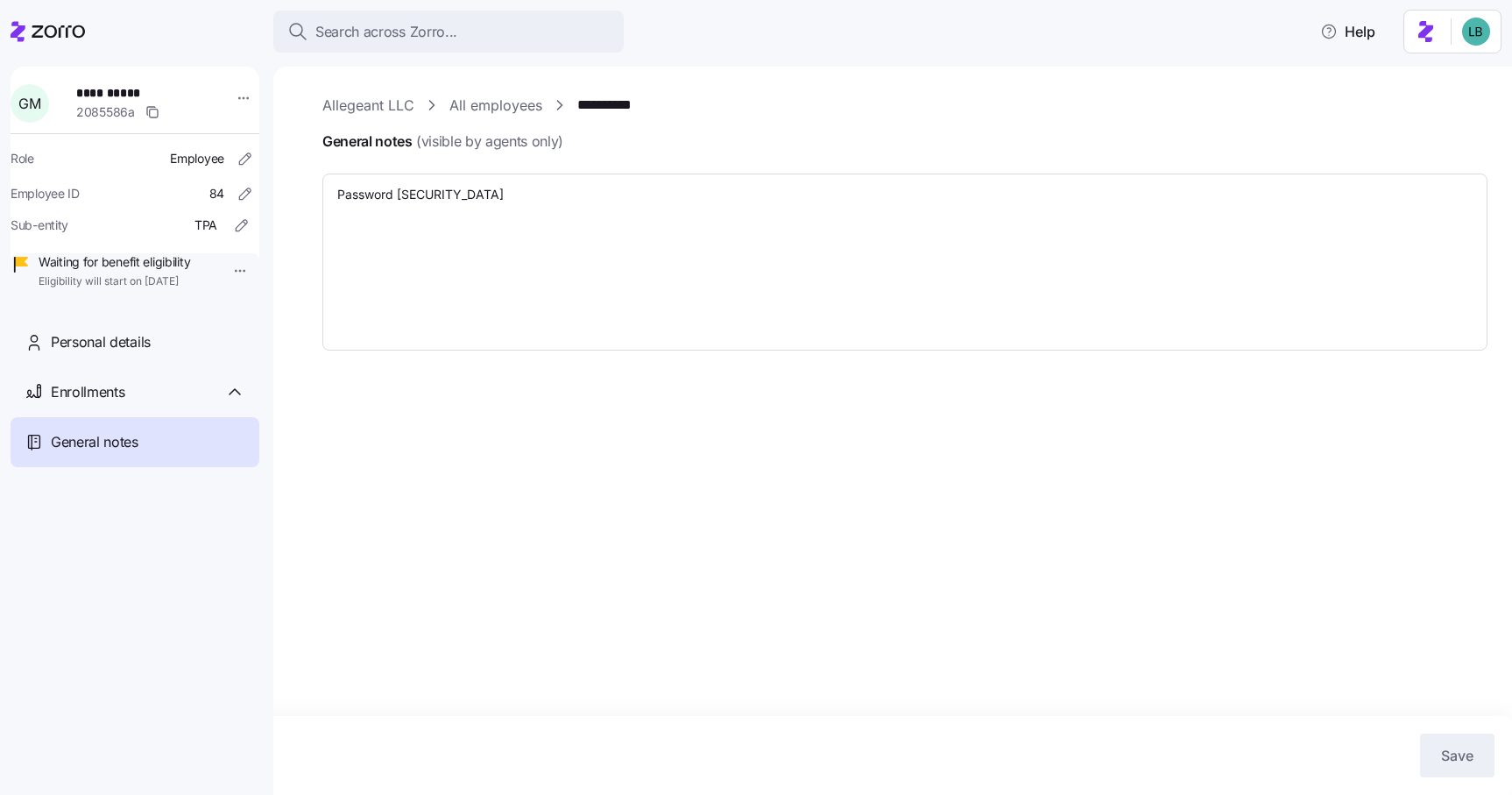
click at [594, 108] on link "**********" at bounding box center [615, 106] width 76 height 21
type textarea "x"
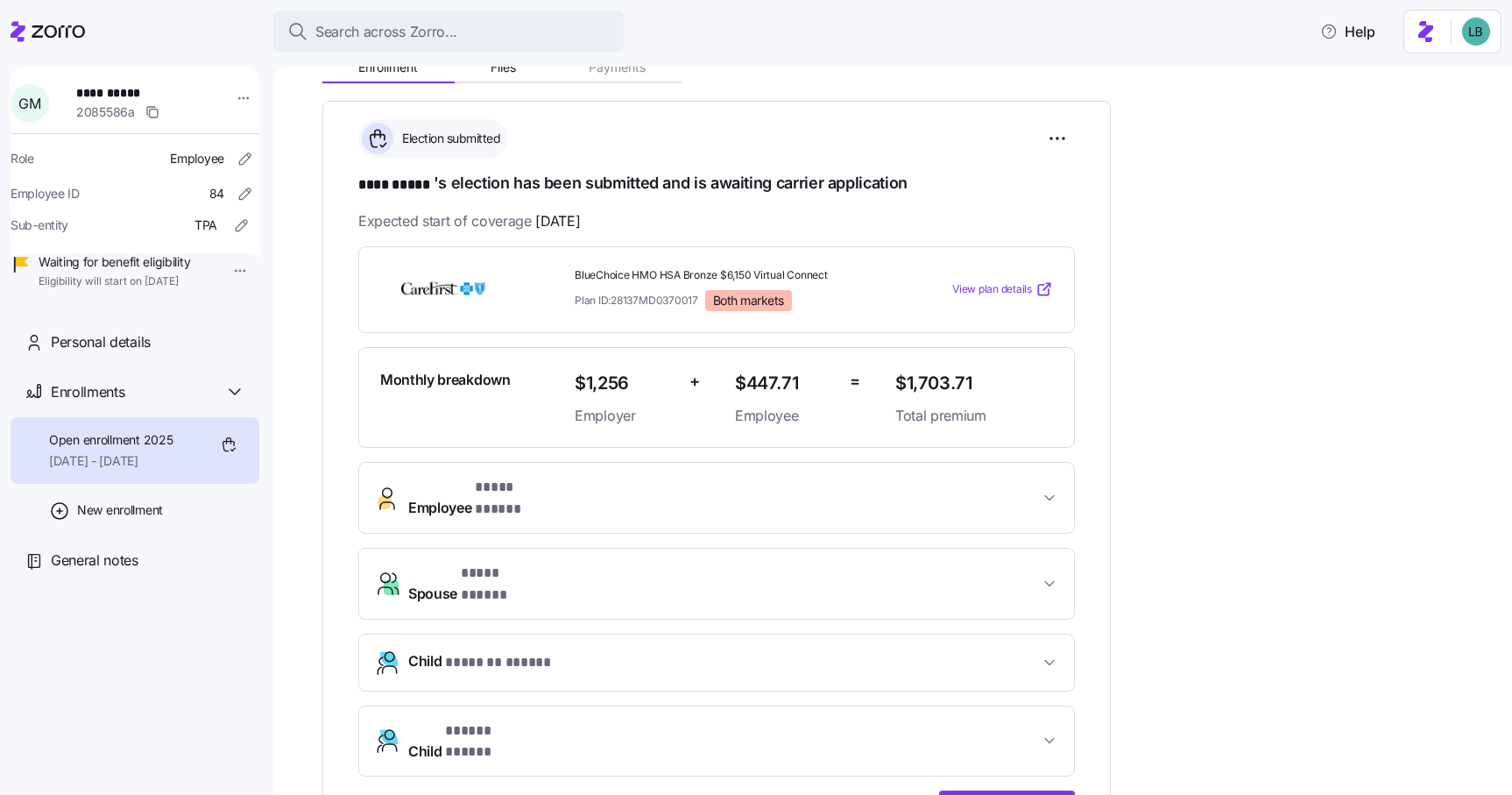
scroll to position [259, 0]
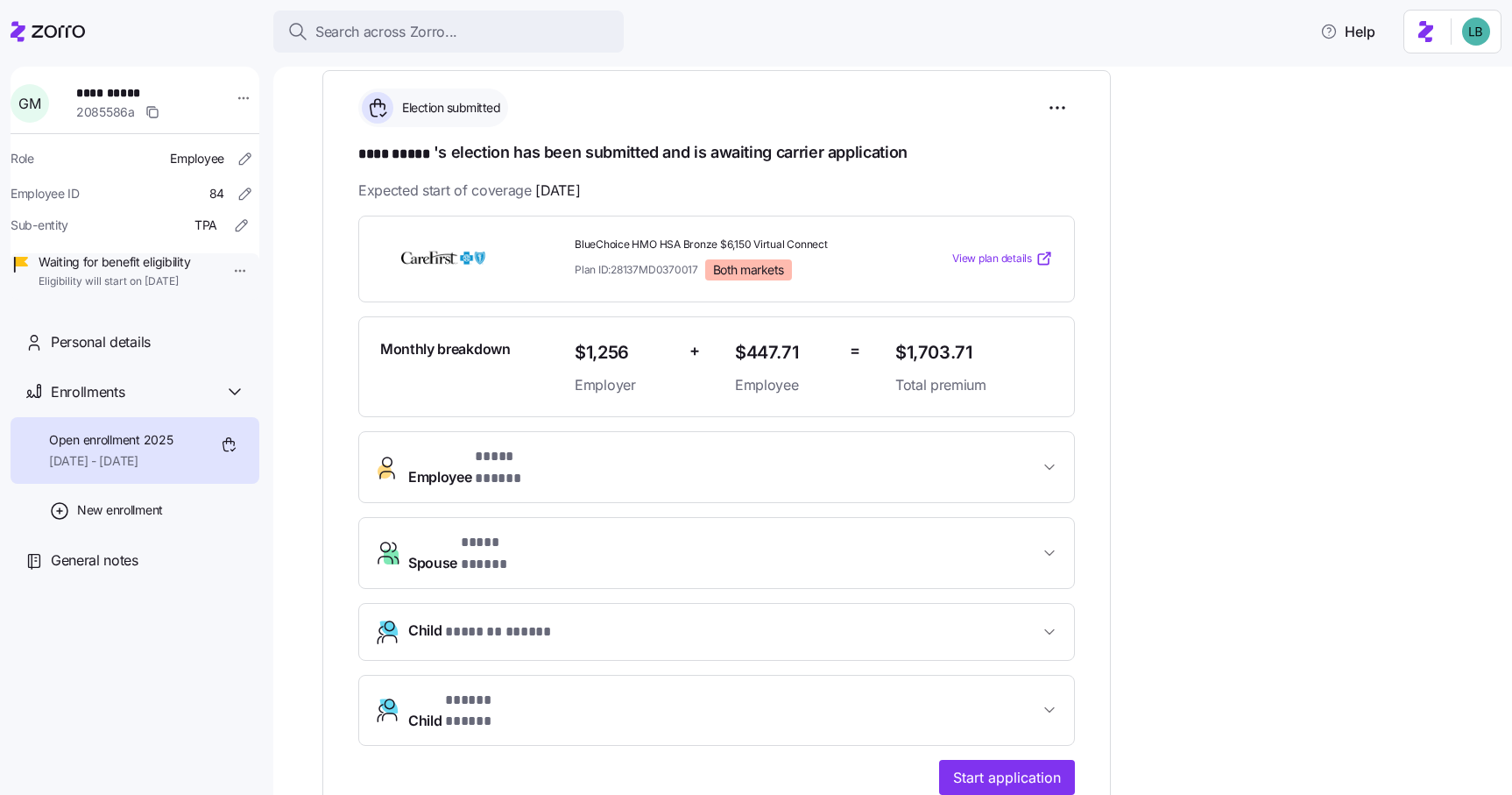
click at [560, 532] on span "Spouse * **** ***** *" at bounding box center [723, 552] width 631 height 42
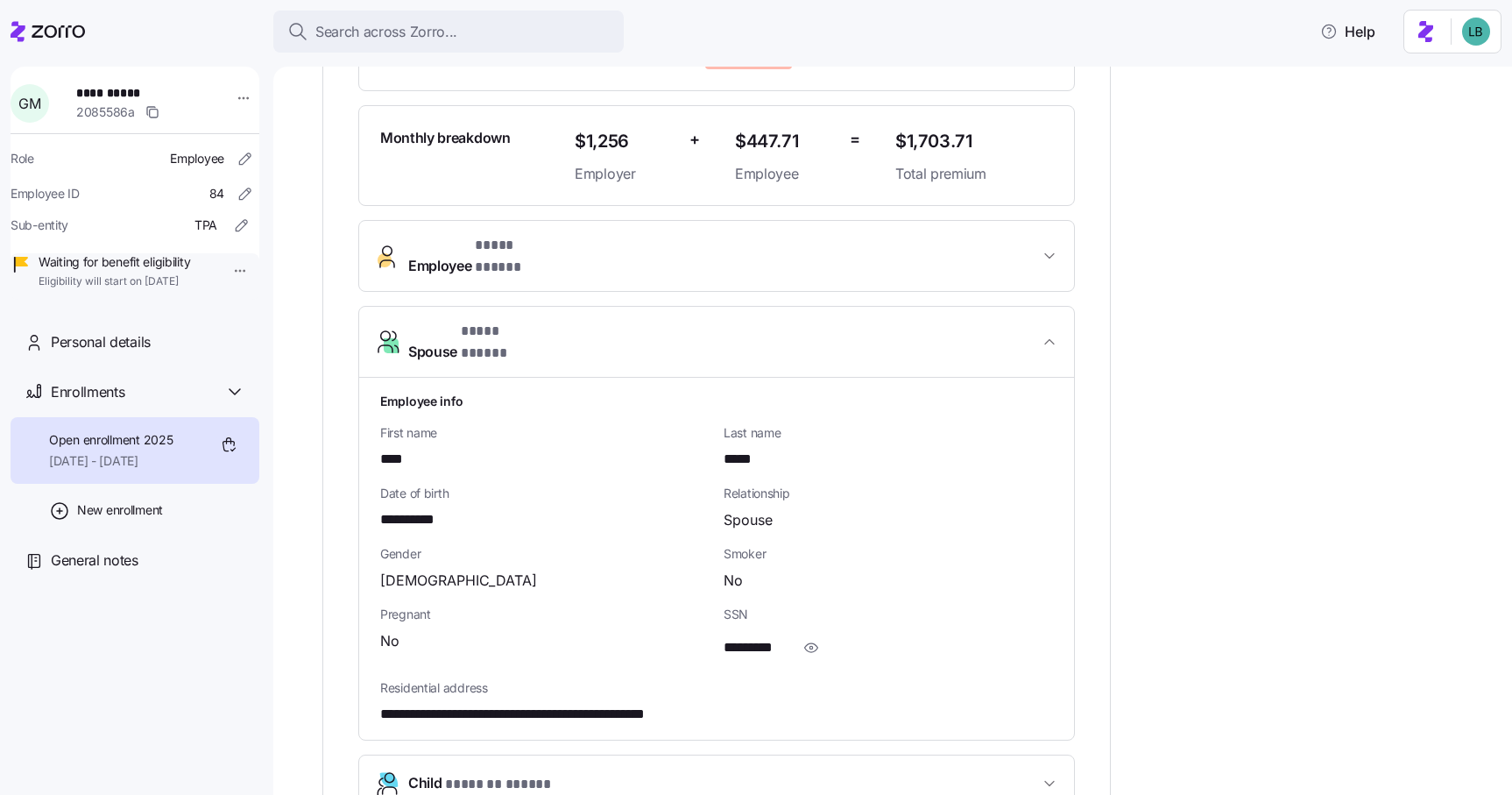
scroll to position [513, 0]
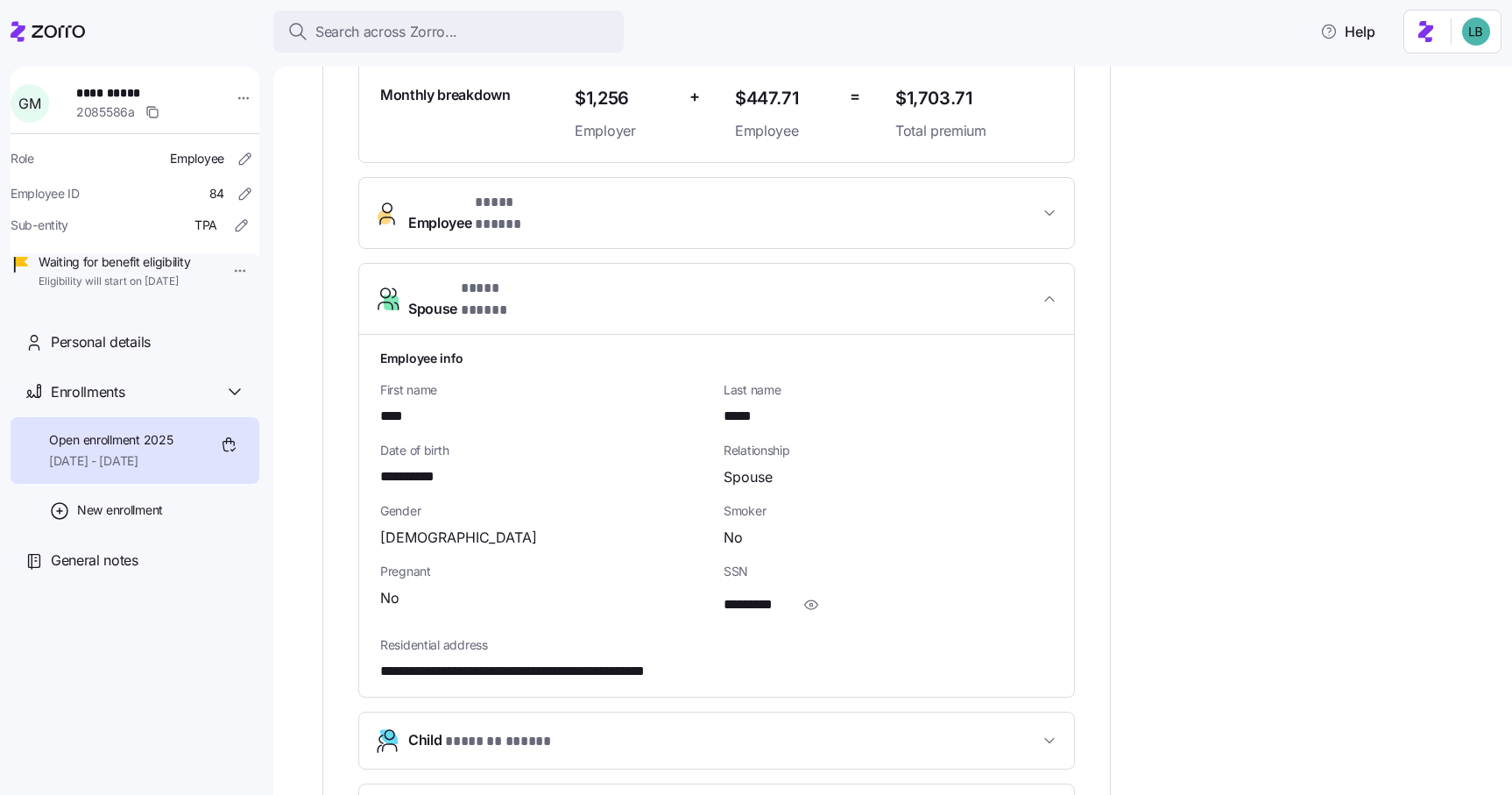
click at [549, 661] on span "**********" at bounding box center [558, 671] width 355 height 21
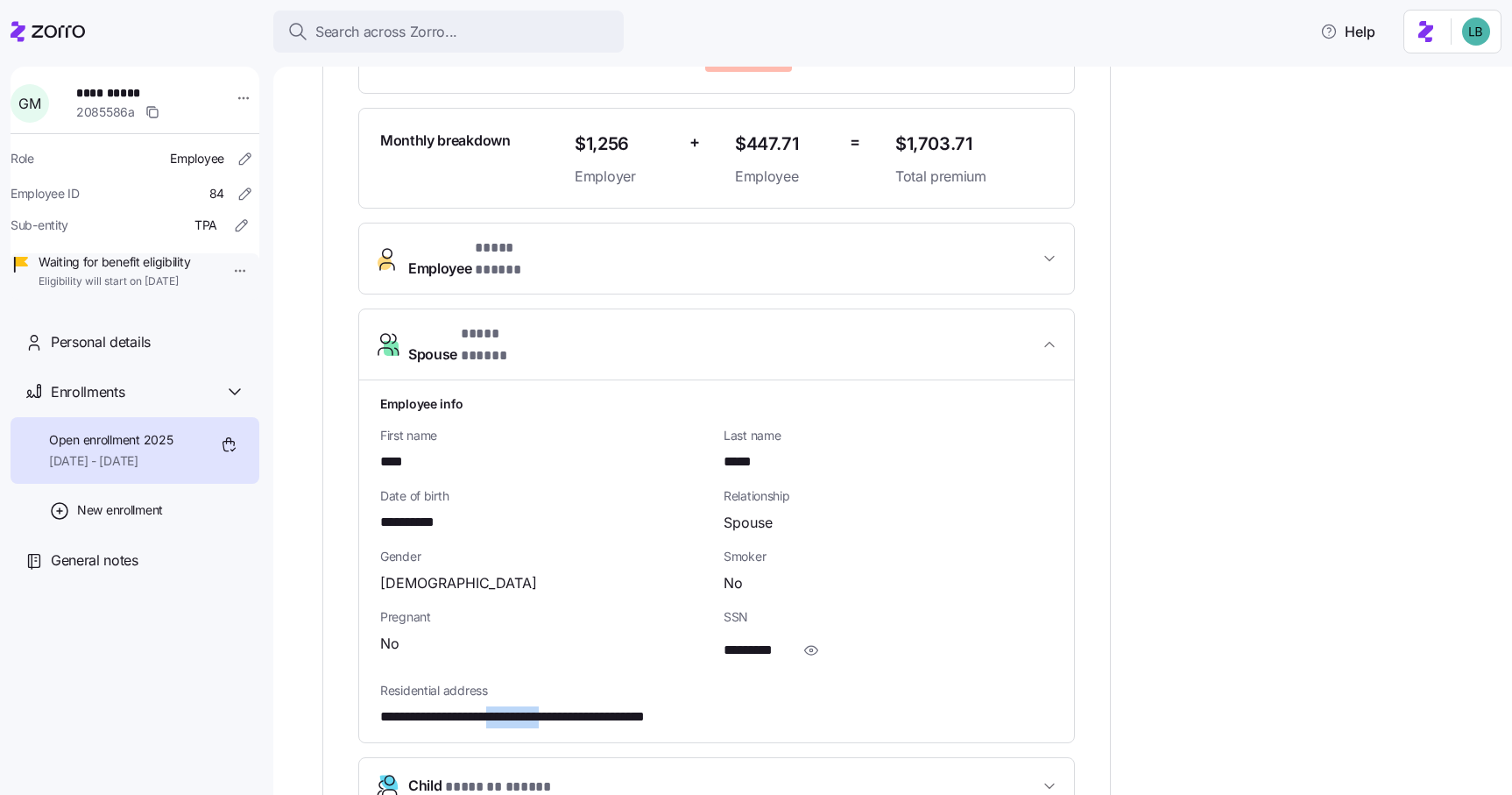
scroll to position [0, 0]
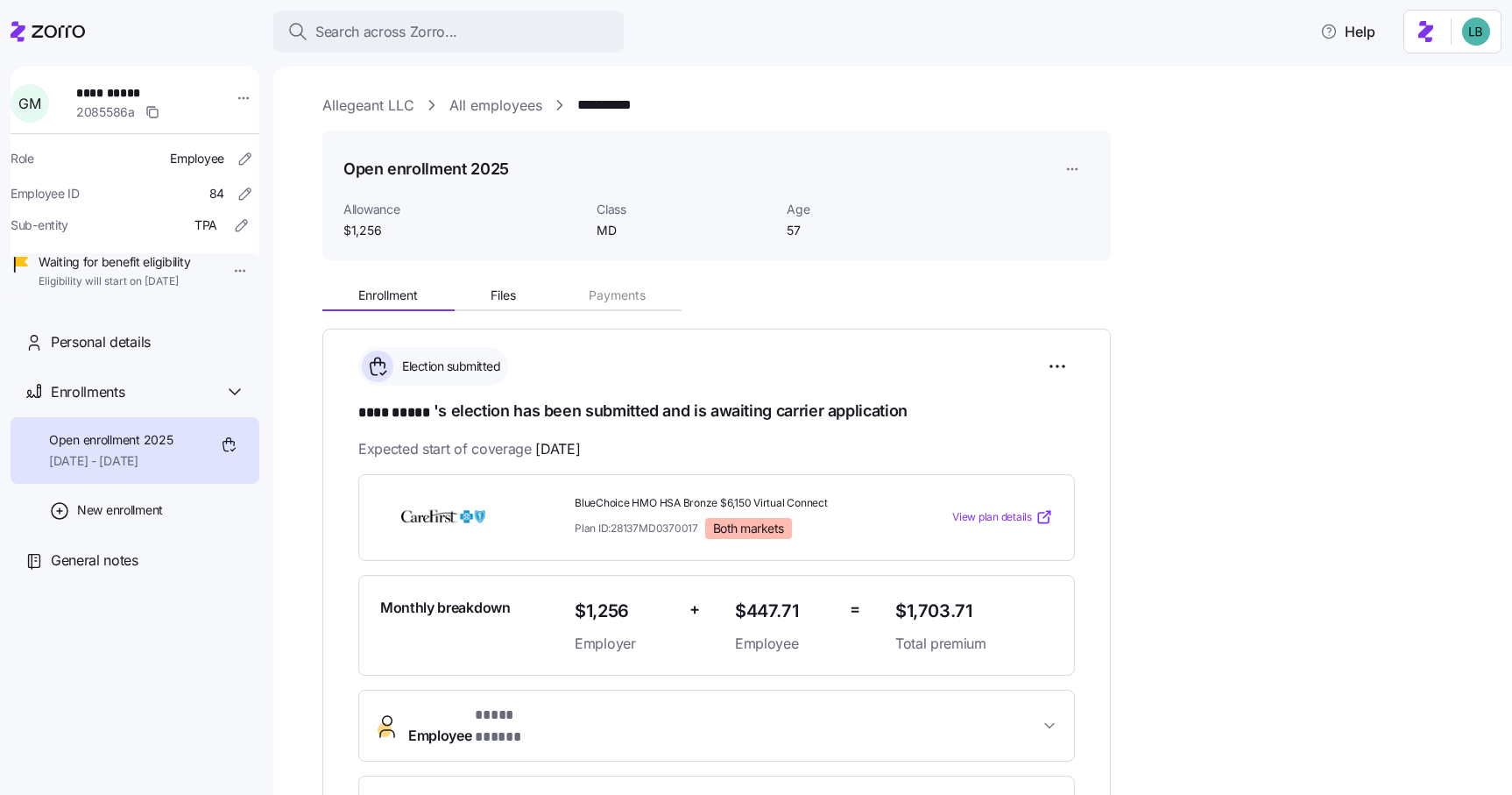
click at [356, 106] on link "Allegeant LLC" at bounding box center [368, 106] width 92 height 21
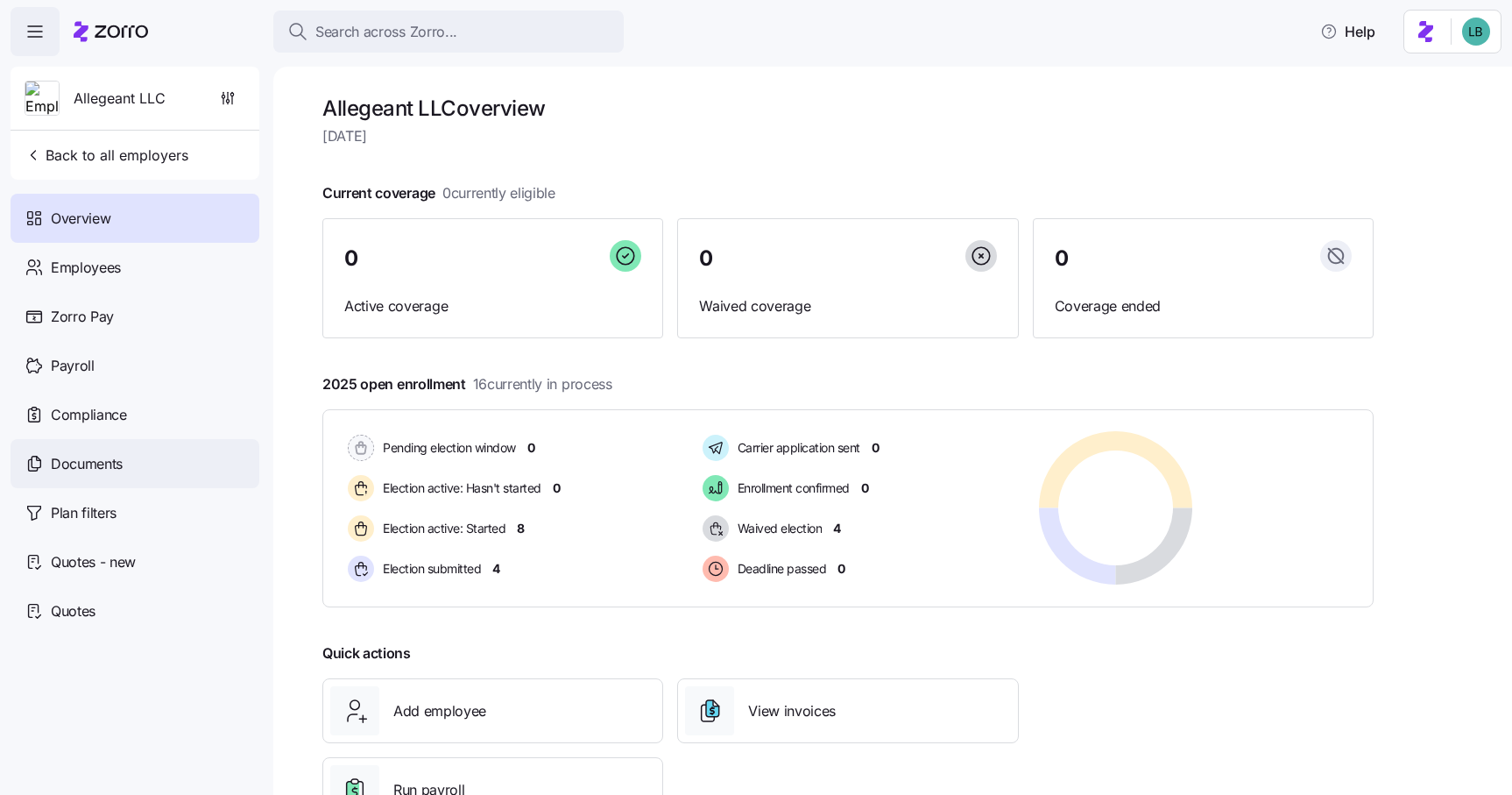
click at [87, 461] on span "Documents" at bounding box center [87, 464] width 72 height 21
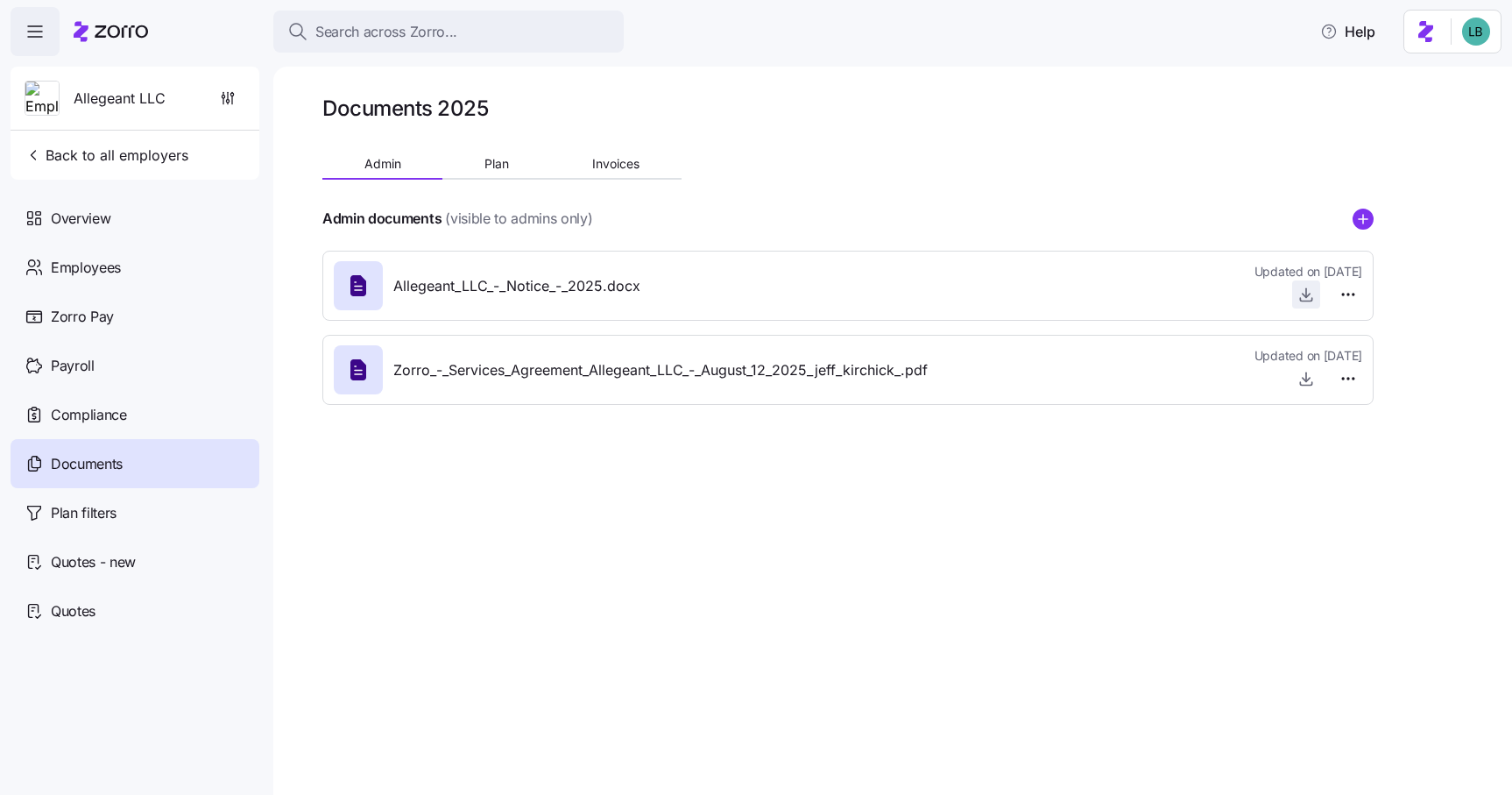
click at [1305, 296] on icon "button" at bounding box center [1307, 295] width 18 height 18
click at [435, 38] on span "Search across Zorro..." at bounding box center [386, 31] width 142 height 21
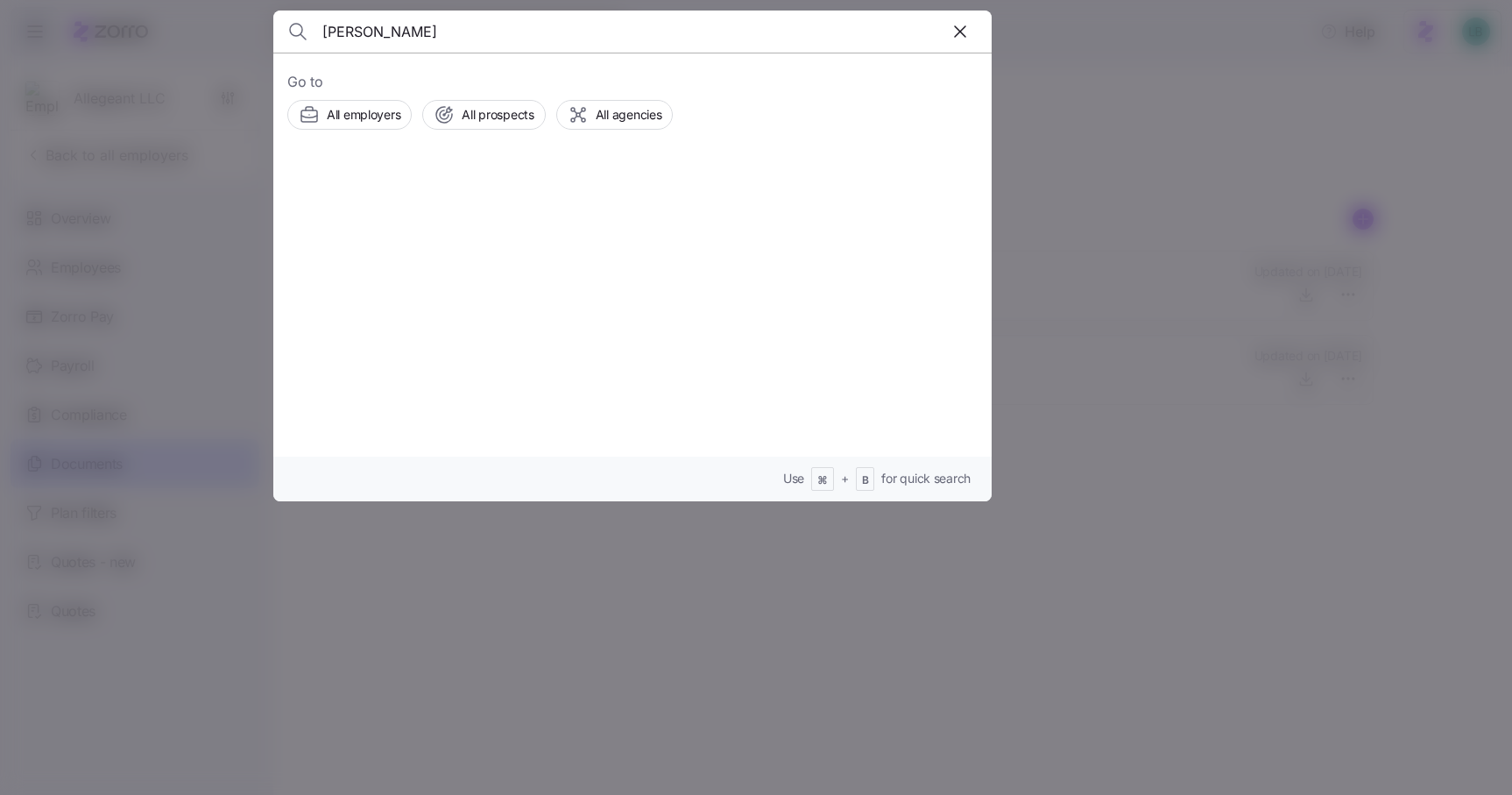
type input "[PERSON_NAME]"
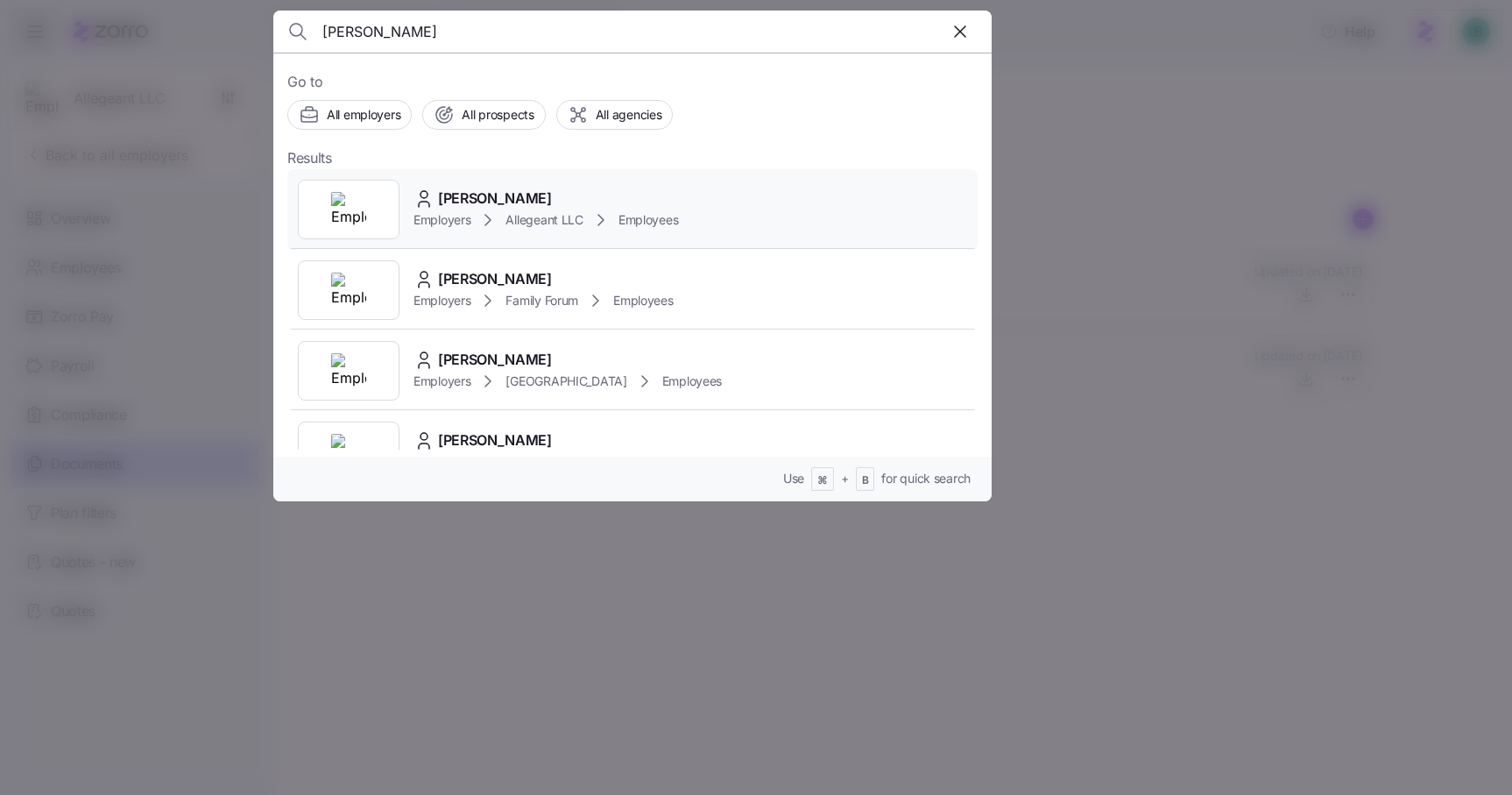
click at [491, 194] on span "[PERSON_NAME]" at bounding box center [494, 198] width 114 height 21
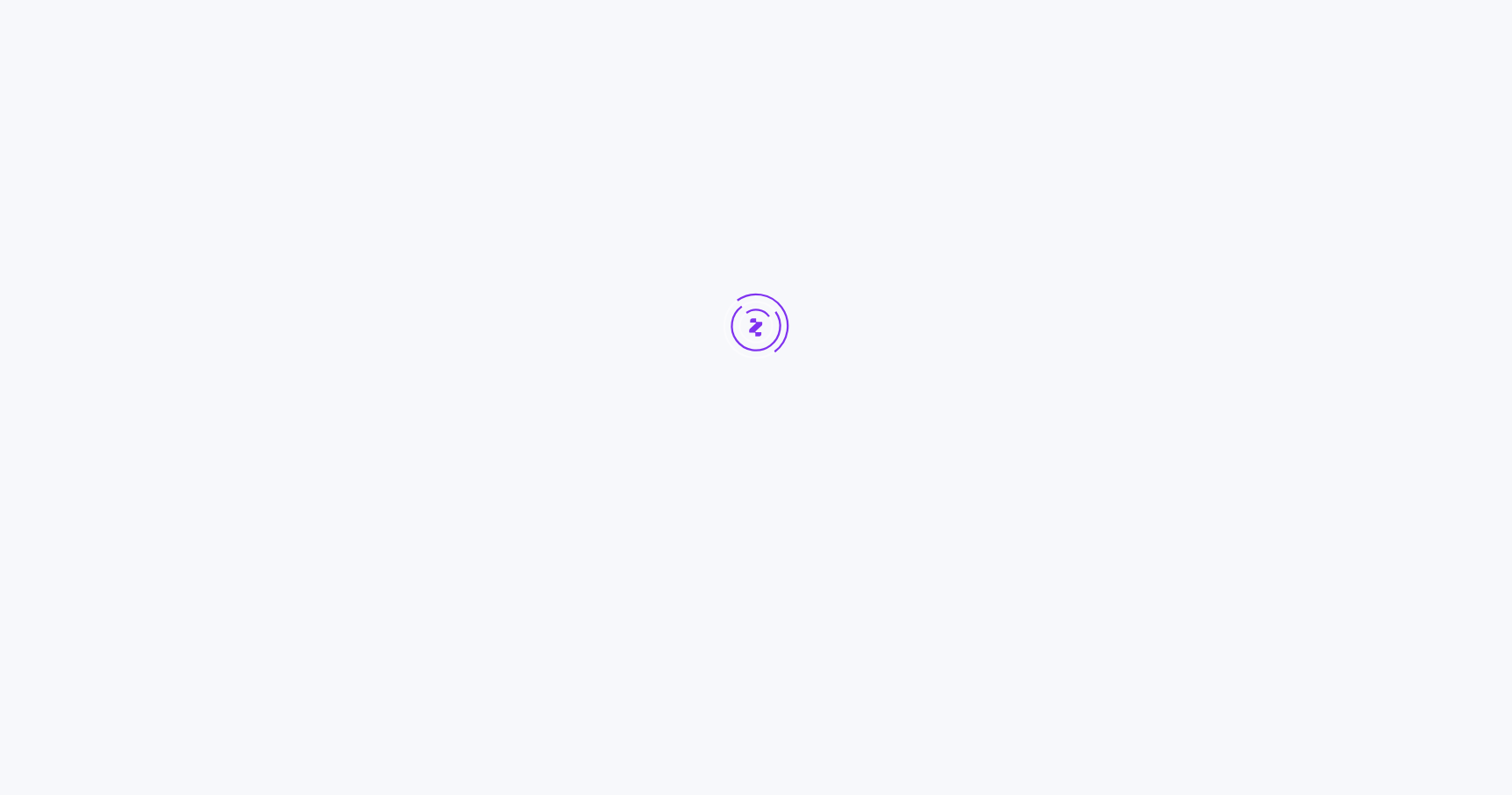
click at [434, 37] on div at bounding box center [756, 359] width 1512 height 718
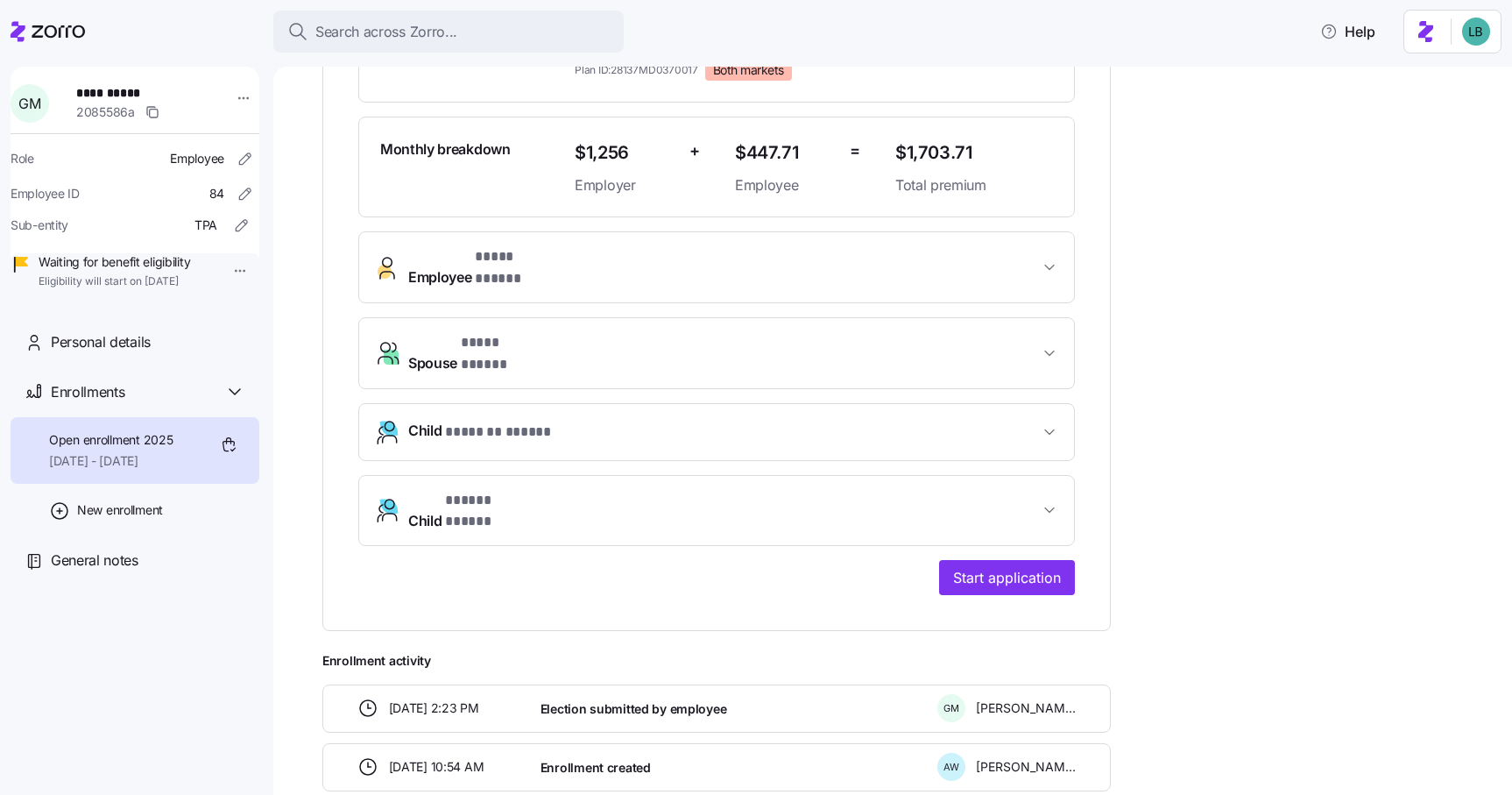
scroll to position [517, 0]
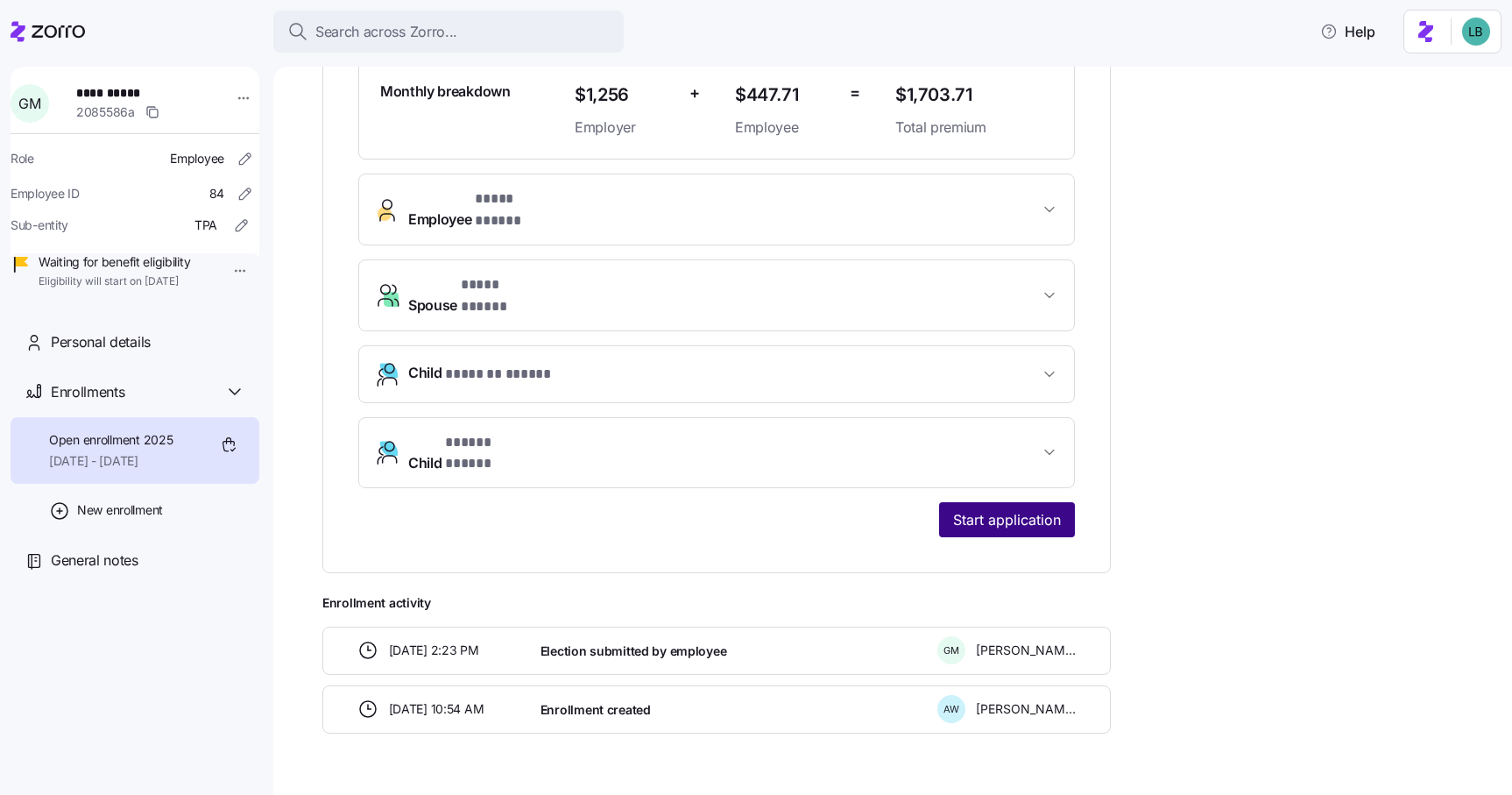
click at [999, 509] on span "Start application" at bounding box center [1007, 519] width 107 height 21
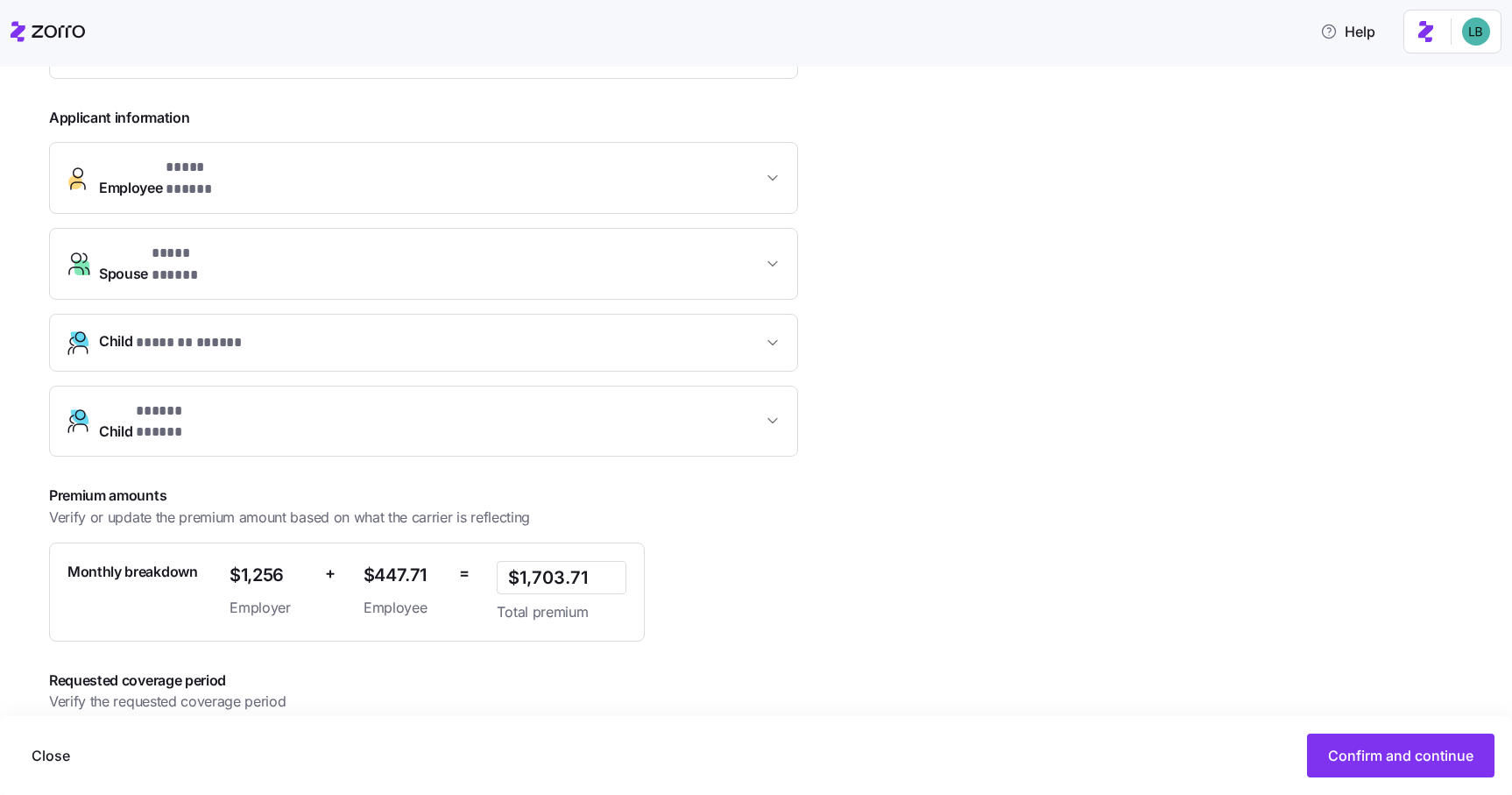
scroll to position [405, 0]
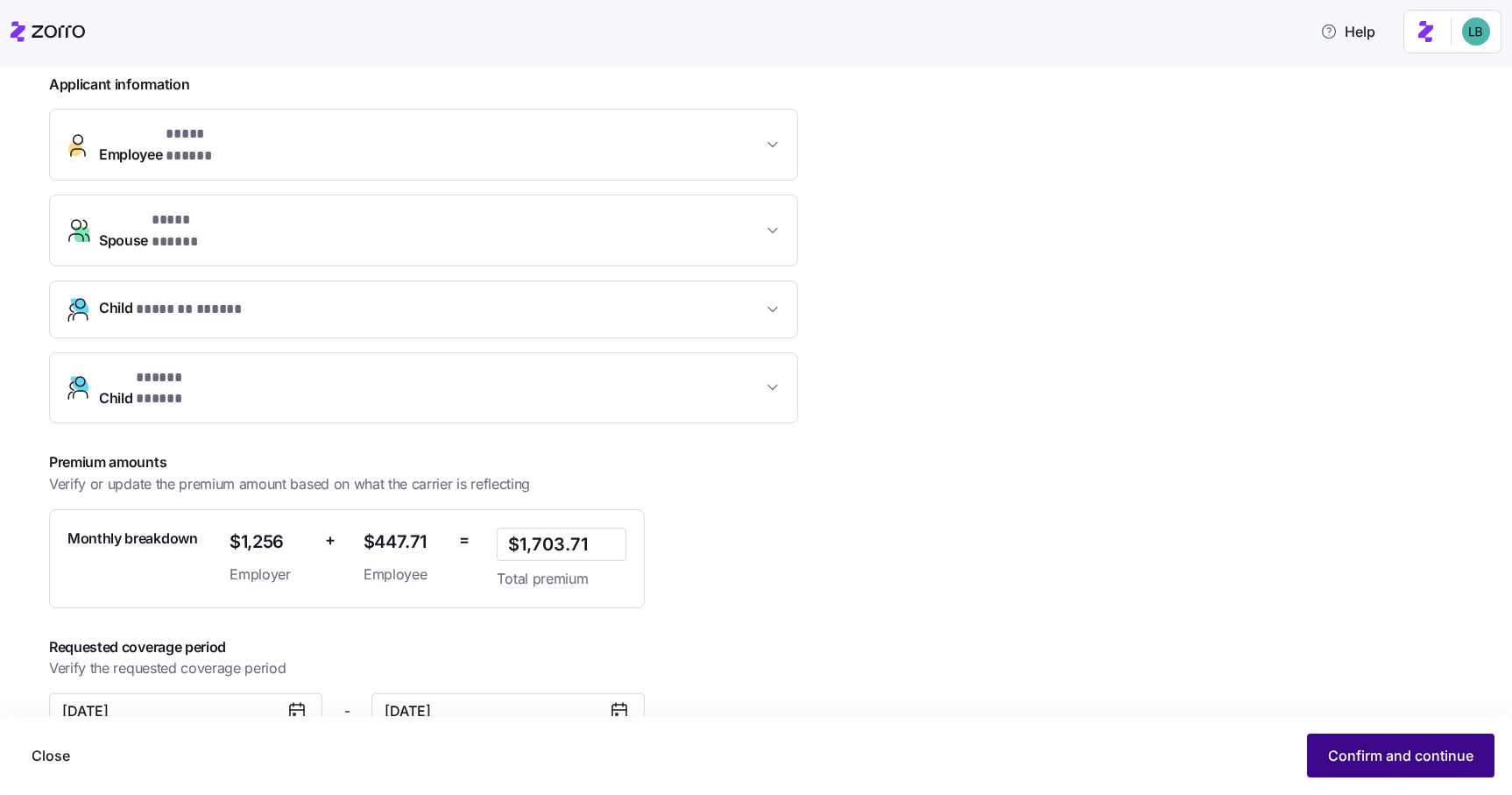
click at [1393, 762] on span "Confirm and continue" at bounding box center [1401, 755] width 145 height 21
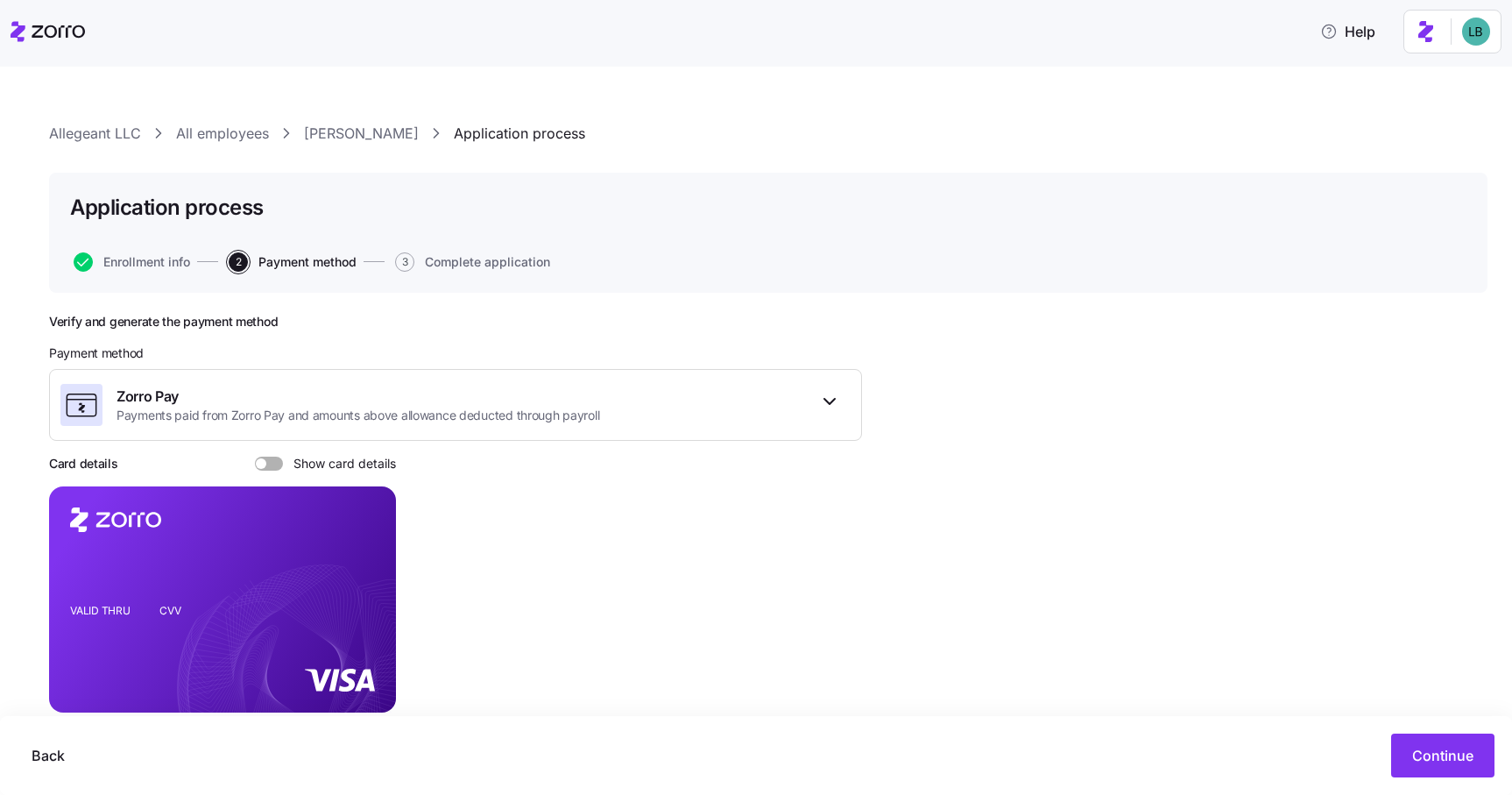
scroll to position [72, 0]
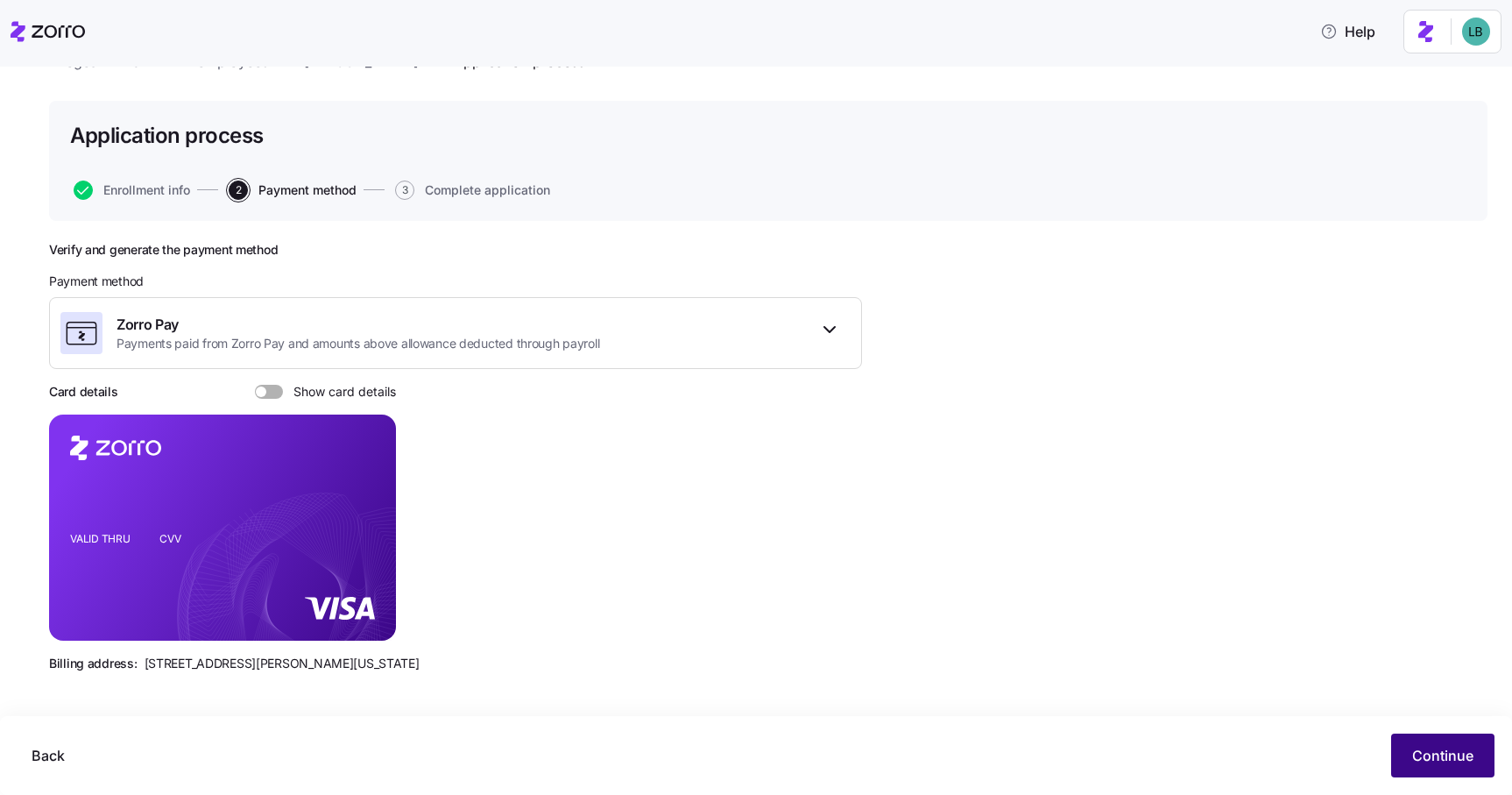
click at [1412, 743] on button "Continue" at bounding box center [1442, 755] width 103 height 44
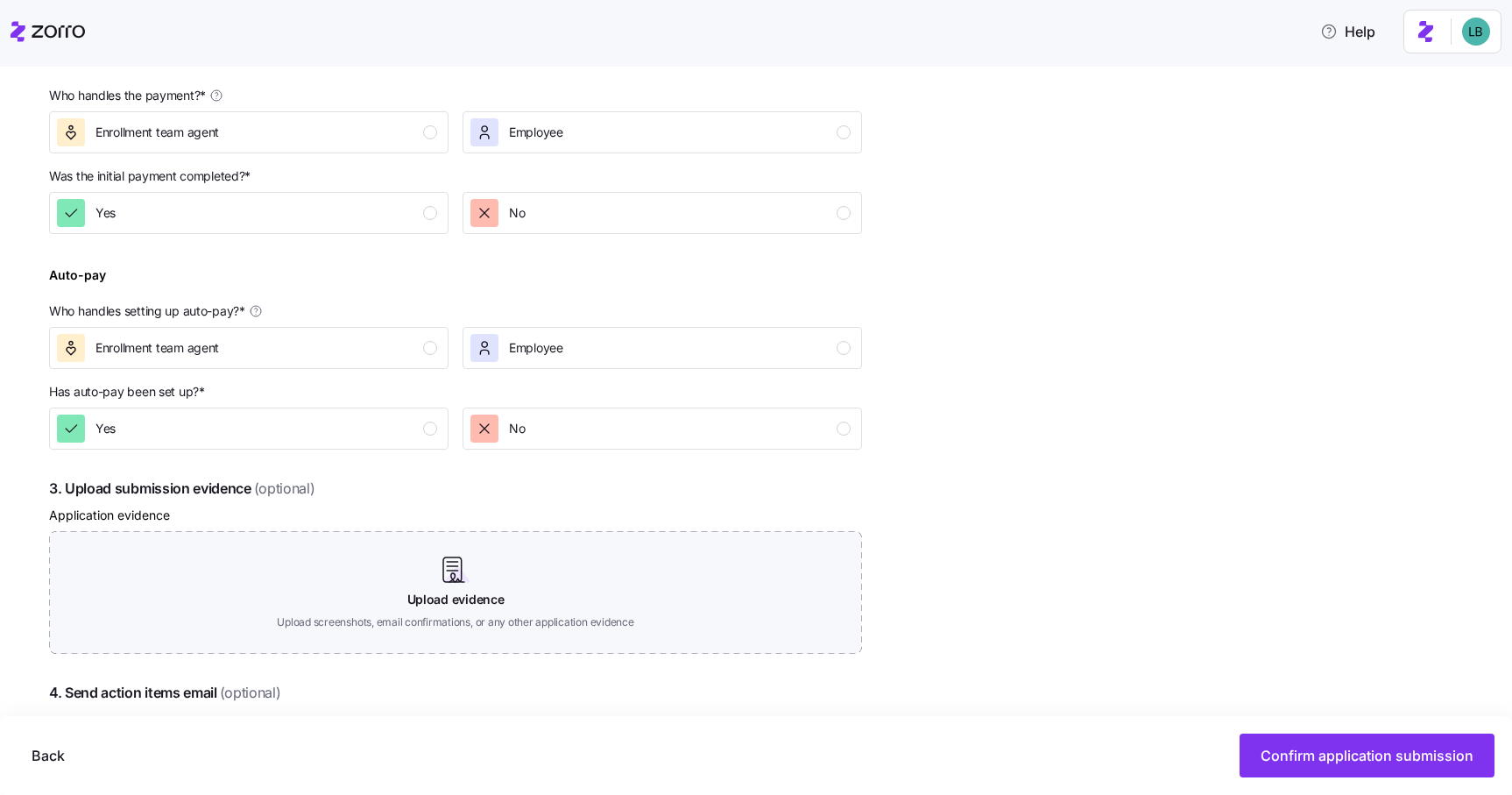
scroll to position [610, 0]
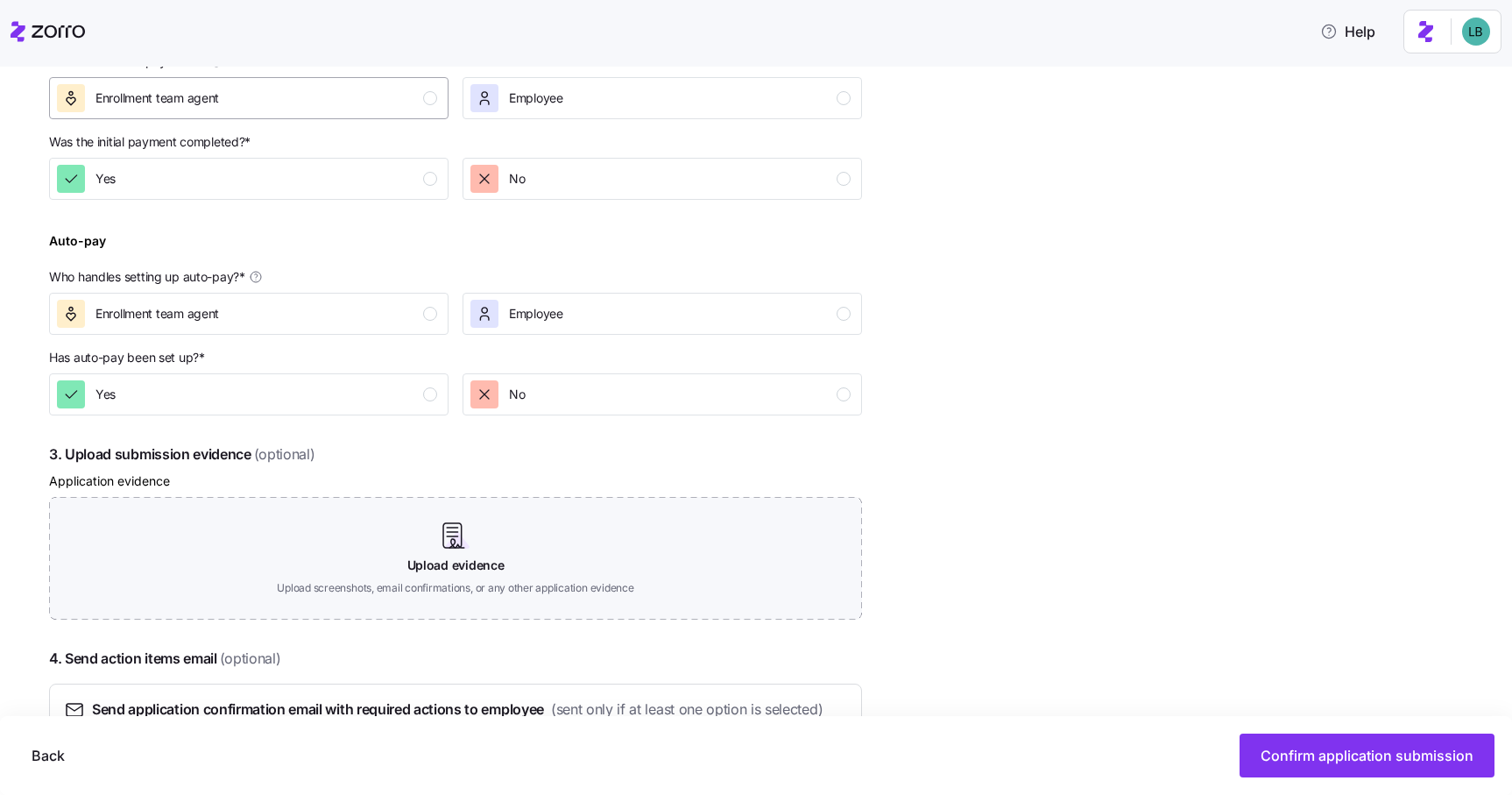
click at [412, 108] on div "Enrollment team agent" at bounding box center [247, 98] width 380 height 28
click at [412, 168] on div "Yes" at bounding box center [247, 178] width 380 height 28
click at [420, 310] on div "Enrollment team agent" at bounding box center [247, 313] width 380 height 28
click at [430, 394] on div "button" at bounding box center [431, 395] width 14 height 14
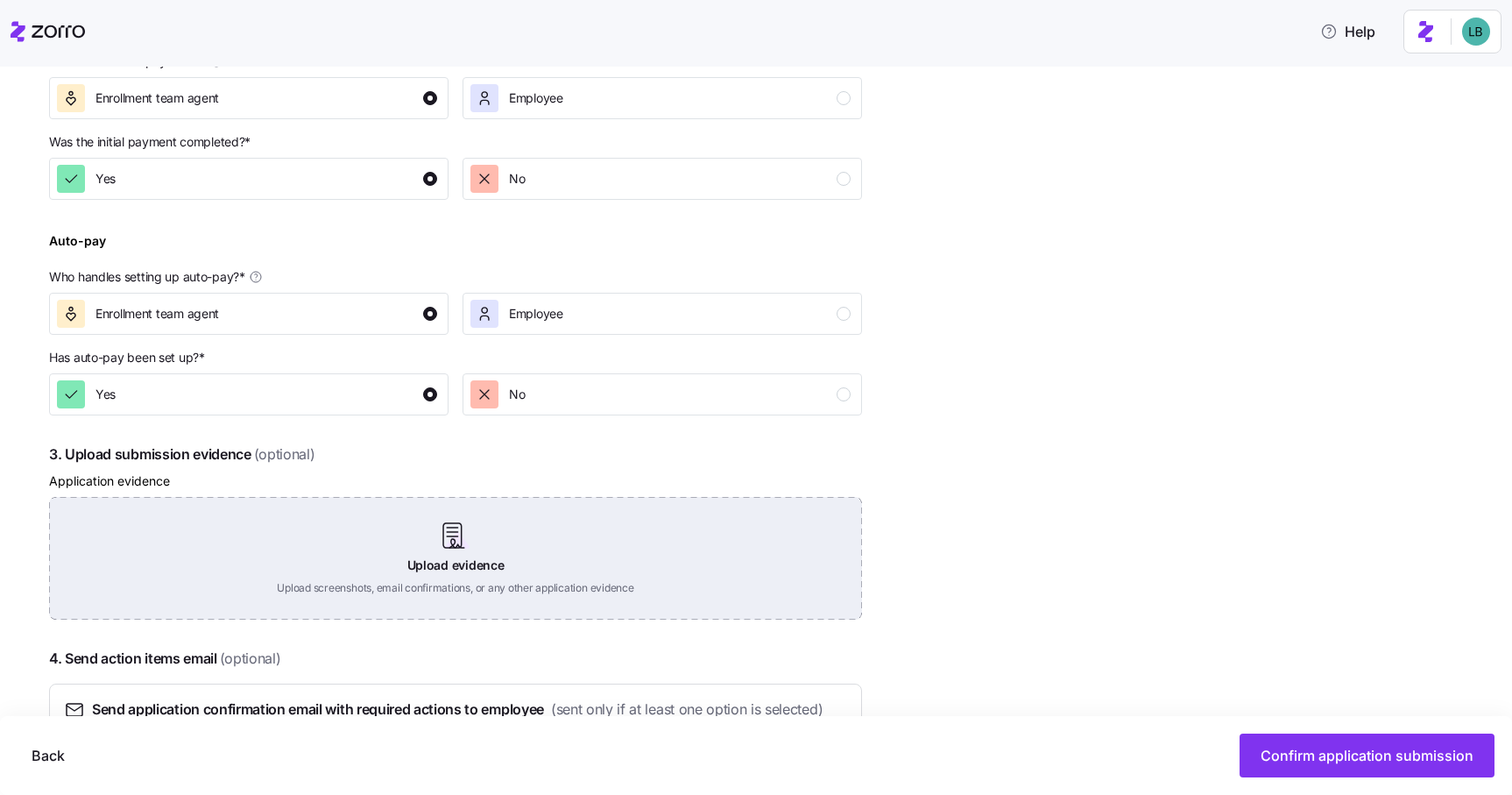
click at [422, 551] on div "Upload evidence Upload screenshots, email confirmations, or any other applicati…" at bounding box center [456, 558] width 813 height 123
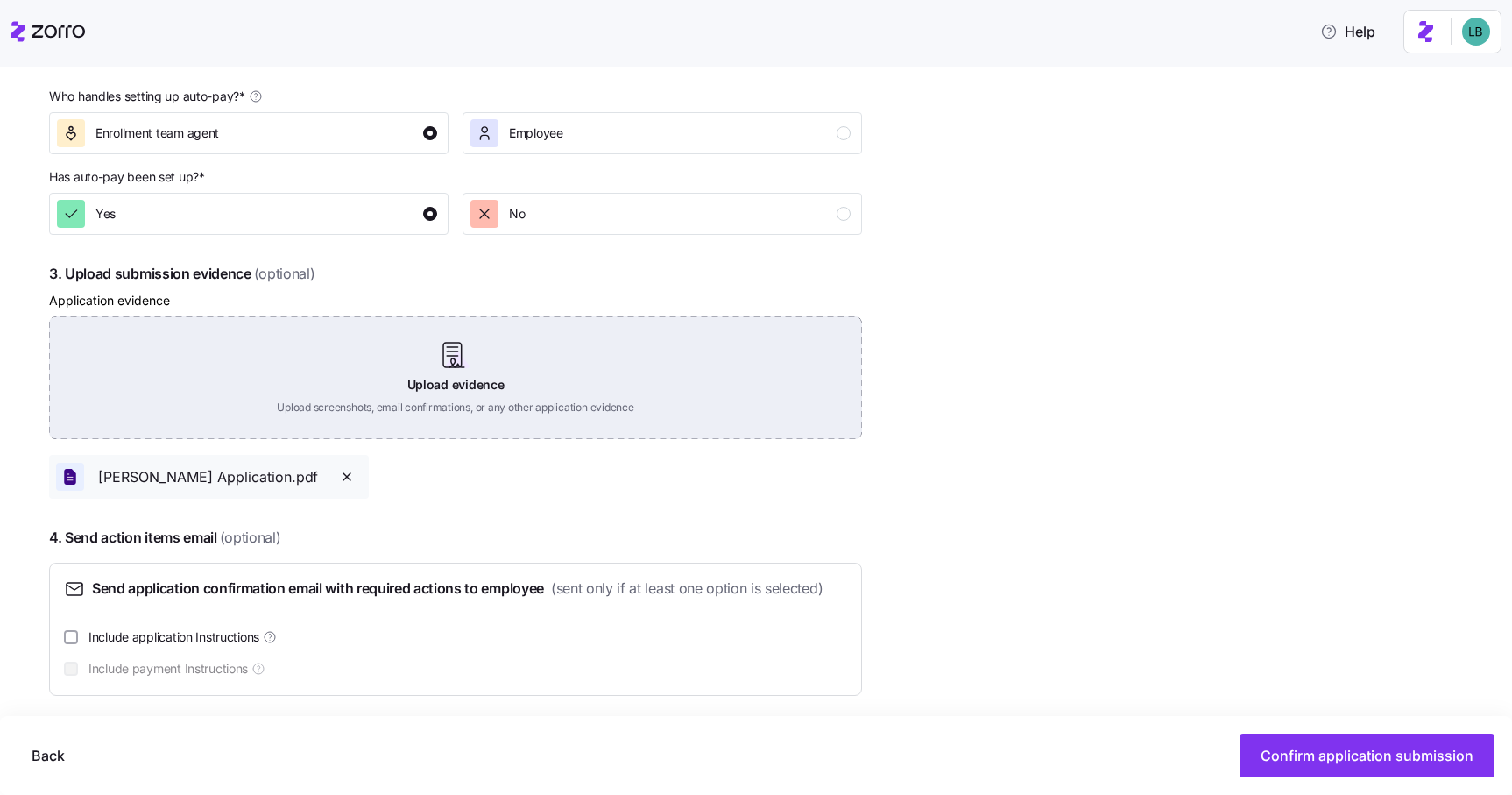
scroll to position [801, 0]
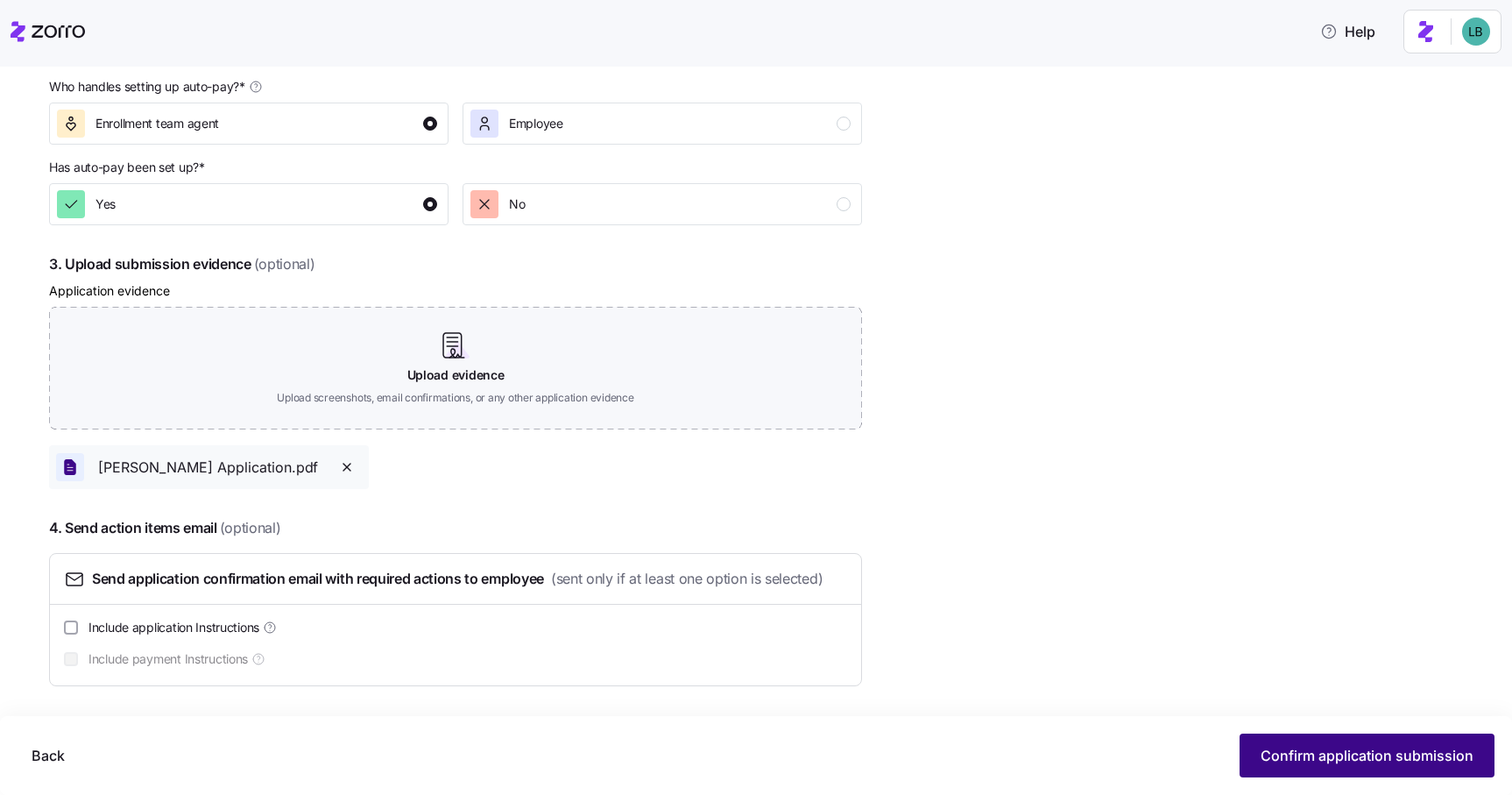
click at [1343, 751] on span "Confirm application submission" at bounding box center [1367, 755] width 213 height 21
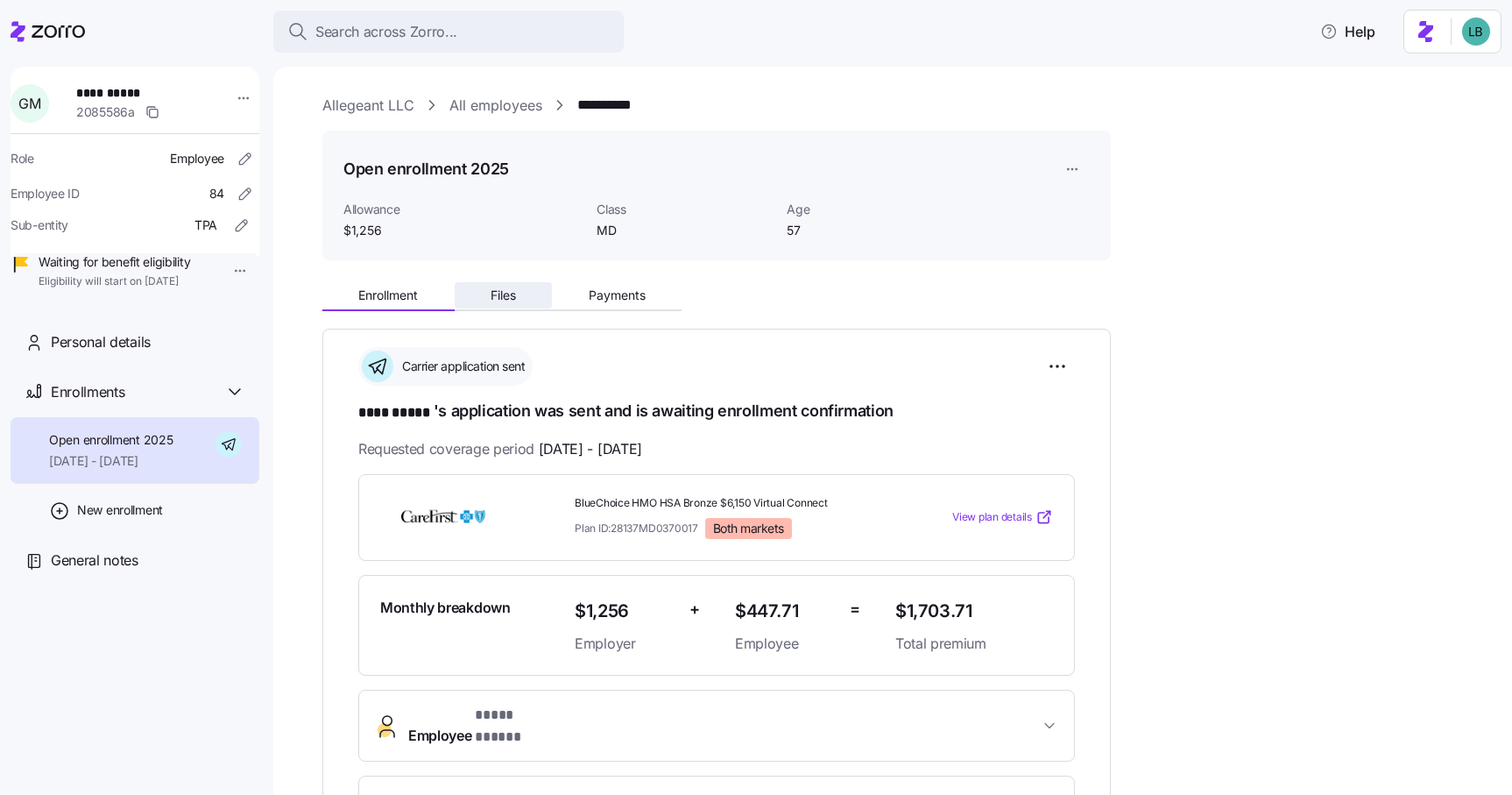
click at [494, 297] on span "Files" at bounding box center [503, 295] width 25 height 13
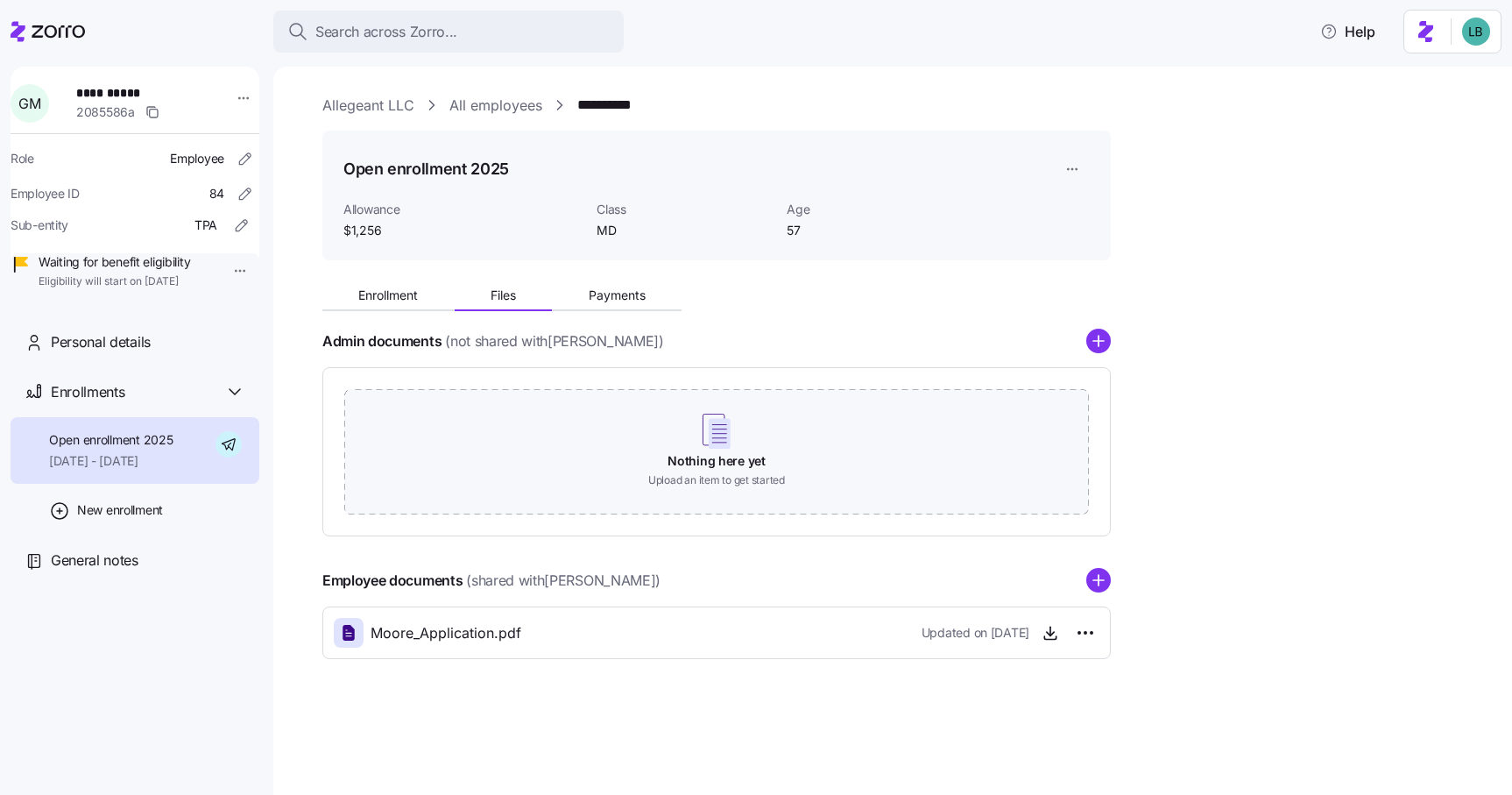
click at [1098, 586] on icon "add icon" at bounding box center [1098, 579] width 24 height 24
click at [1105, 584] on circle "add icon" at bounding box center [1098, 580] width 22 height 22
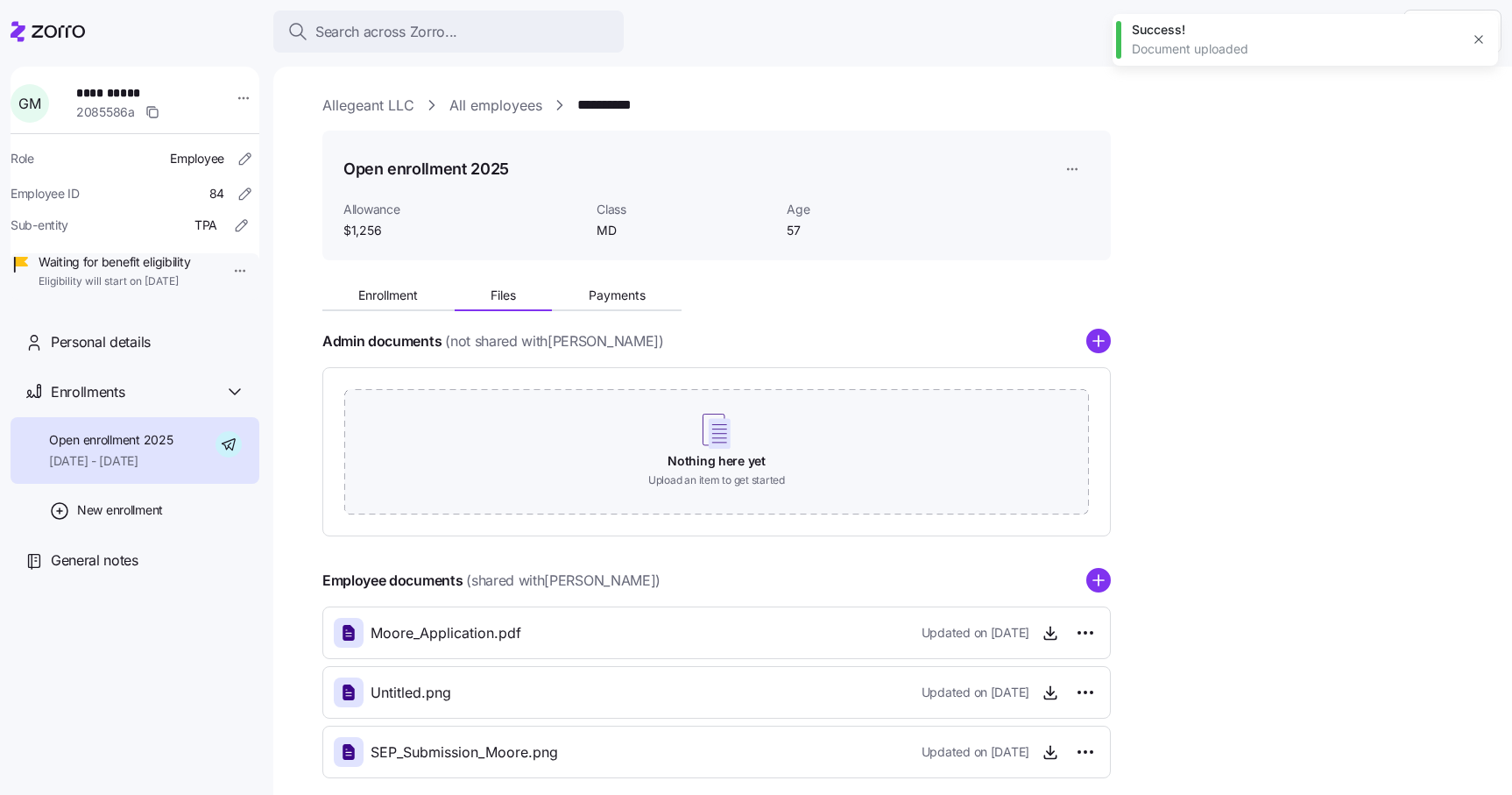
click at [1244, 620] on div "Enrollment Files Payments Admin documents (not shared with [PERSON_NAME] ) Noth…" at bounding box center [905, 526] width 1166 height 504
click at [72, 571] on span "General notes" at bounding box center [95, 560] width 88 height 21
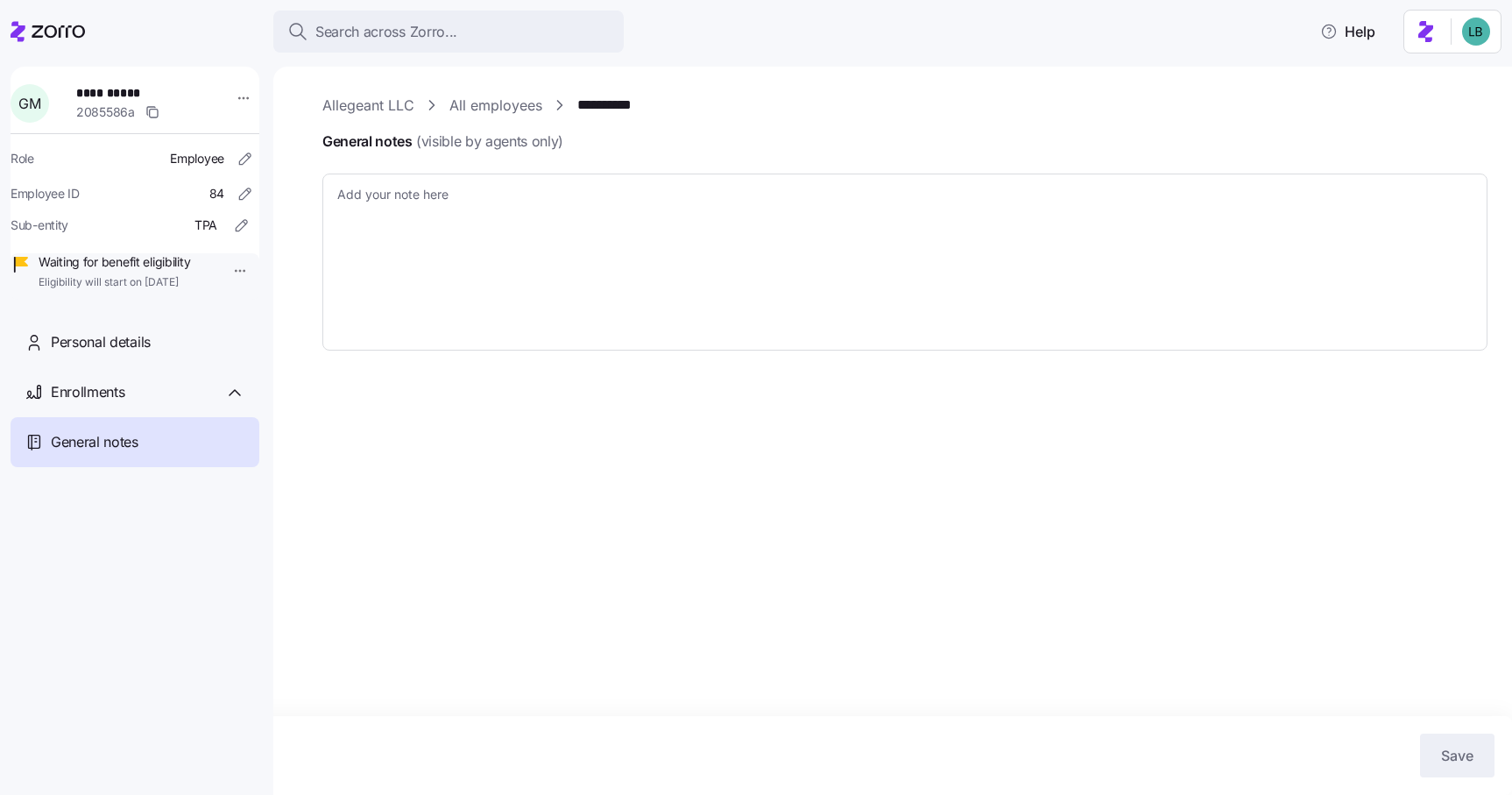
type textarea "x"
type textarea "Password [SECURITY_DATA]"
click at [339, 195] on textarea "Password [SECURITY_DATA]" at bounding box center [905, 262] width 1166 height 177
type textarea "x"
type textarea "MPassword [SECURITY_DATA]"
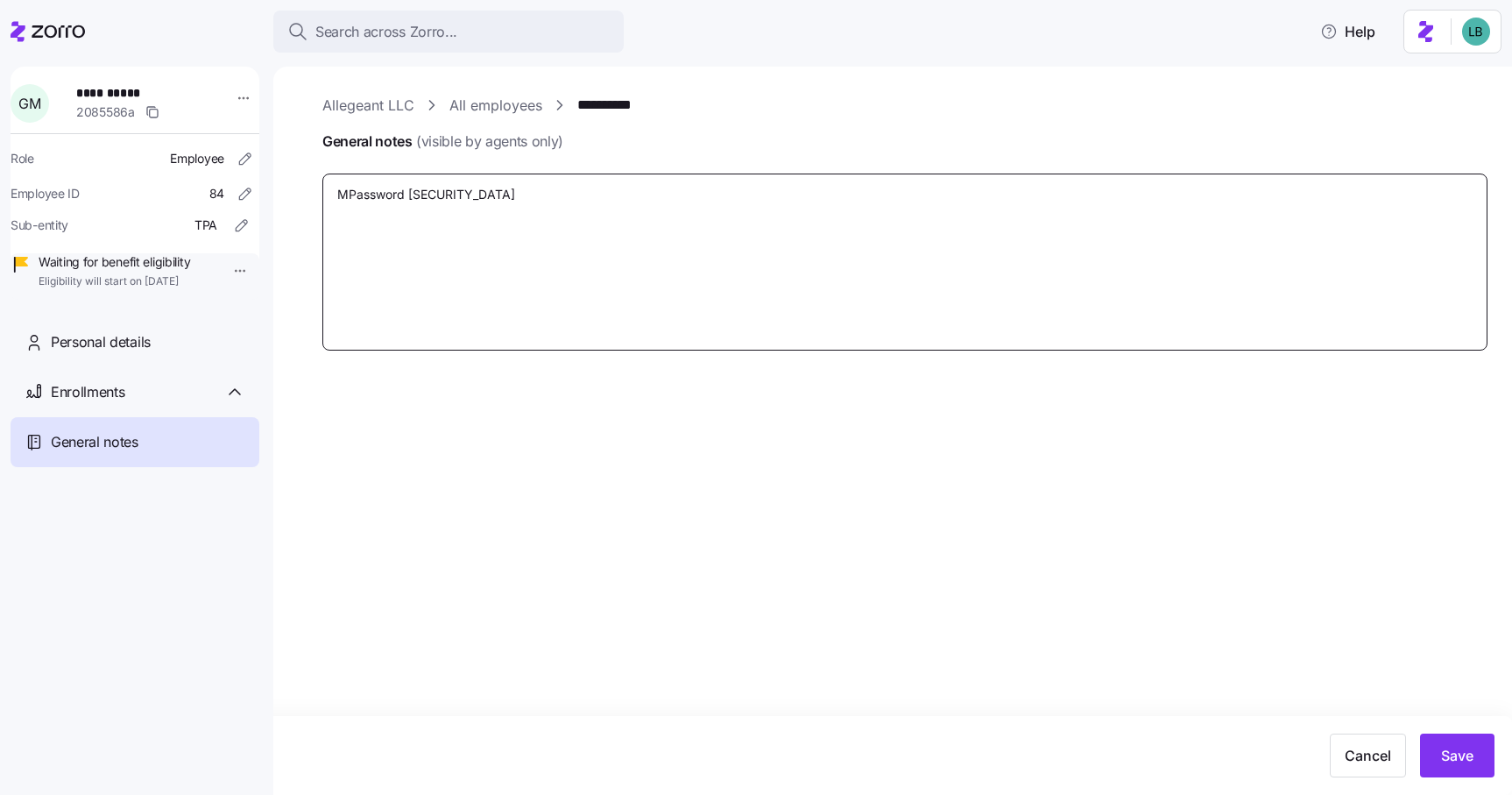
type textarea "x"
type textarea "MePassword [SECURITY_DATA]"
type textarea "x"
type textarea "MemPassword [SECURITY_DATA]"
type textarea "x"
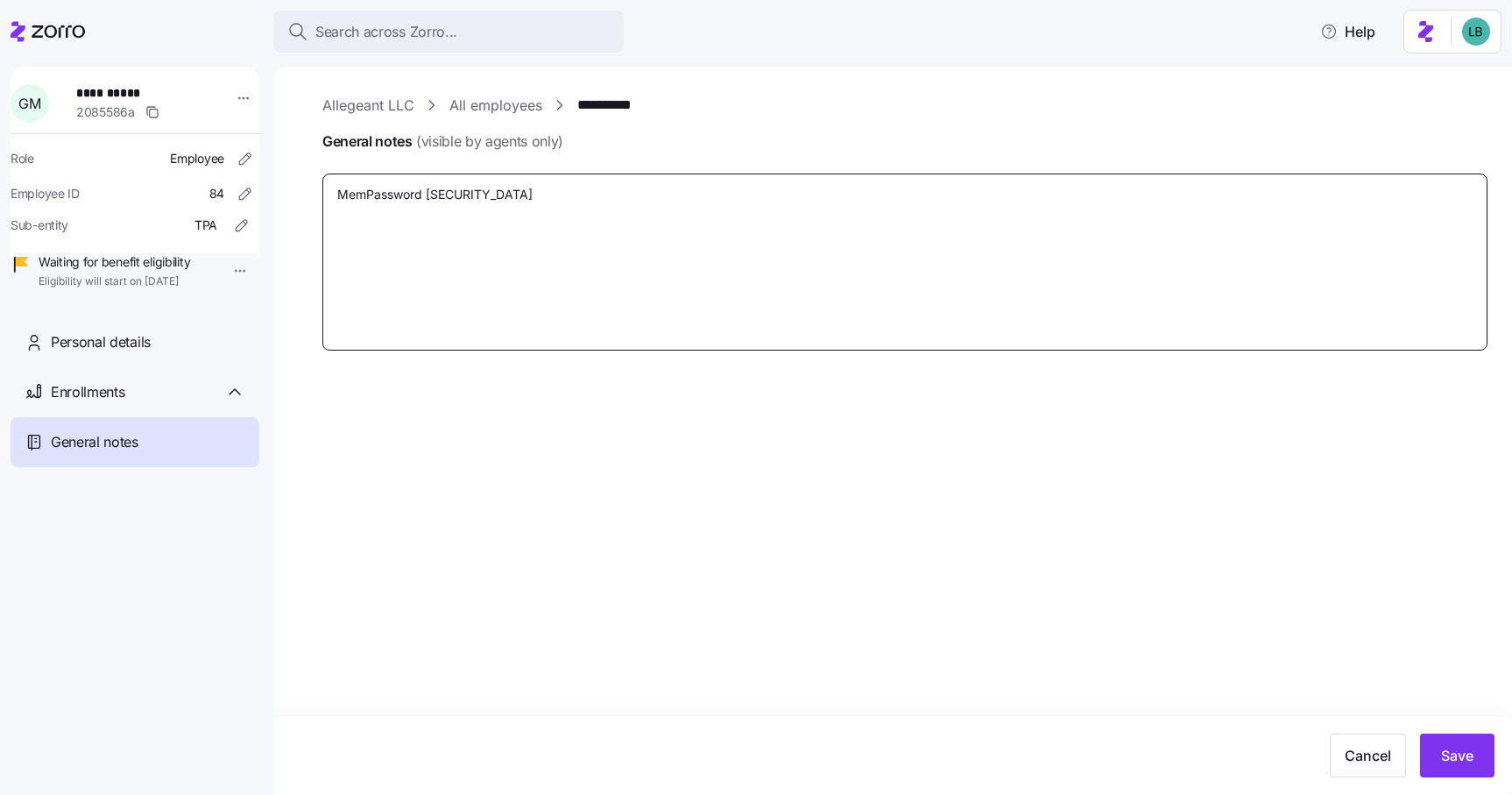
type textarea "MembPassword [SECURITY_DATA]"
type textarea "x"
type textarea "MembePassword [SECURITY_DATA]"
type textarea "x"
type textarea "MemberPassword [SECURITY_DATA]"
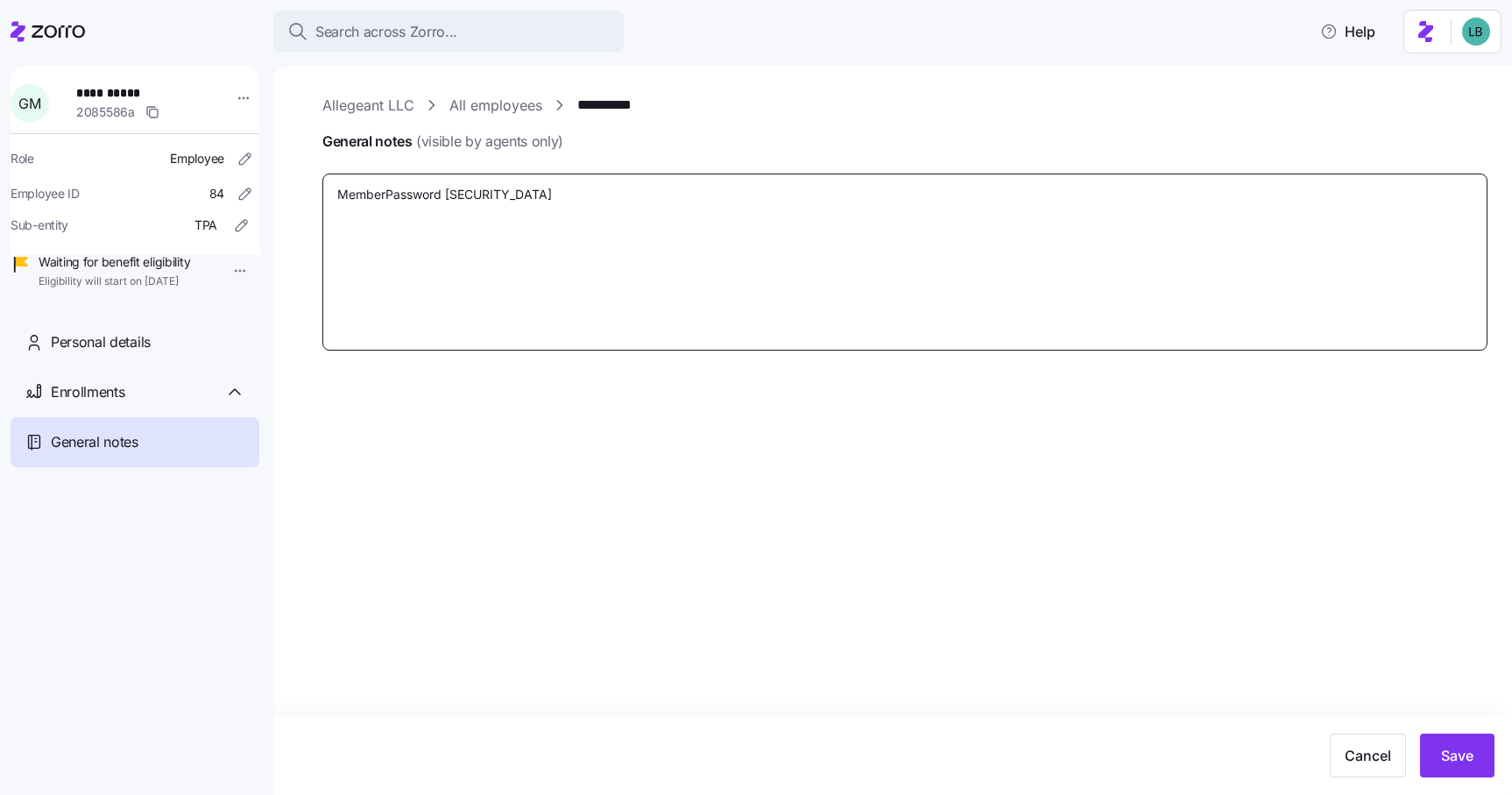
type textarea "x"
type textarea "Member Password [SECURITY_DATA]"
type textarea "x"
type textarea "Member pPassword [SECURITY_DATA]"
type textarea "x"
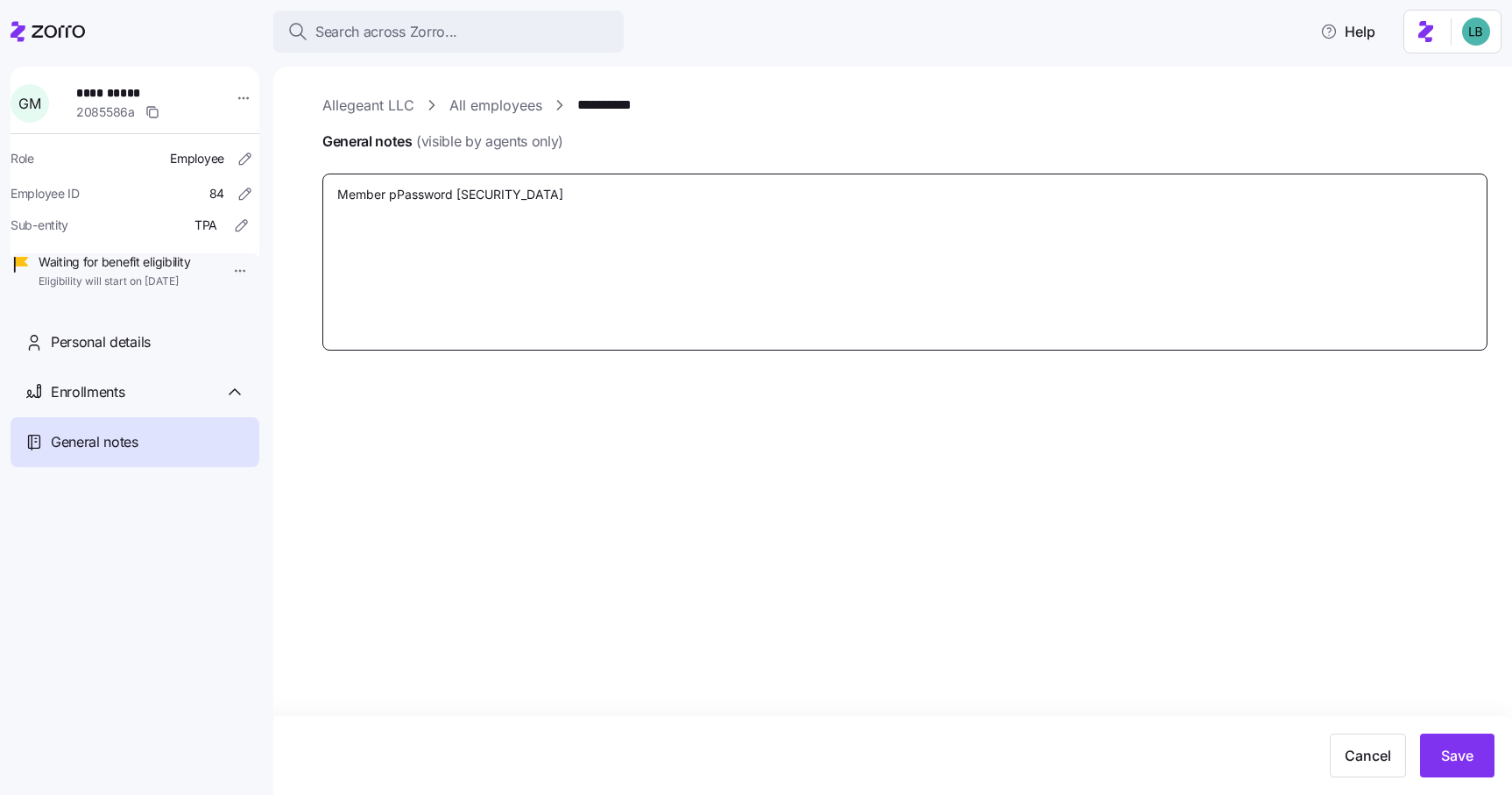
type textarea "Member poPassword [SECURITY_DATA]"
type textarea "x"
type textarea "Member porPassword [SECURITY_DATA]"
type textarea "x"
type textarea "Member porePassword [SECURITY_DATA]"
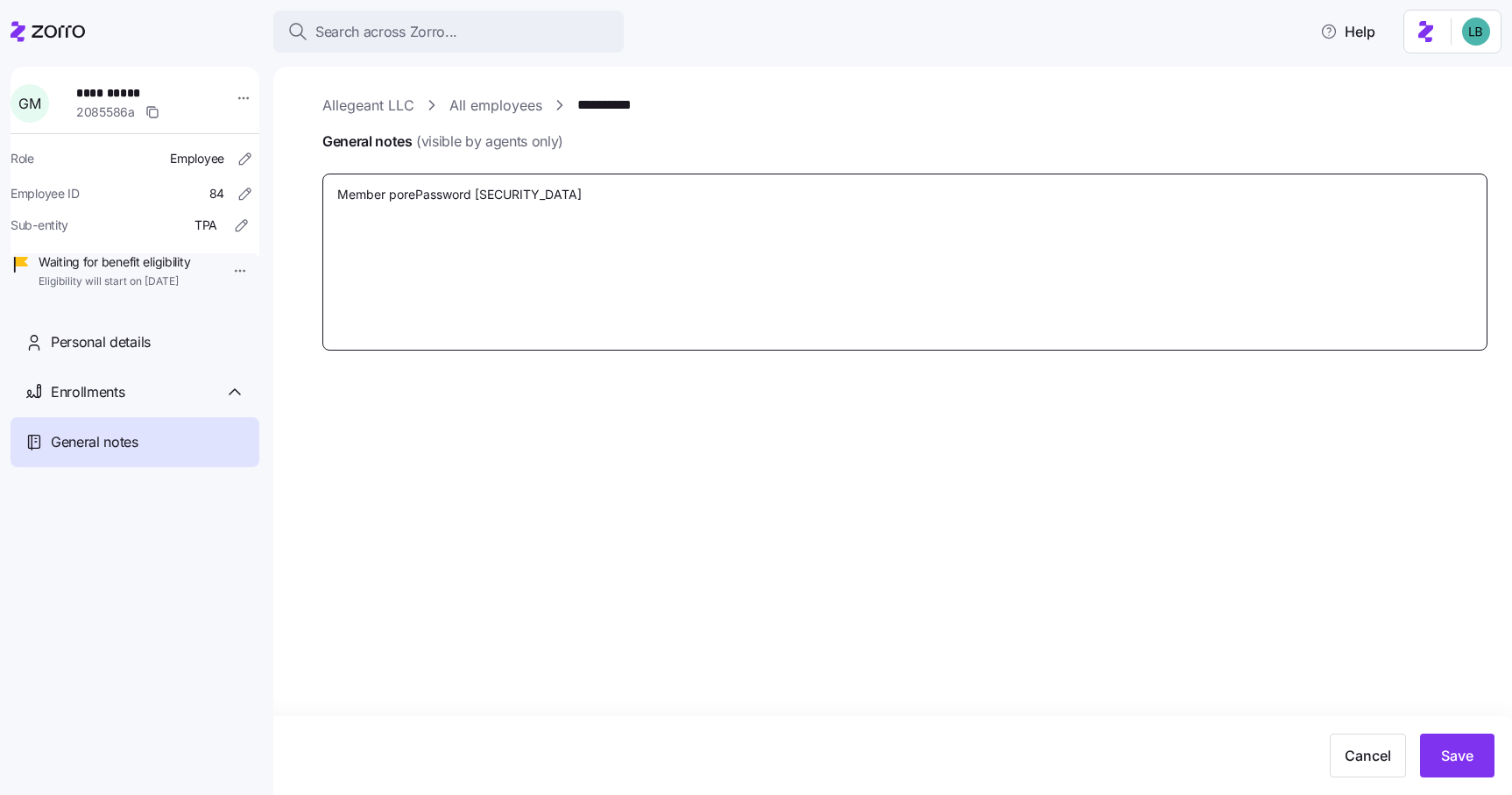
type textarea "x"
type textarea "Member poretPassword [SECURITY_DATA]"
type textarea "x"
type textarea "Member poretaPassword [SECURITY_DATA]"
type textarea "x"
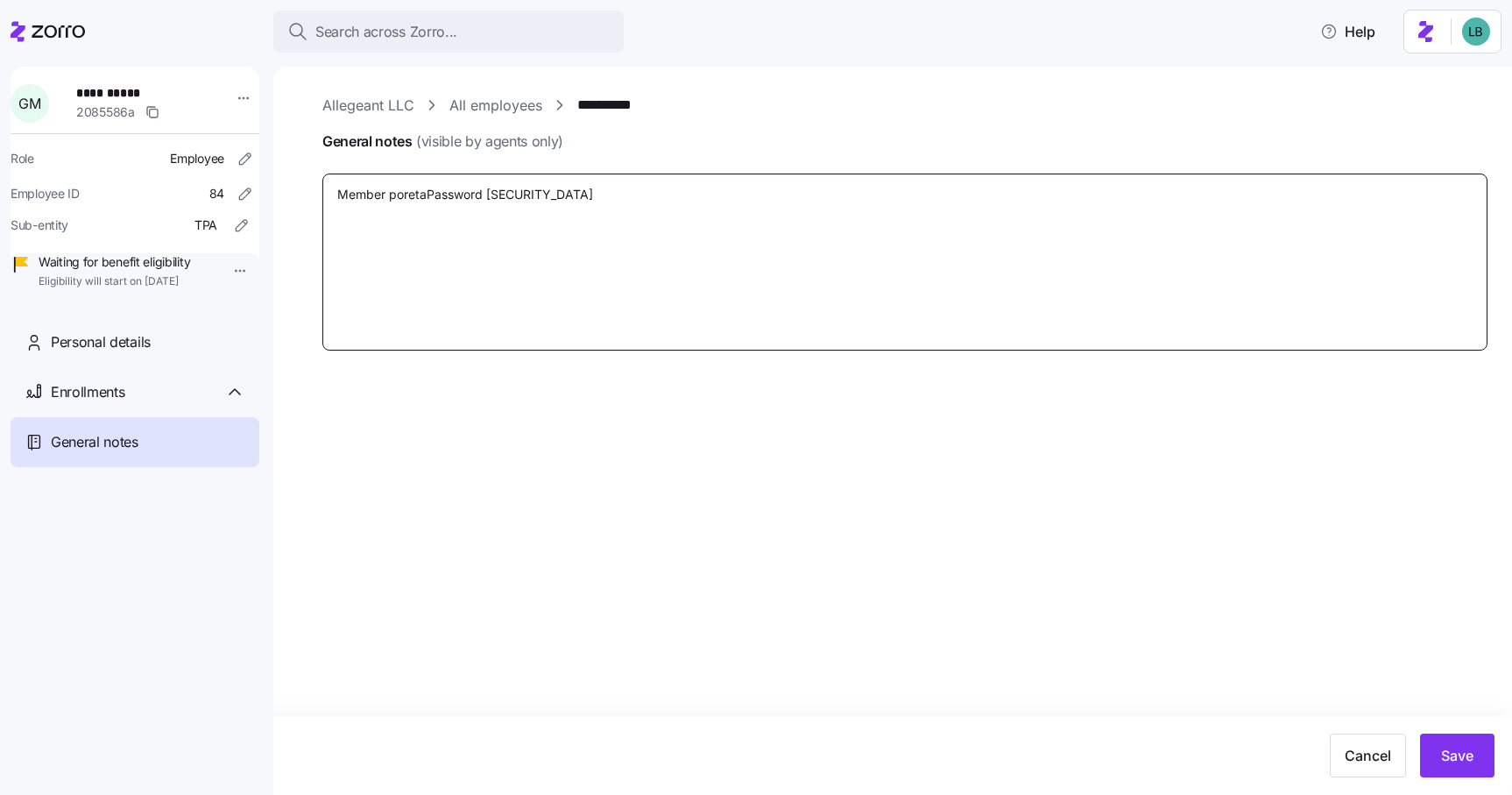
type textarea "Member poretalPassword [SECURITY_DATA]"
type textarea "x"
type textarea "Member poretal Password [SECURITY_DATA]"
type textarea "x"
type textarea "Member poretalPassword [SECURITY_DATA]"
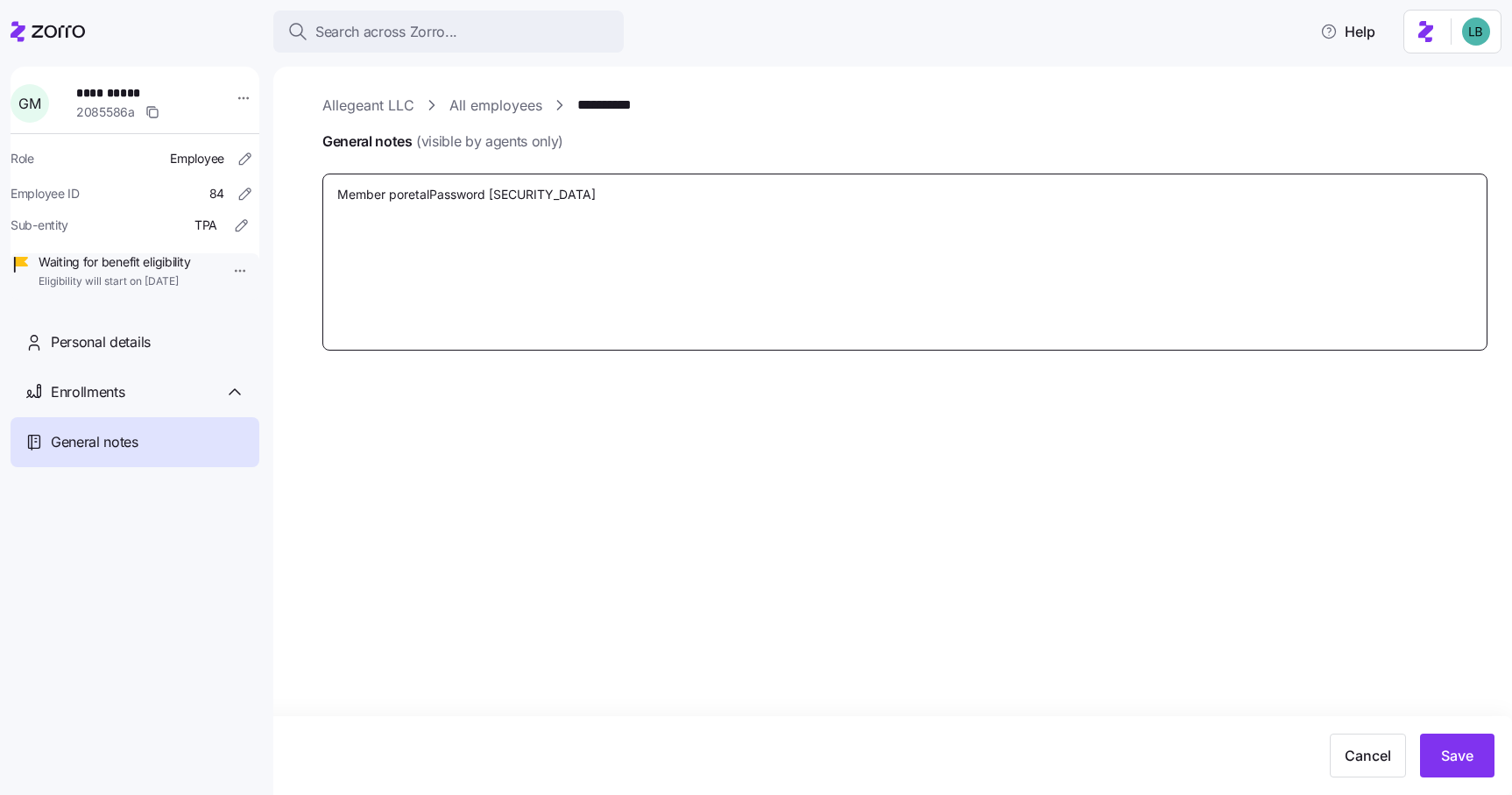
type textarea "x"
type textarea "Member poretaPassword [SECURITY_DATA]"
type textarea "x"
type textarea "Member poretPassword [SECURITY_DATA]"
type textarea "x"
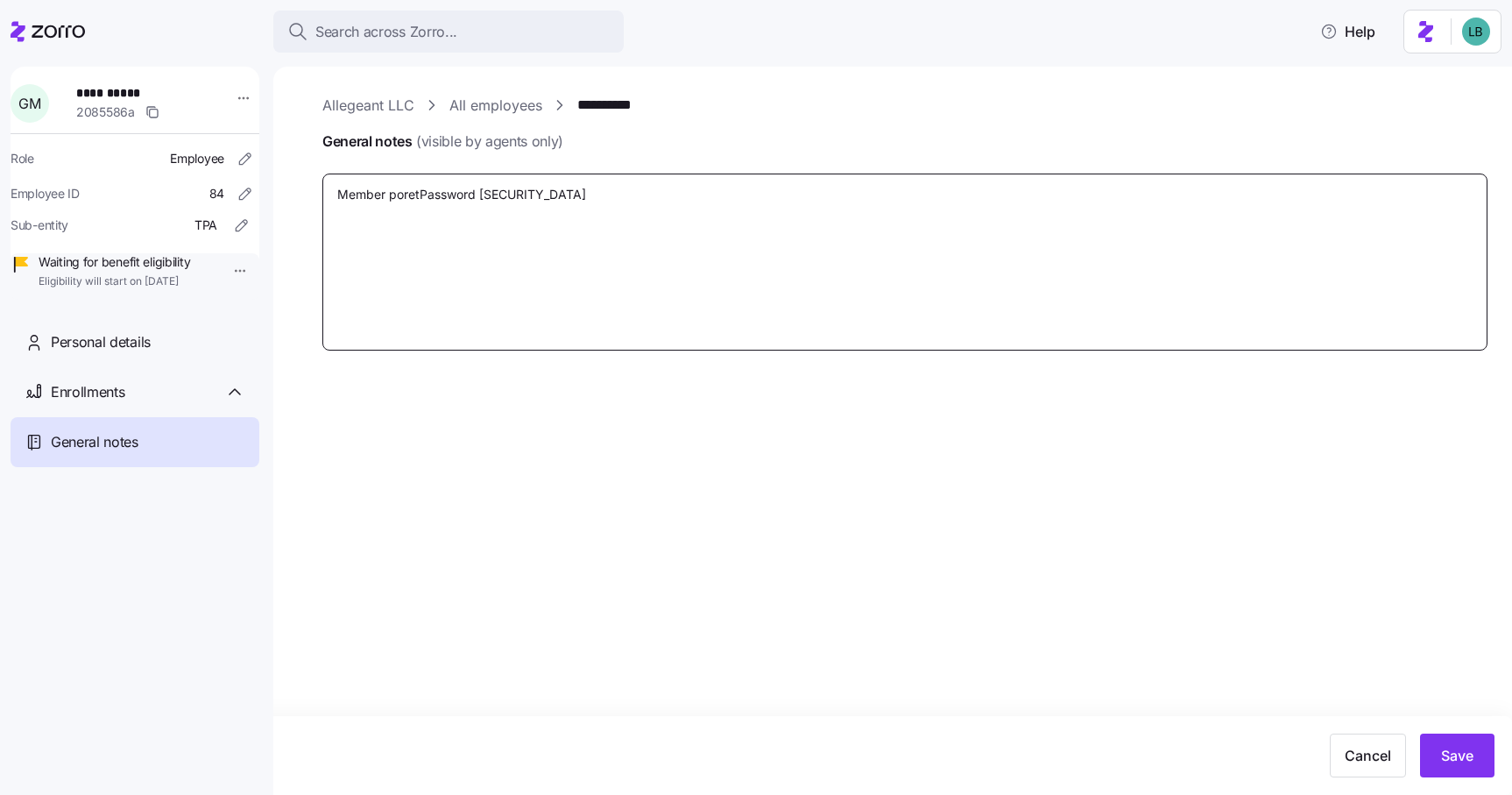
type textarea "Member porePassword [SECURITY_DATA]"
type textarea "x"
type textarea "Member porPassword [SECURITY_DATA]"
type textarea "x"
type textarea "Member portPassword [SECURITY_DATA]"
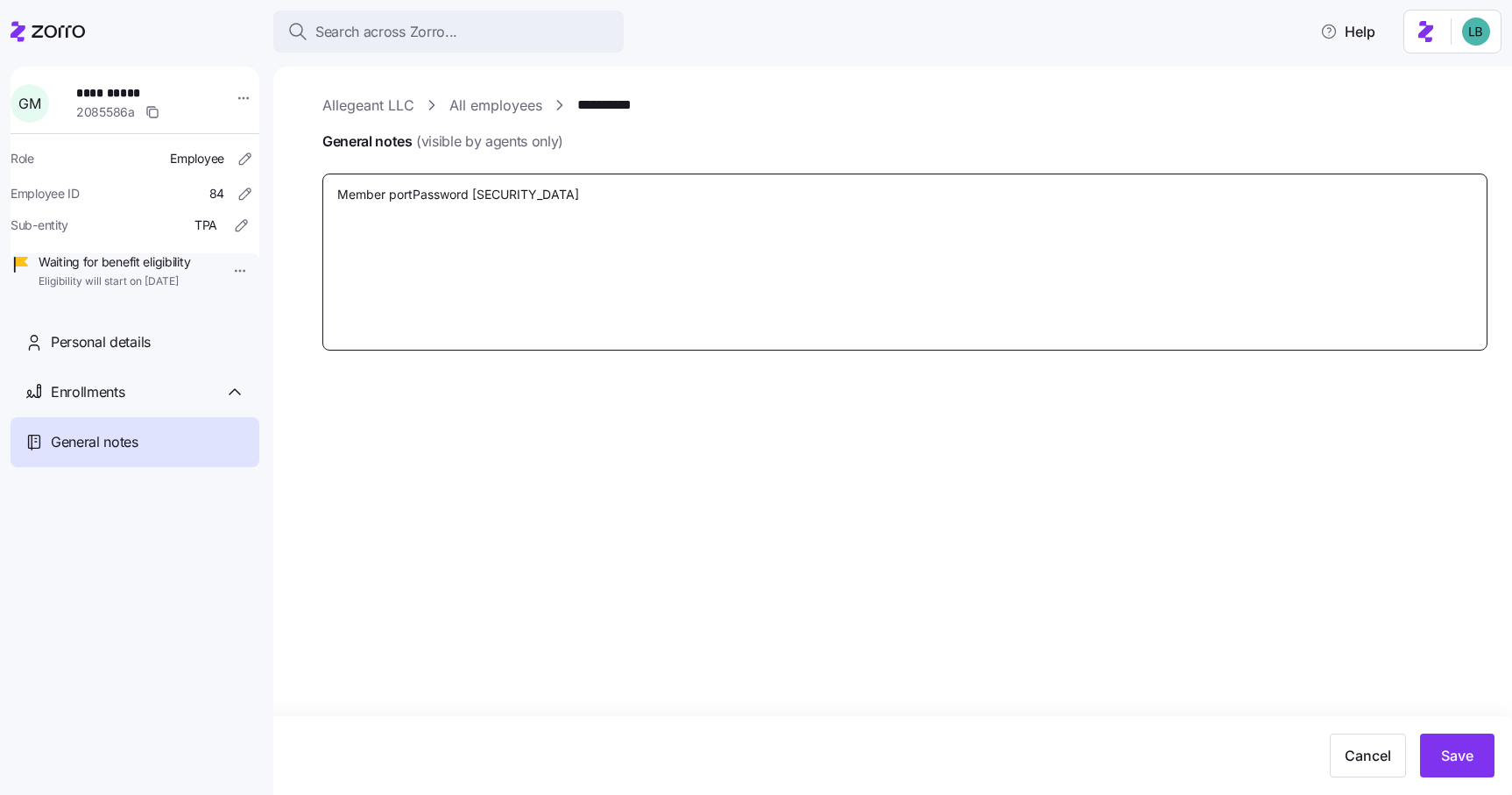
type textarea "x"
type textarea "Member portaPassword [SECURITY_DATA]"
type textarea "x"
type textarea "Member portalPassword [SECURITY_DATA]"
type textarea "x"
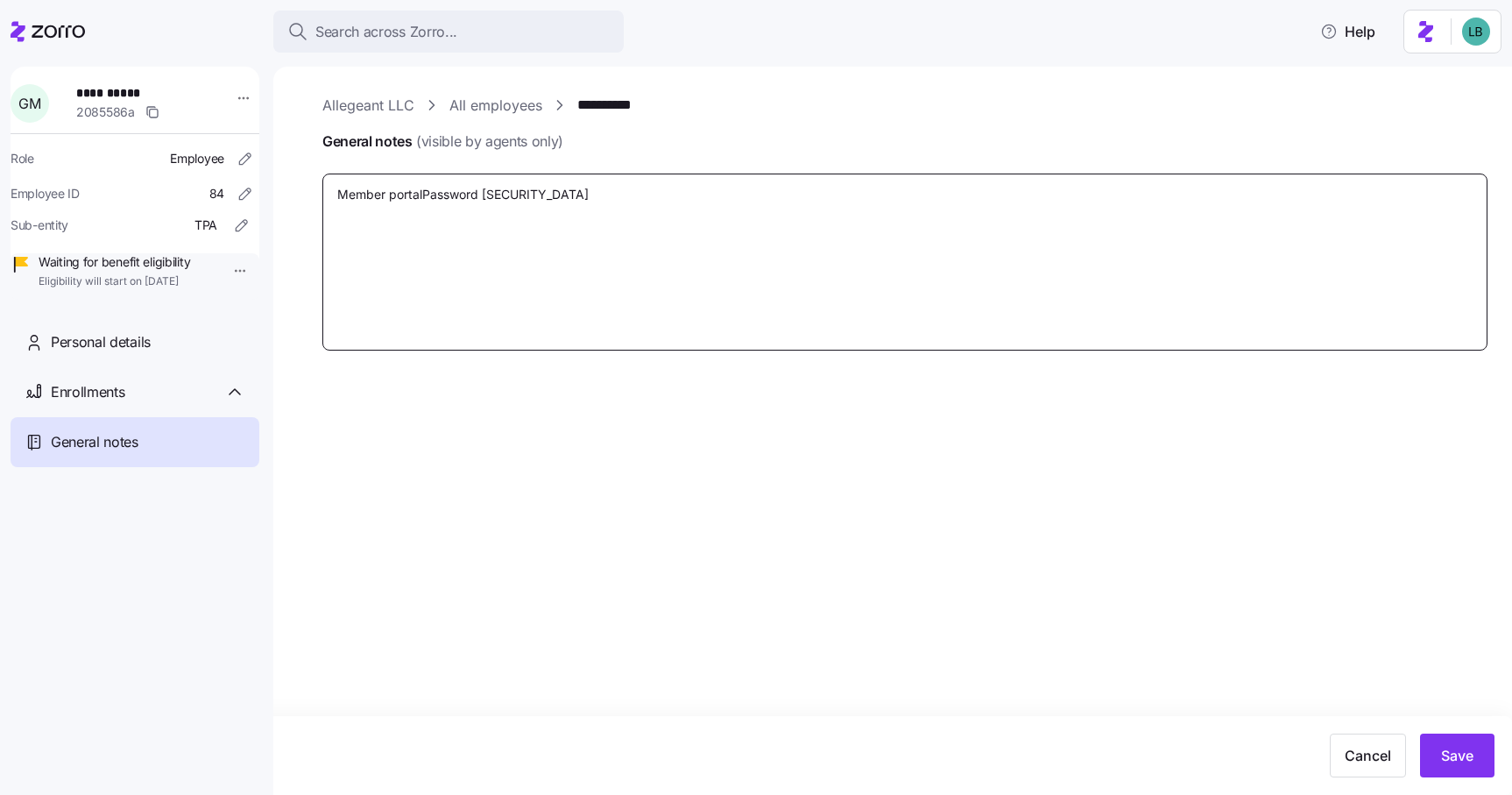
type textarea "Member portal Password [SECURITY_DATA]"
type textarea "x"
type textarea "Member portal LPassword [SECURITY_DATA]"
type textarea "x"
type textarea "Member portal LoPassword [SECURITY_DATA]"
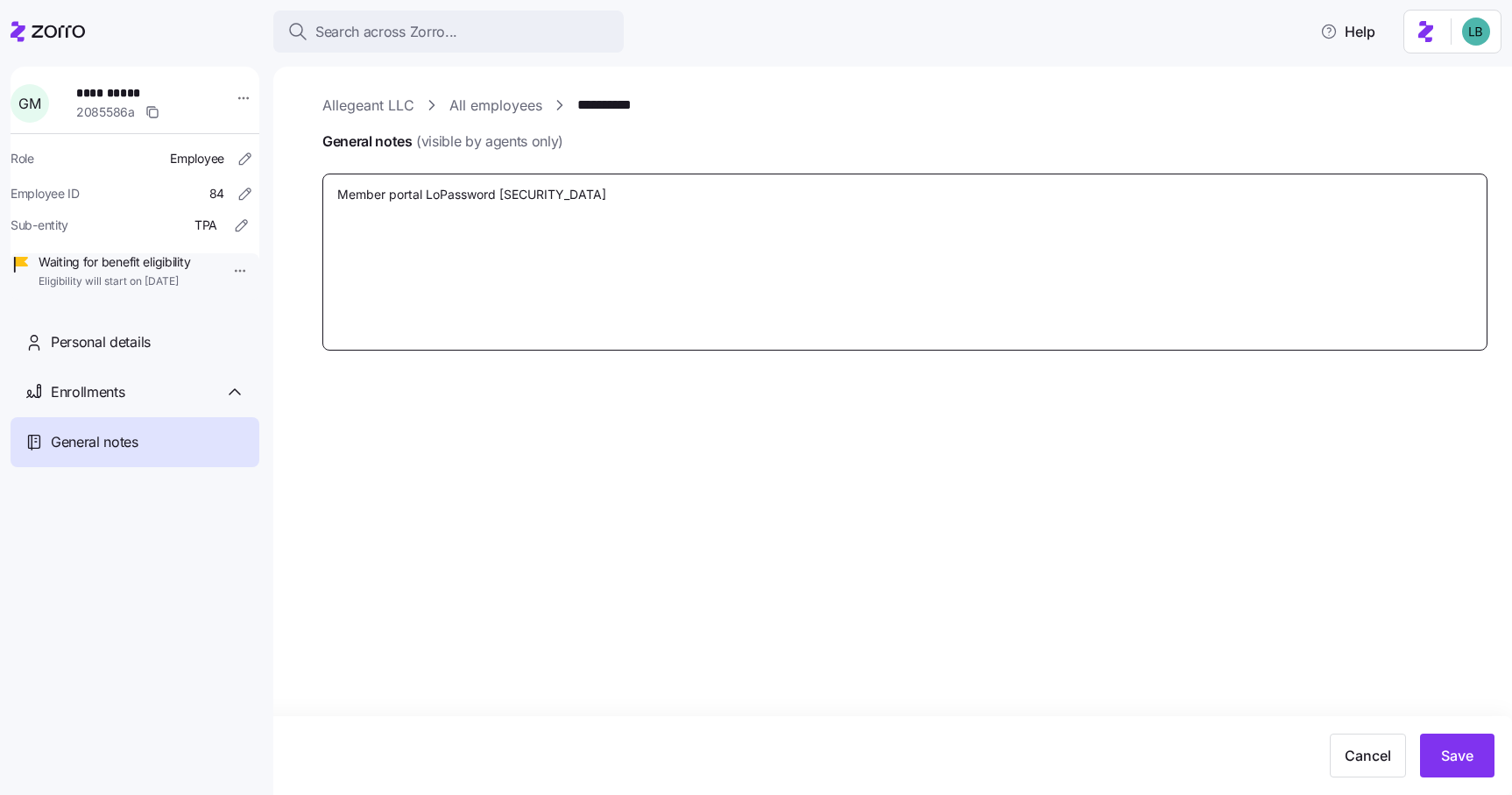
type textarea "x"
type textarea "Member portal LogPassword [SECURITY_DATA]"
type textarea "x"
type textarea "Member portal LogiPassword [SECURITY_DATA]"
type textarea "x"
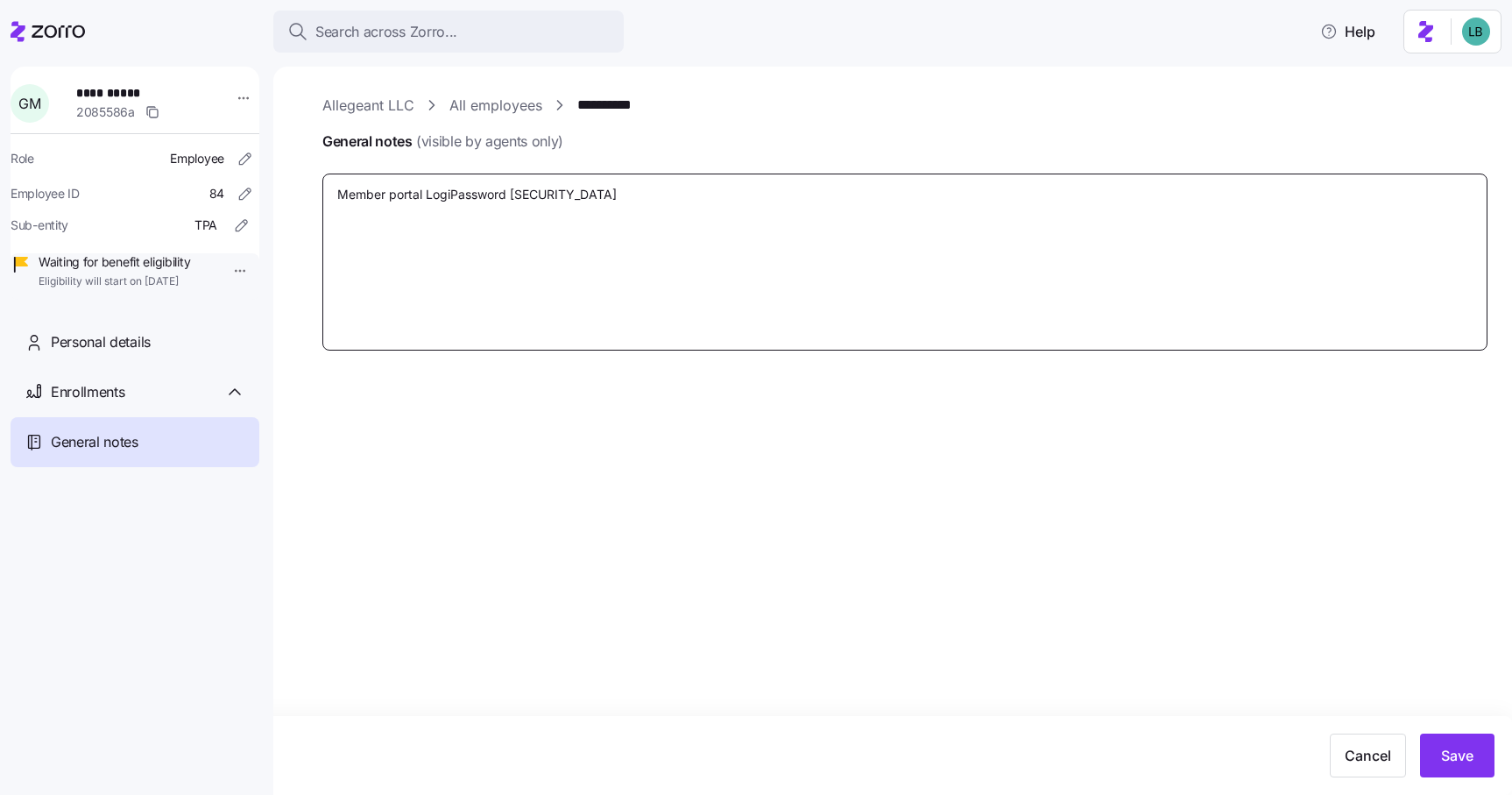
type textarea "Member portal LoginPassword [SECURITY_DATA]"
type textarea "x"
type textarea "Member portal Login Password [SECURITY_DATA]"
type textarea "x"
type textarea "Member portal Login iPassword [SECURITY_DATA]"
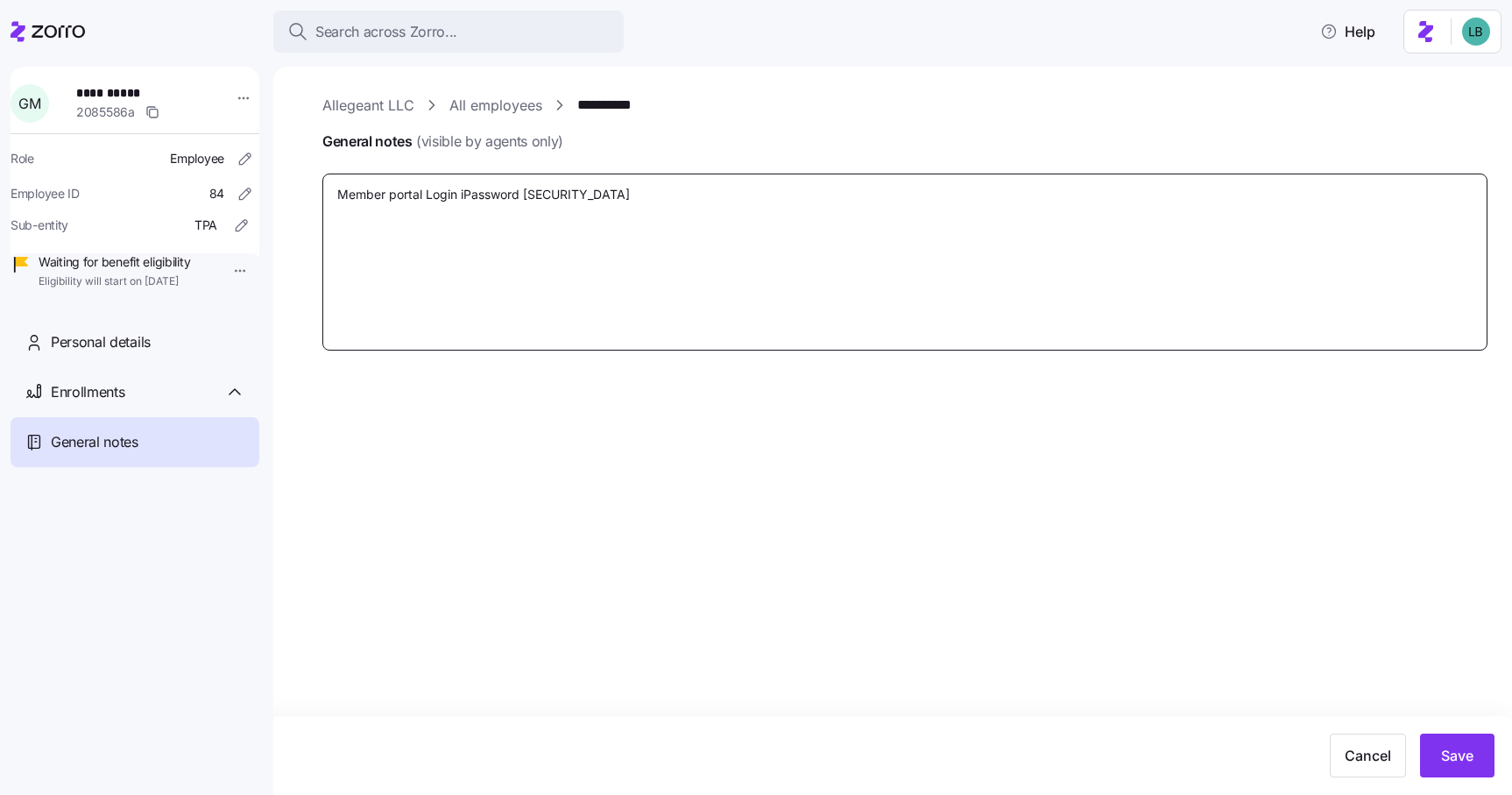
type textarea "x"
type textarea "Member portal Login inPassword [SECURITY_DATA]"
type textarea "x"
type textarea "Member portal Login ingPassword [SECURITY_DATA]"
type textarea "x"
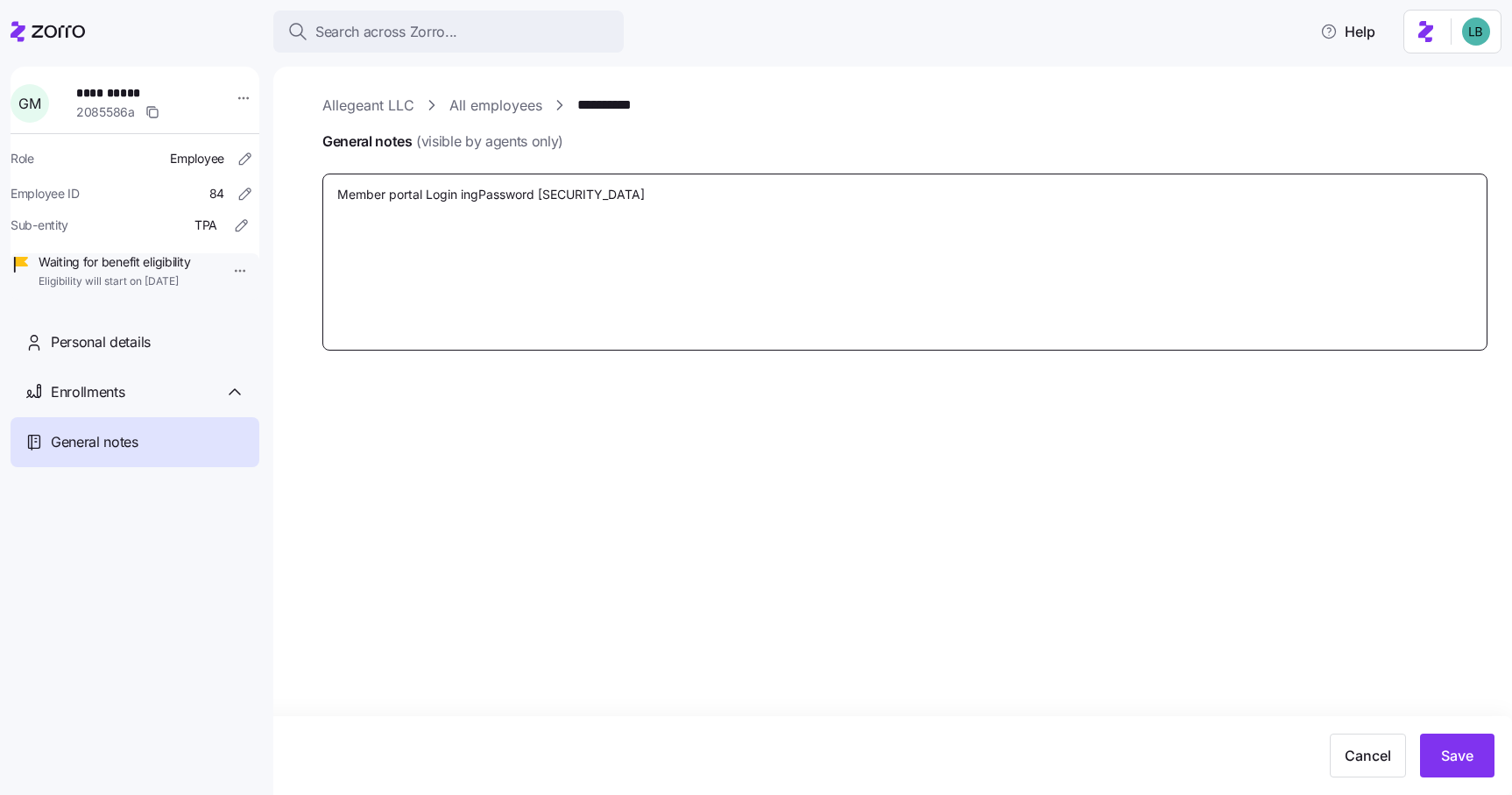
type textarea "Member portal Login ingoPassword [SECURITY_DATA]"
type textarea "x"
type textarea "Member portal Login ingo Password [SECURITY_DATA]"
type textarea "x"
type textarea "Member portal Login ingoPassword [SECURITY_DATA]"
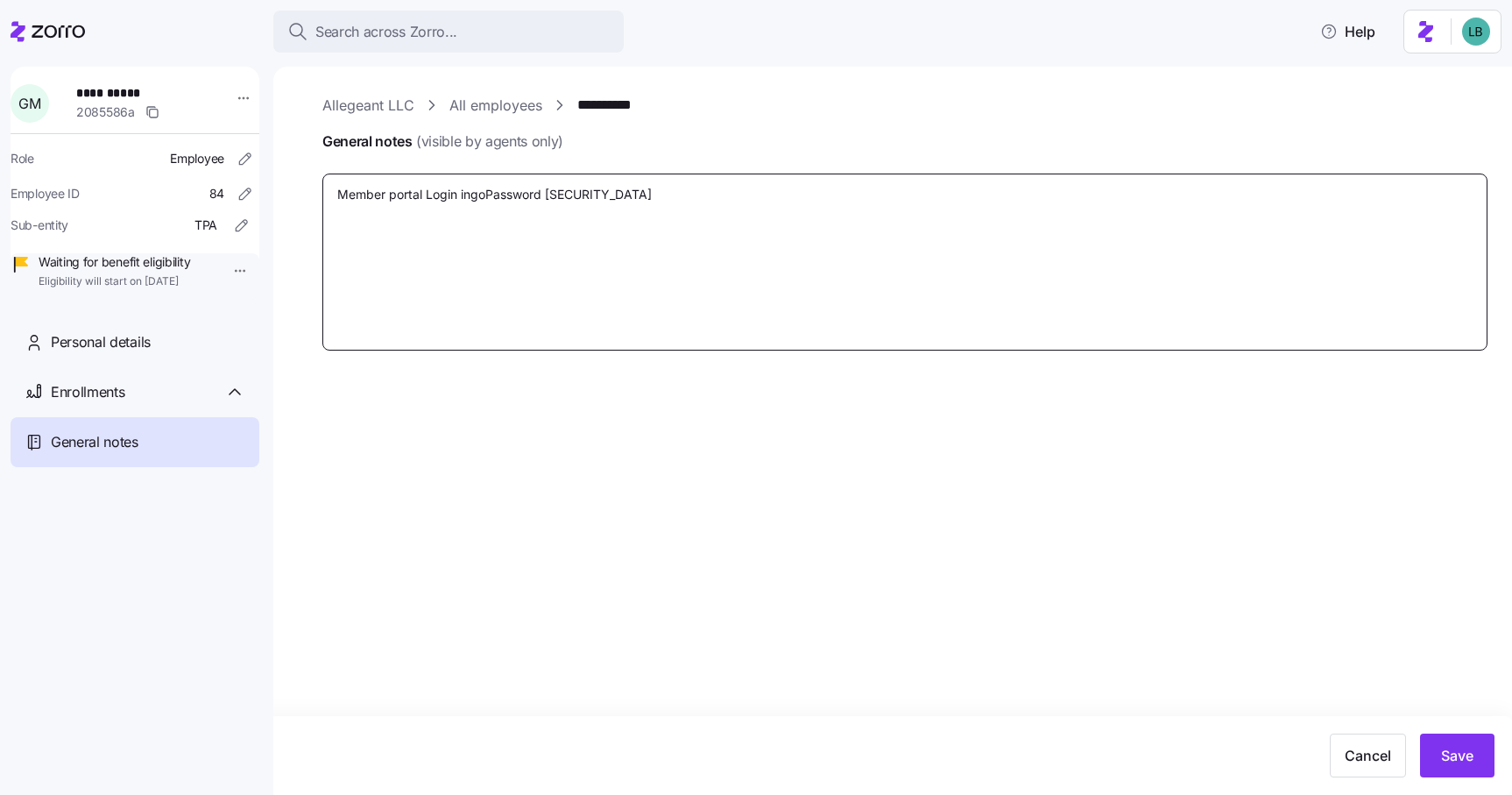
type textarea "x"
type textarea "Member portal Login ingPassword [SECURITY_DATA]"
type textarea "x"
type textarea "Member portal Login inPassword [SECURITY_DATA]"
type textarea "x"
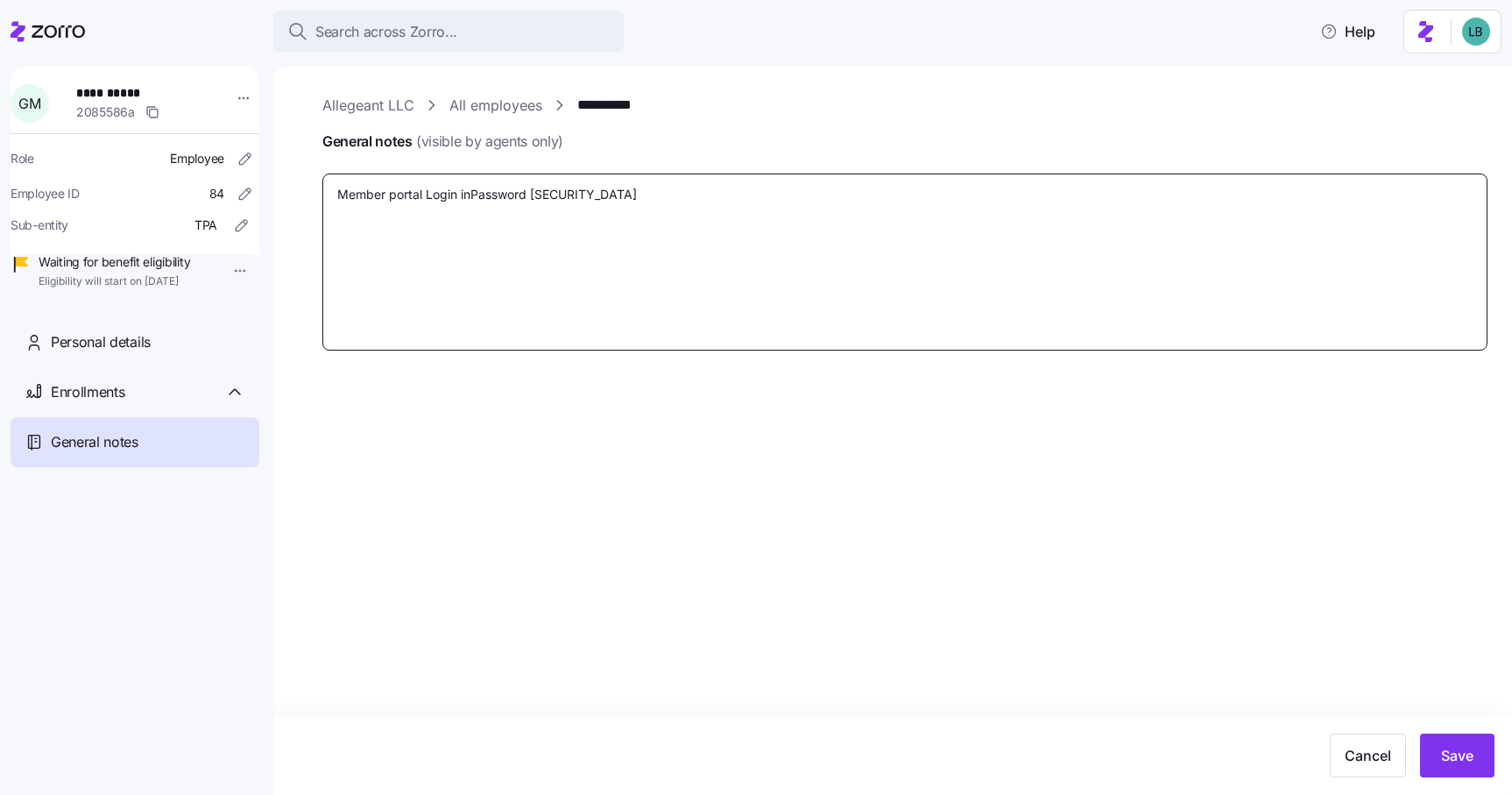
type textarea "Member portal Login infPassword [SECURITY_DATA]"
type textarea "x"
type textarea "Member portal Login infoPassword [SECURITY_DATA]"
type textarea "x"
type textarea "Member portal Login info Password [SECURITY_DATA]"
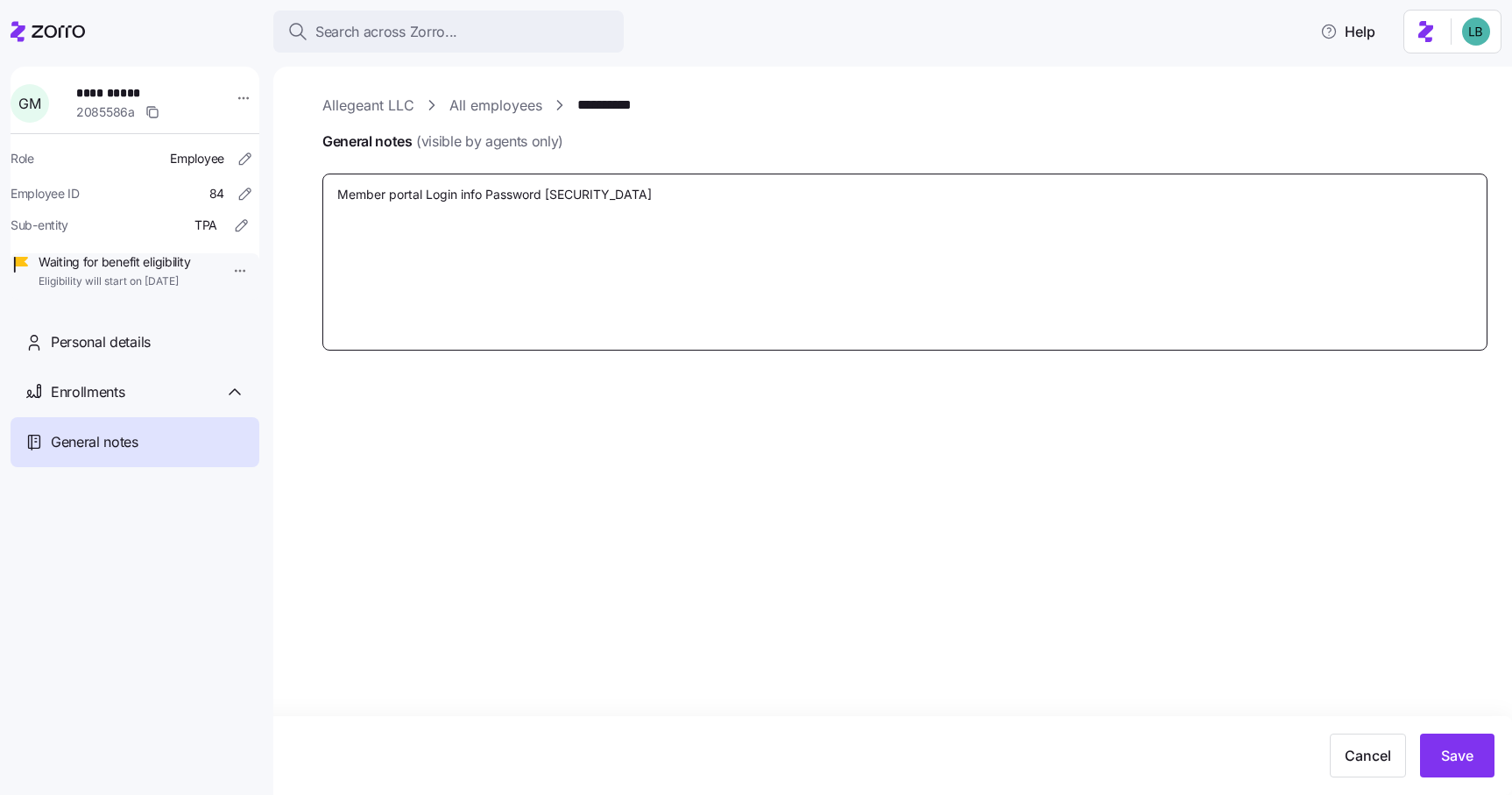
type textarea "x"
type textarea "Member portal Login info -Password [SECURITY_DATA]"
type textarea "x"
type textarea "Member portal Login info - Password [SECURITY_DATA]"
type textarea "x"
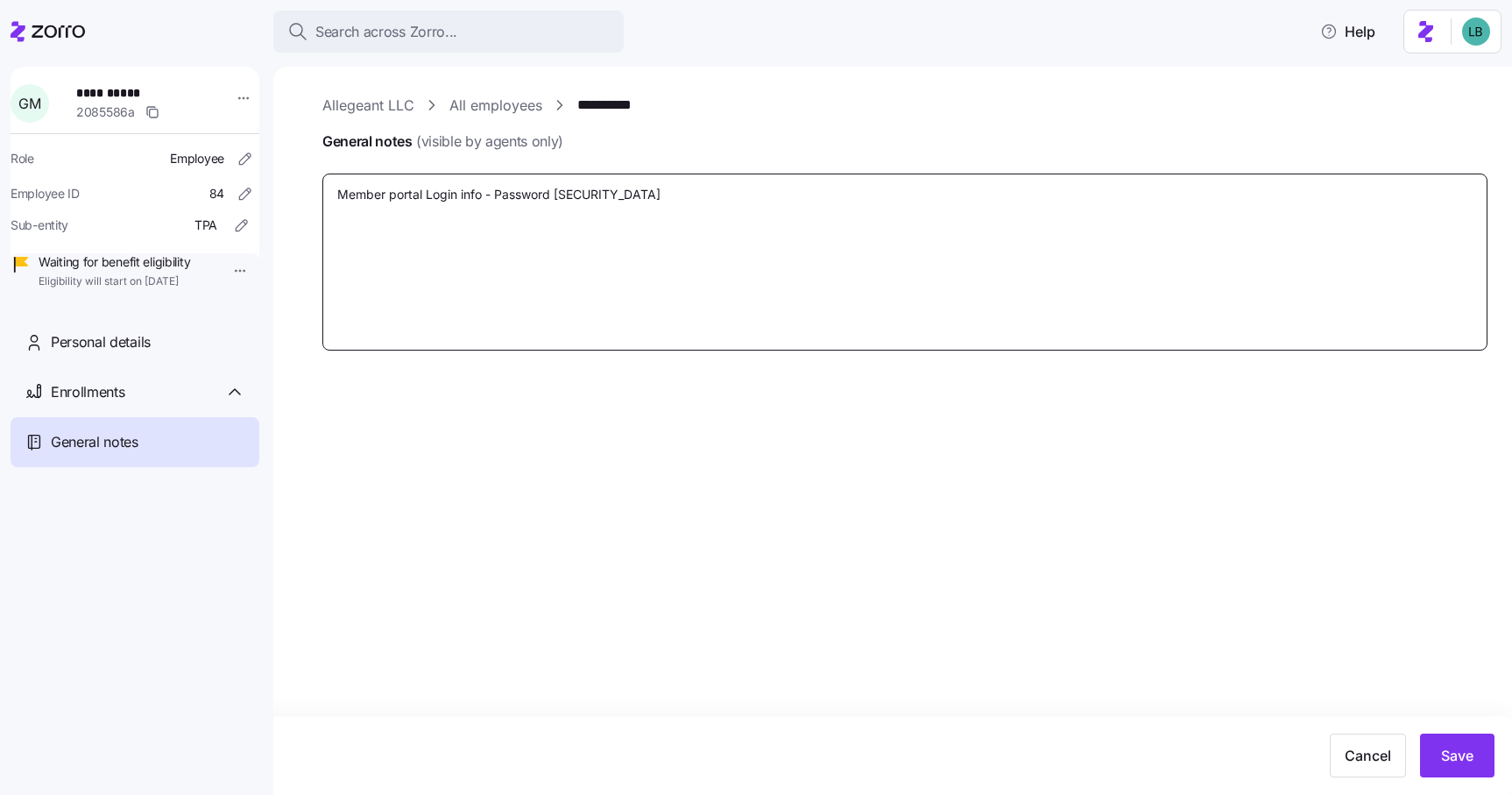
type textarea "Member portal Login info - UPassword [SECURITY_DATA]"
type textarea "x"
type textarea "Member portal Login info - UsPassword [SECURITY_DATA]"
type textarea "x"
type textarea "Member portal Login info - UsePassword [SECURITY_DATA]"
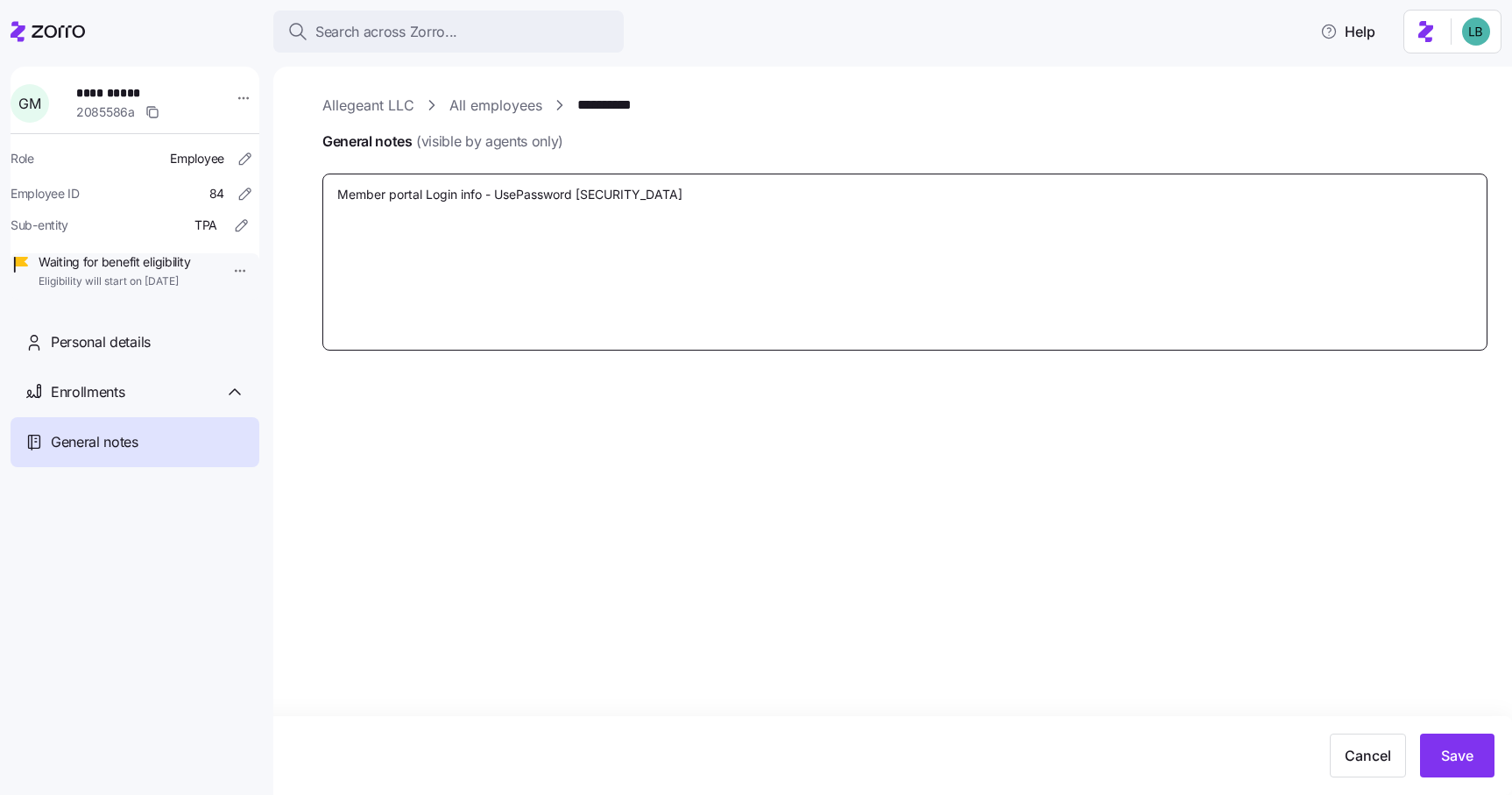
type textarea "x"
type textarea "Member portal Login info - UserPassword [SECURITY_DATA]"
type textarea "x"
type textarea "Member portal Login info - UsernPassword [SECURITY_DATA]"
type textarea "x"
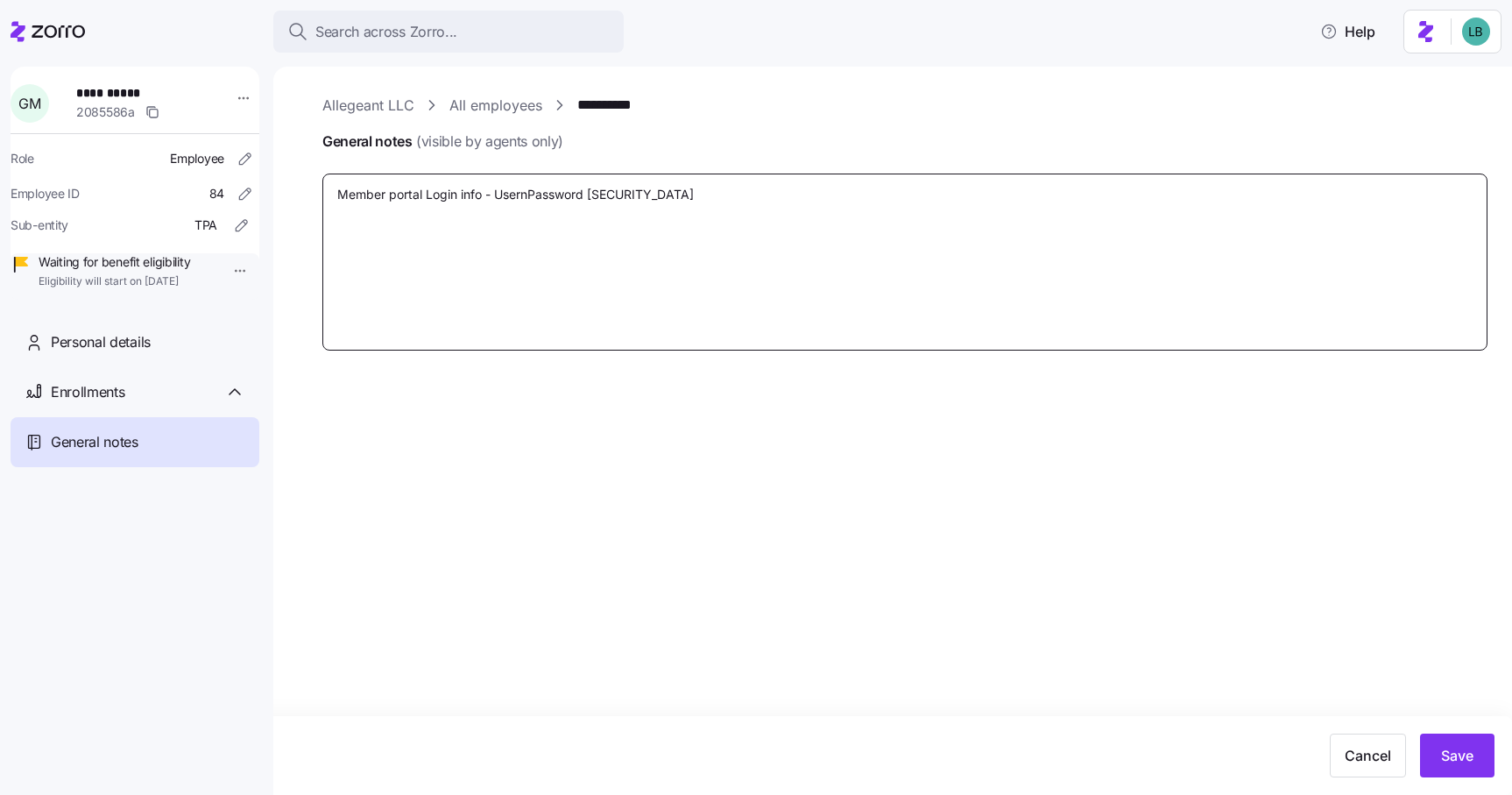
type textarea "Member portal Login info - UsernaPassword [SECURITY_DATA]"
type textarea "x"
type textarea "Member portal Login info - UsernamPassword [SECURITY_DATA]"
type textarea "x"
type textarea "Member portal Login info - UsernamePassword [SECURITY_DATA]"
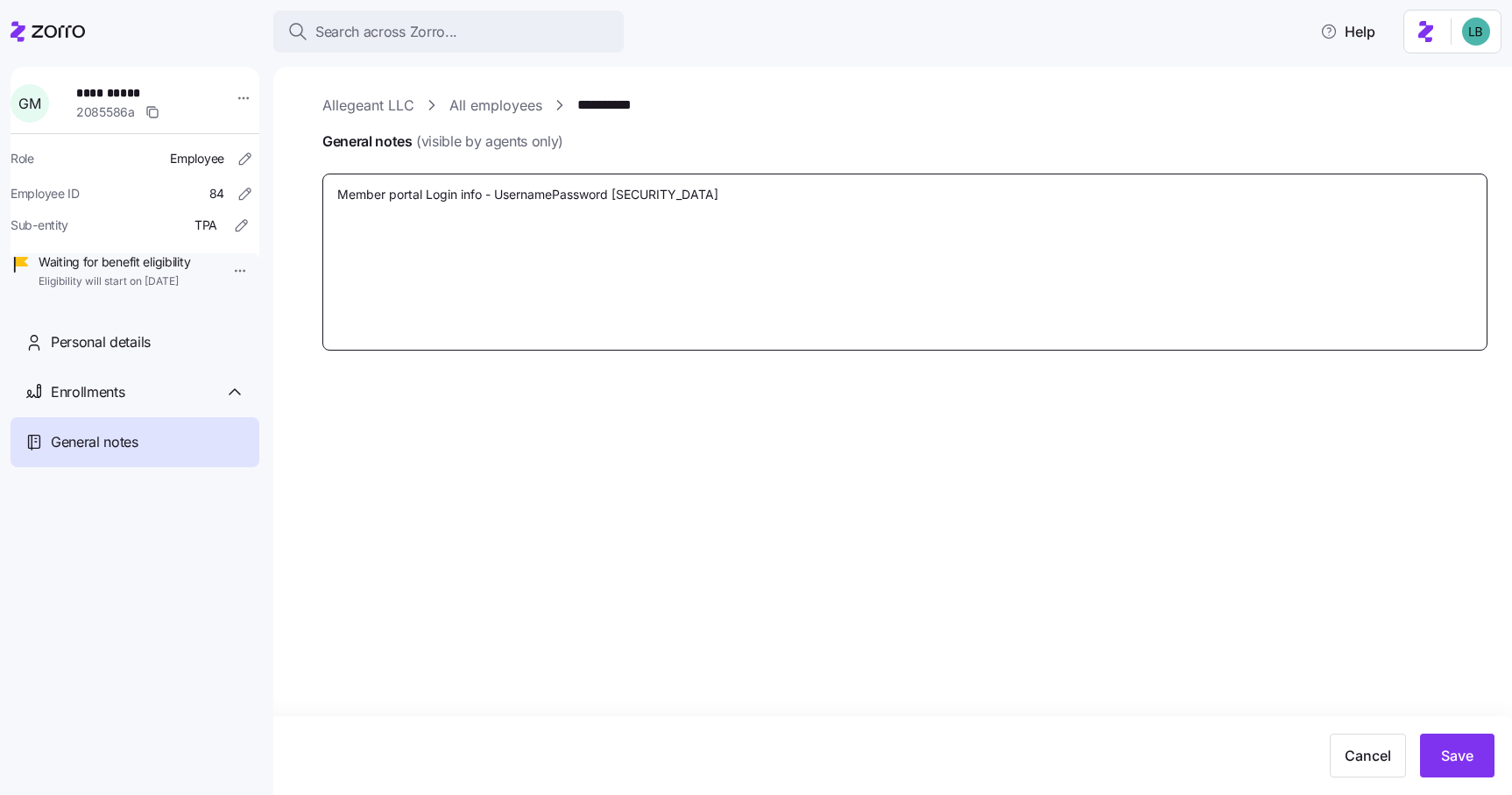
type textarea "x"
type textarea "Member portal Login info - Username Password [SECURITY_DATA]"
paste textarea "[PERSON_NAME] ([EMAIL_ADDRESS][DOMAIN_NAME]"
type textarea "x"
type textarea "Member portal Login info - Username [PERSON_NAME] (Support+carefirstMoore@myzor…"
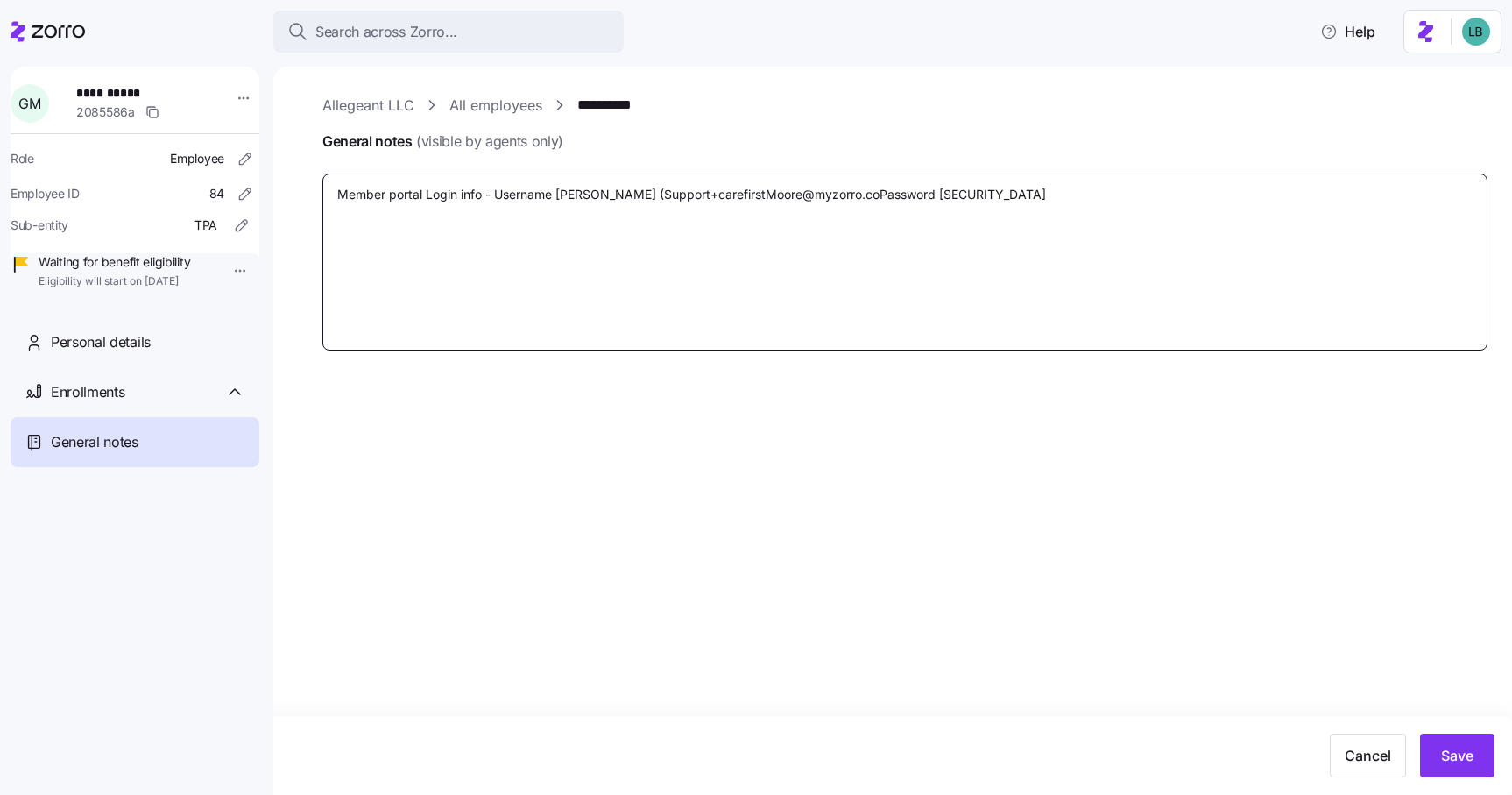
type textarea "x"
type textarea "Member portal Login info - Username [PERSON_NAME] ([EMAIL_ADDRESS][DOMAIN_NAME]…"
click at [558, 196] on textarea "Member portal Login info - Username [PERSON_NAME] ([EMAIL_ADDRESS][DOMAIN_NAME]…" at bounding box center [905, 262] width 1166 height 177
type textarea "x"
type textarea "Member portal Login info - Username [PERSON_NAME] ([EMAIL_ADDRESS][DOMAIN_NAME]…"
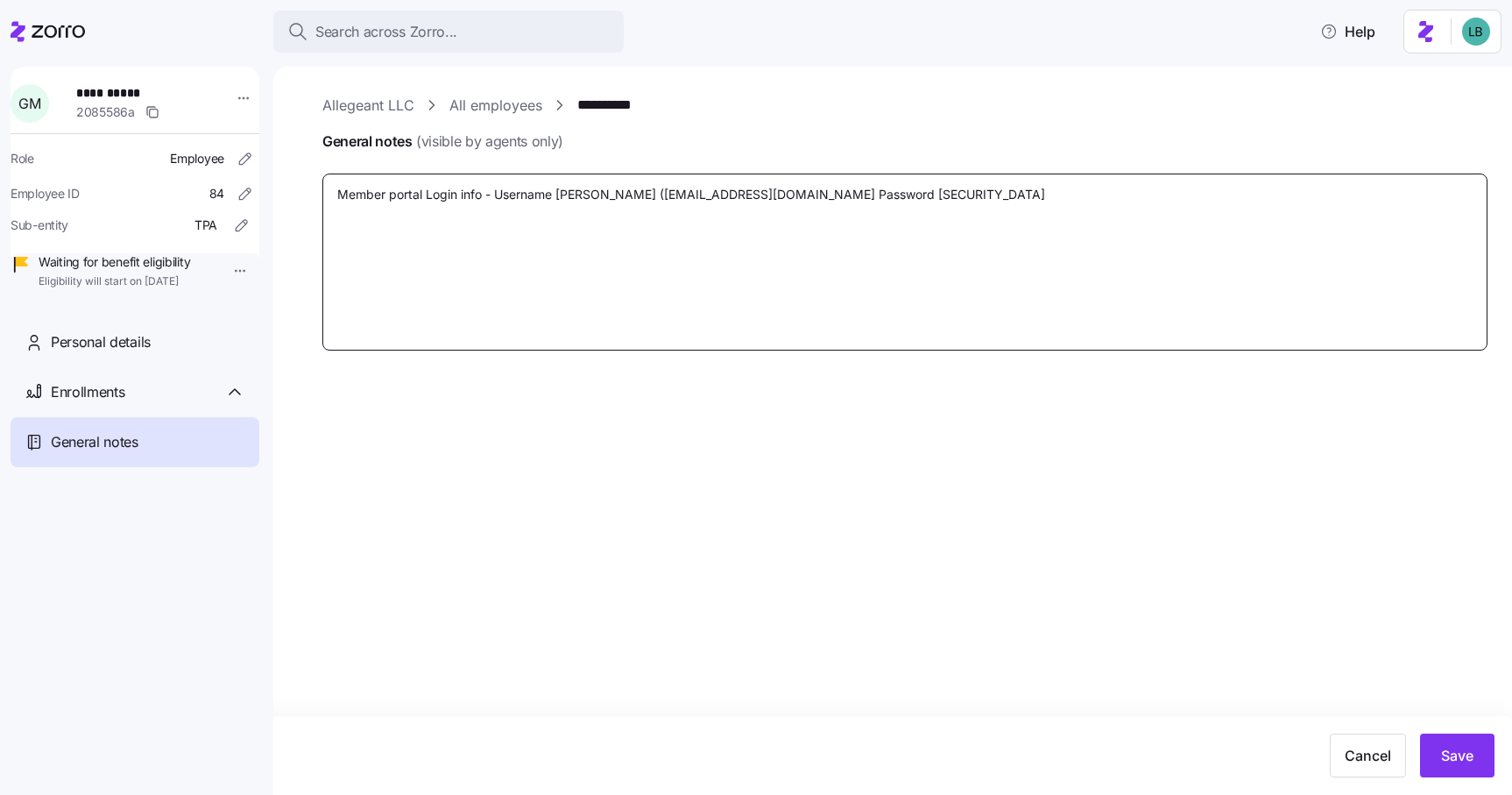
type textarea "x"
type textarea "Member portal Login info - Username [PERSON_NAME] ([EMAIL_ADDRESS][DOMAIN_NAME]…"
type textarea "x"
type textarea "Member portal Login info - Username [PERSON_NAME] ([EMAIL_ADDRESS][DOMAIN_NAME]…"
type textarea "x"
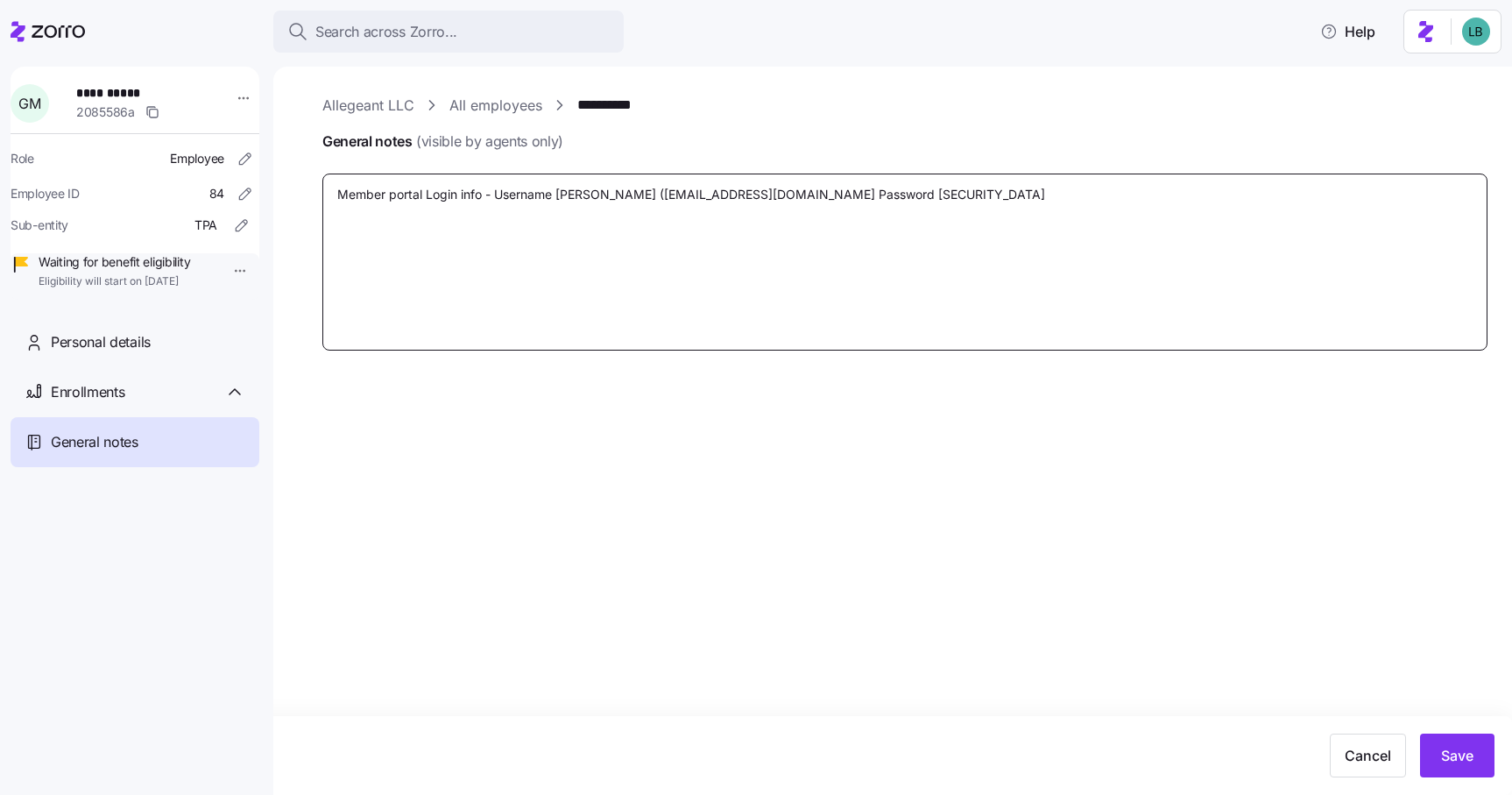
type textarea "Member portal Login info - Username for [PERSON_NAME] ([EMAIL_ADDRESS][DOMAIN_N…"
click at [654, 192] on textarea "Member portal Login info - Username for [PERSON_NAME] ([EMAIL_ADDRESS][DOMAIN_N…" at bounding box center [905, 262] width 1166 height 177
type textarea "x"
type textarea "Member portal Login info - Username for [PERSON_NAME] [EMAIL_ADDRESS][DOMAIN_NA…"
click at [646, 195] on textarea "Member portal Login info - Username for [PERSON_NAME] [EMAIL_ADDRESS][DOMAIN_NA…" at bounding box center [905, 262] width 1166 height 177
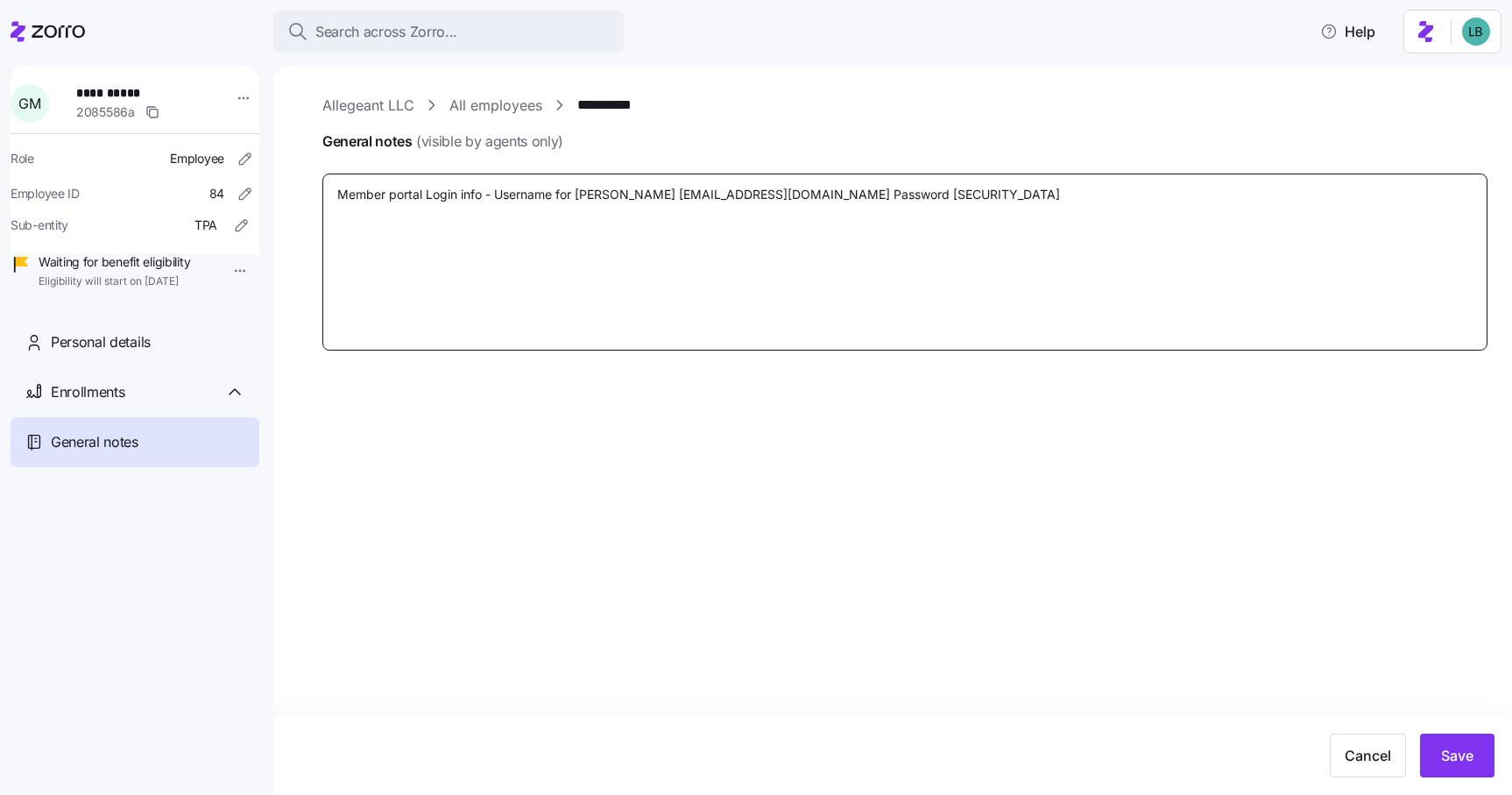
type textarea "x"
click at [853, 291] on textarea "Member portal Login info - Username for [PERSON_NAME]- [EMAIL_ADDRESS][DOMAIN_N…" at bounding box center [905, 262] width 1166 height 177
type textarea "Member portal Login info - Username for [PERSON_NAME]- [EMAIL_ADDRESS][DOMAIN_N…"
click at [1462, 761] on span "Save" at bounding box center [1457, 755] width 32 height 21
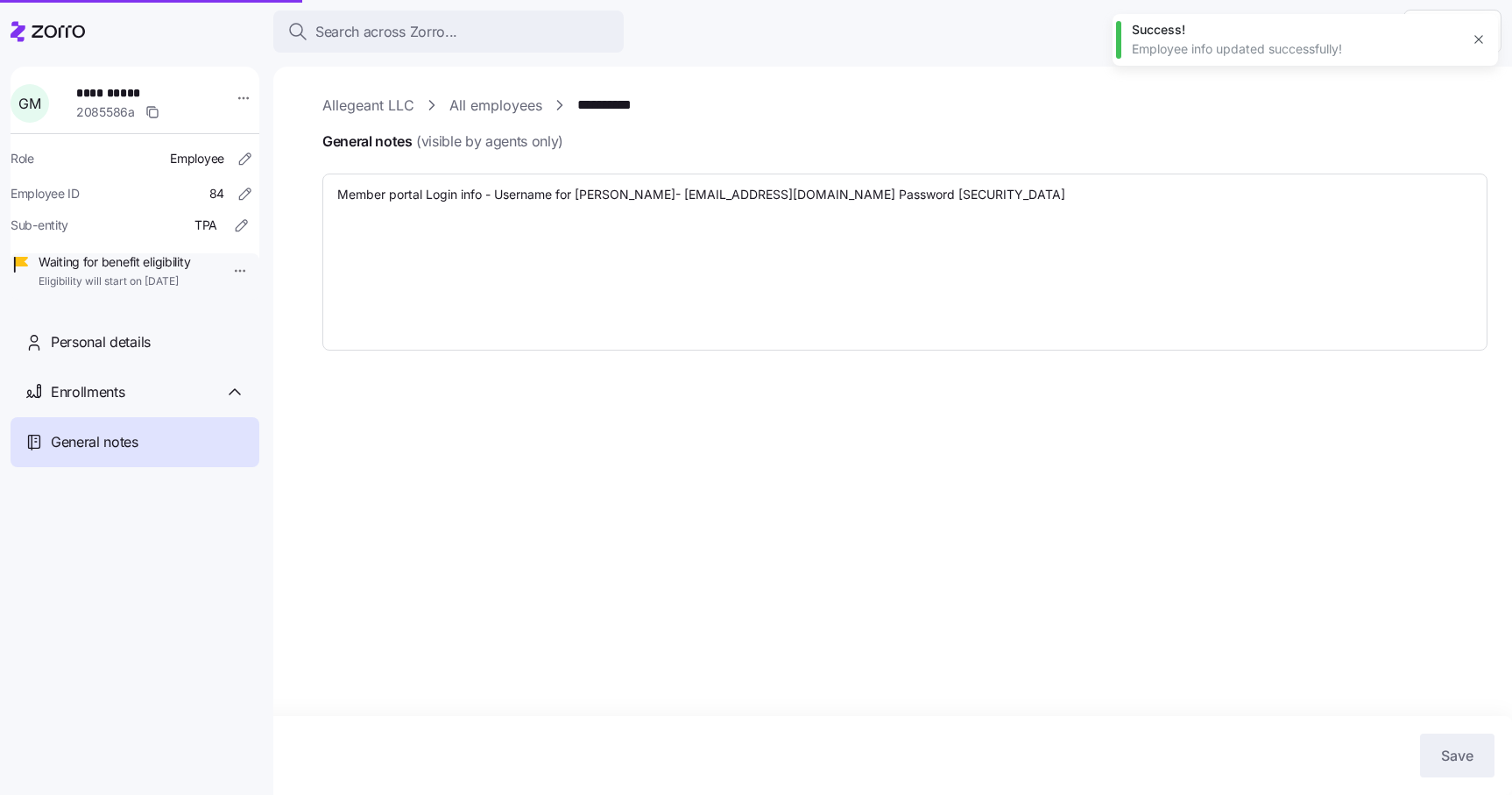
type textarea "x"
